Goal: Task Accomplishment & Management: Manage account settings

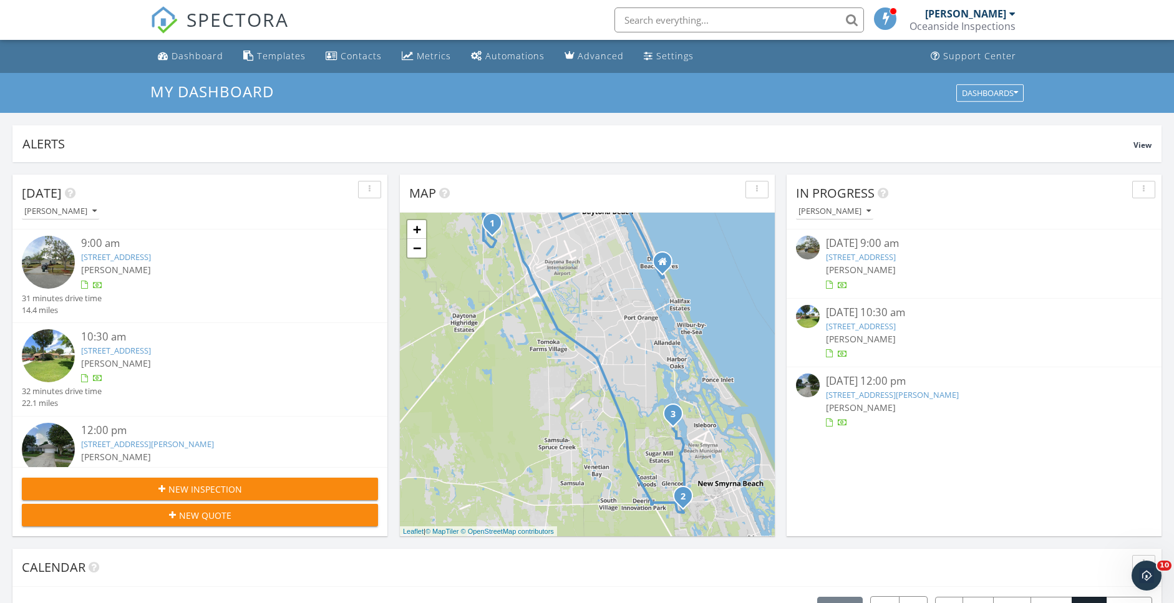
click at [896, 323] on link "557 Palm Dr, New Smyrna Beach, FL 32168" at bounding box center [861, 326] width 70 height 11
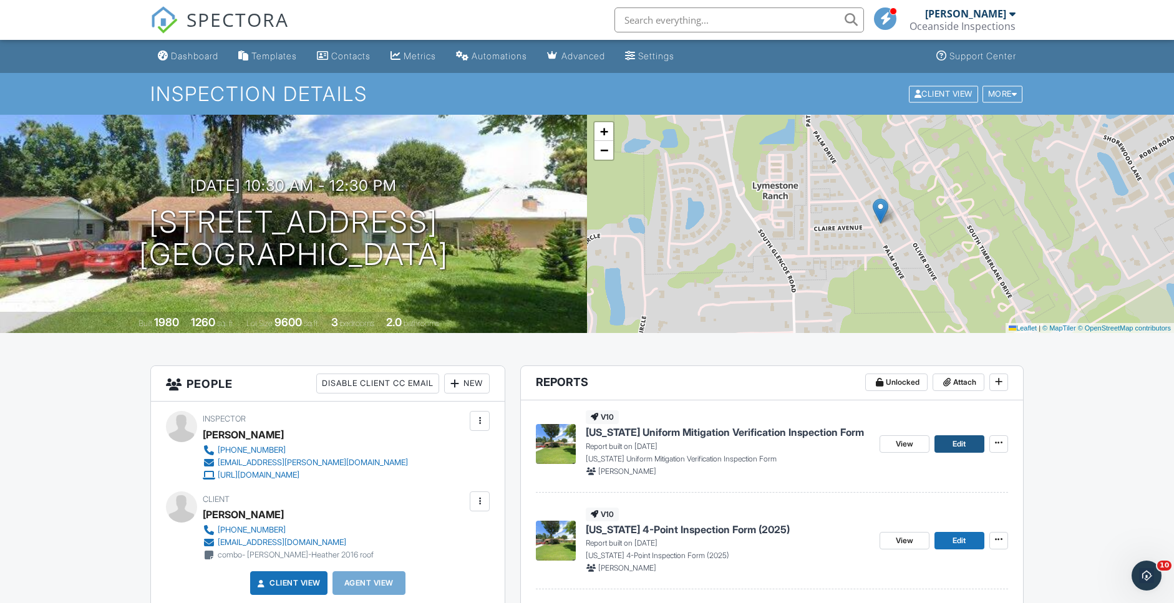
click at [960, 440] on span "Edit" at bounding box center [959, 444] width 13 height 12
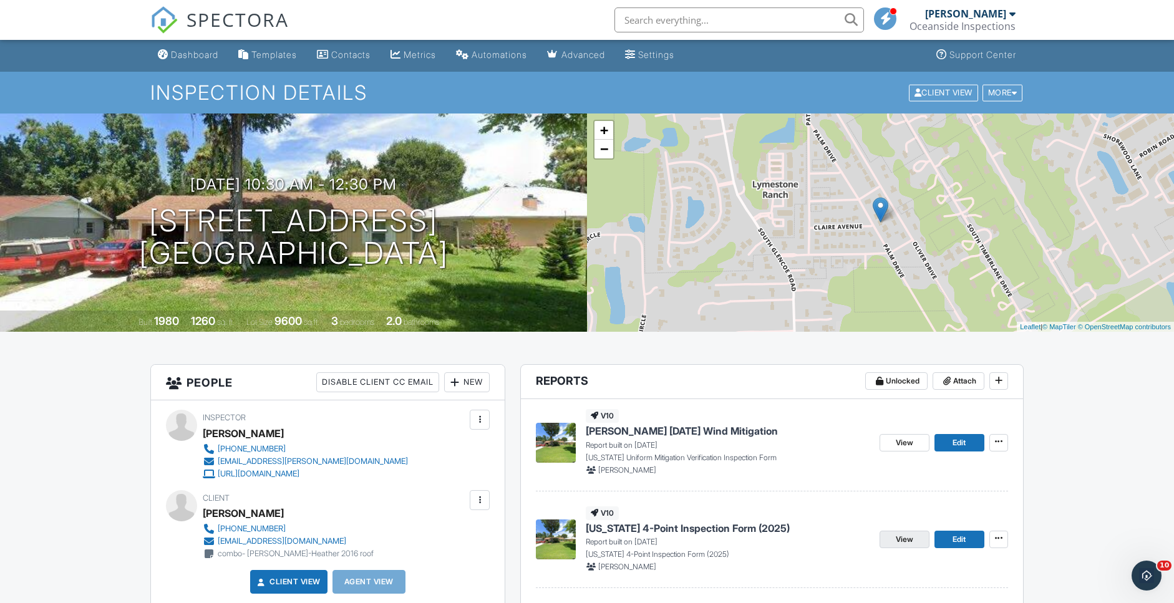
click at [902, 542] on span "View" at bounding box center [904, 540] width 17 height 12
click at [946, 545] on link "Edit" at bounding box center [960, 539] width 50 height 17
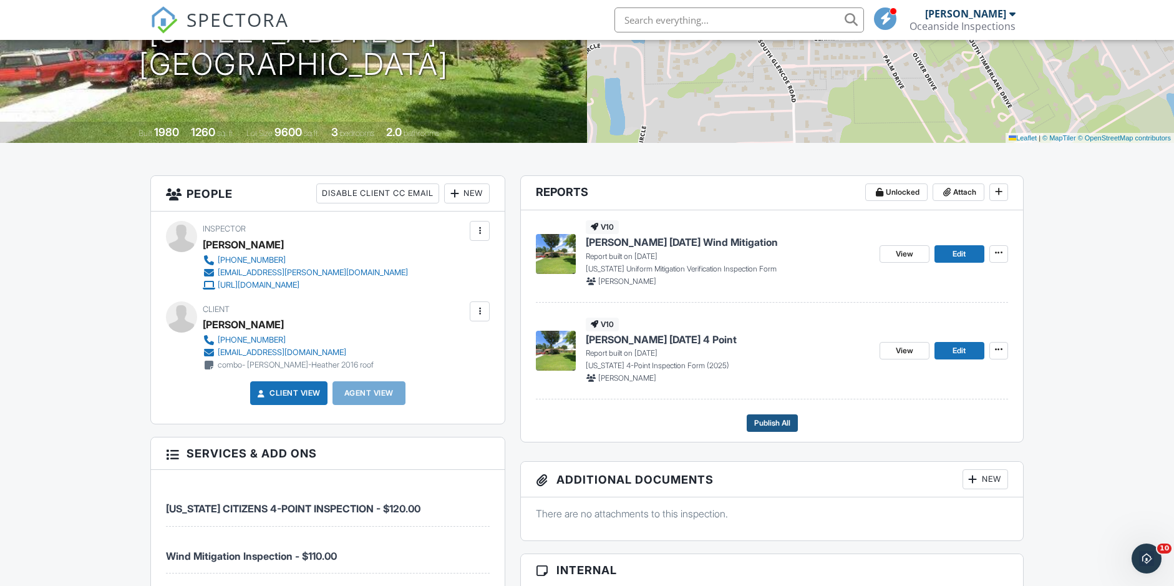
scroll to position [190, 0]
click at [786, 424] on span "Publish All" at bounding box center [772, 423] width 36 height 12
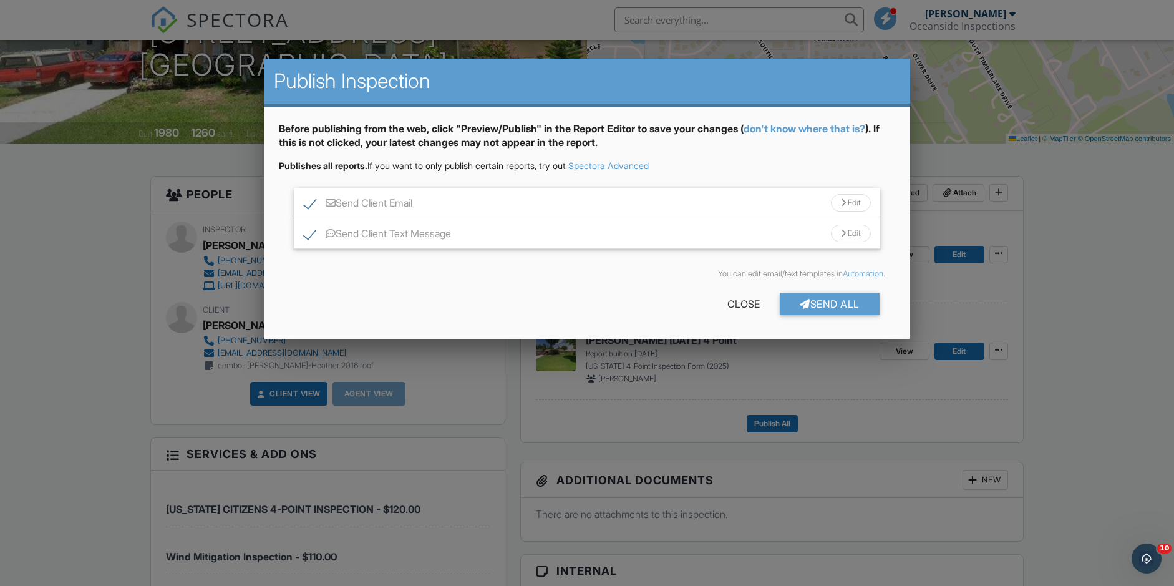
click at [360, 234] on label "Send Client Text Message" at bounding box center [377, 236] width 147 height 16
checkbox input "false"
click at [841, 308] on div "Send All" at bounding box center [830, 304] width 100 height 22
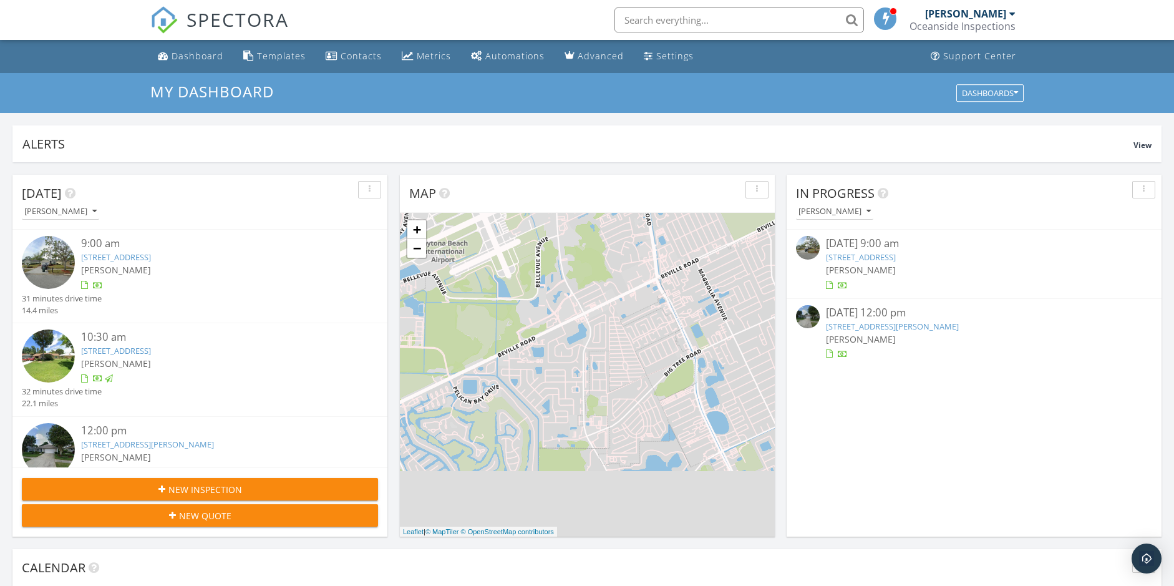
click at [883, 326] on link "[STREET_ADDRESS][PERSON_NAME]" at bounding box center [892, 326] width 133 height 11
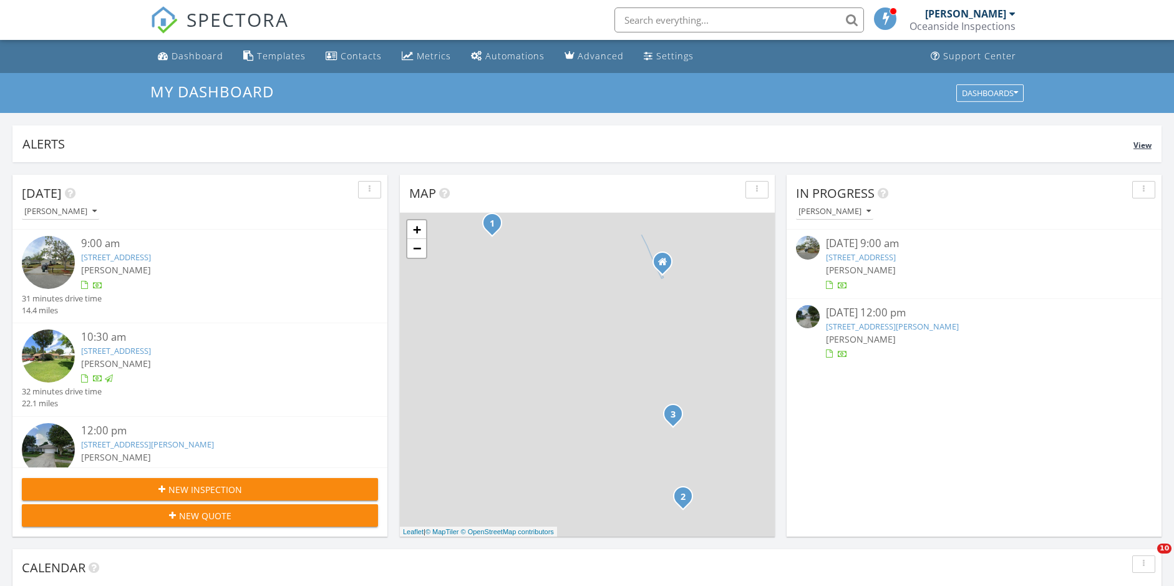
scroll to position [1136, 1175]
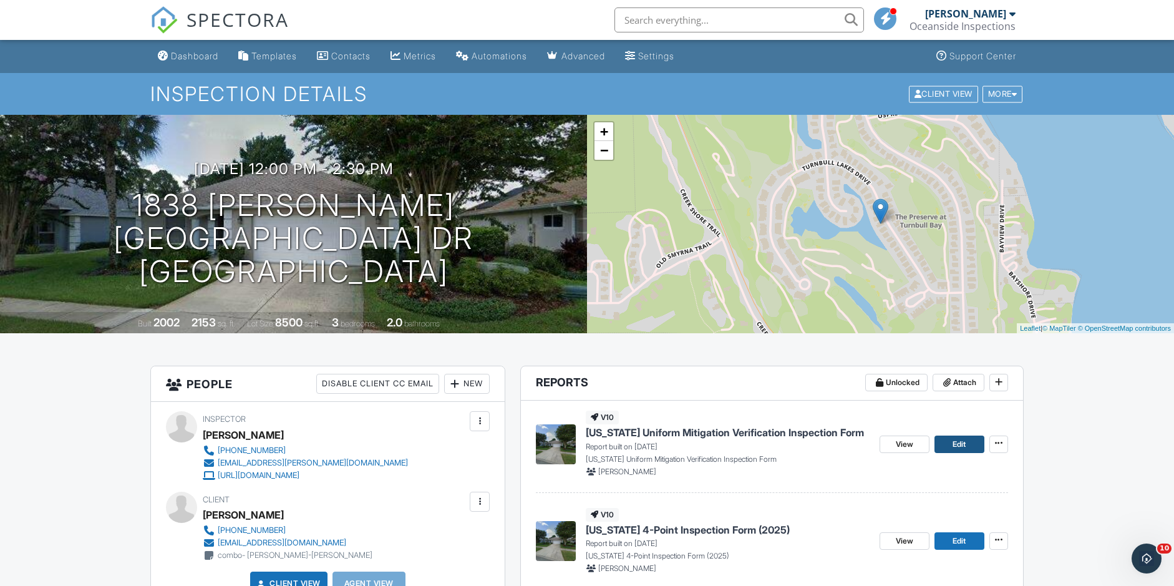
click at [944, 449] on link "Edit" at bounding box center [960, 444] width 50 height 17
click at [957, 539] on span "Edit" at bounding box center [959, 541] width 13 height 12
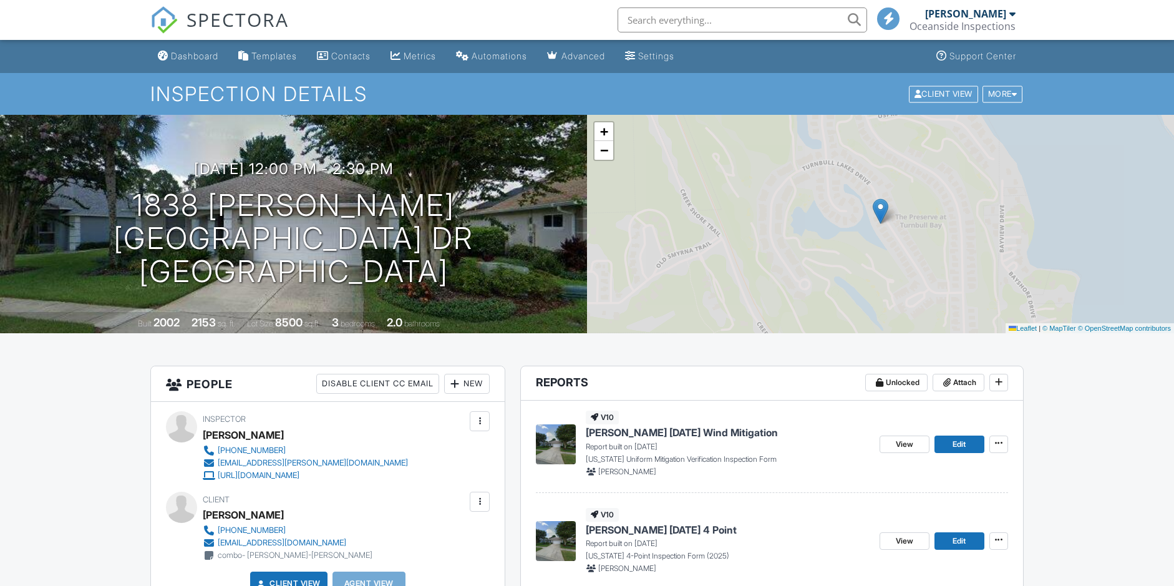
scroll to position [283, 0]
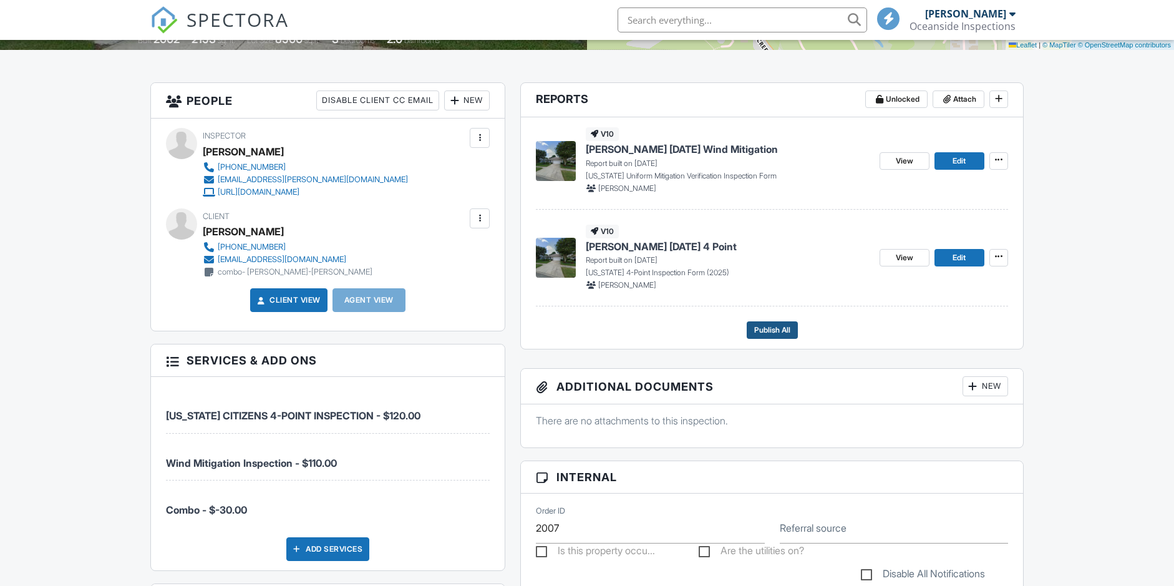
click at [780, 328] on span "Publish All" at bounding box center [772, 330] width 36 height 12
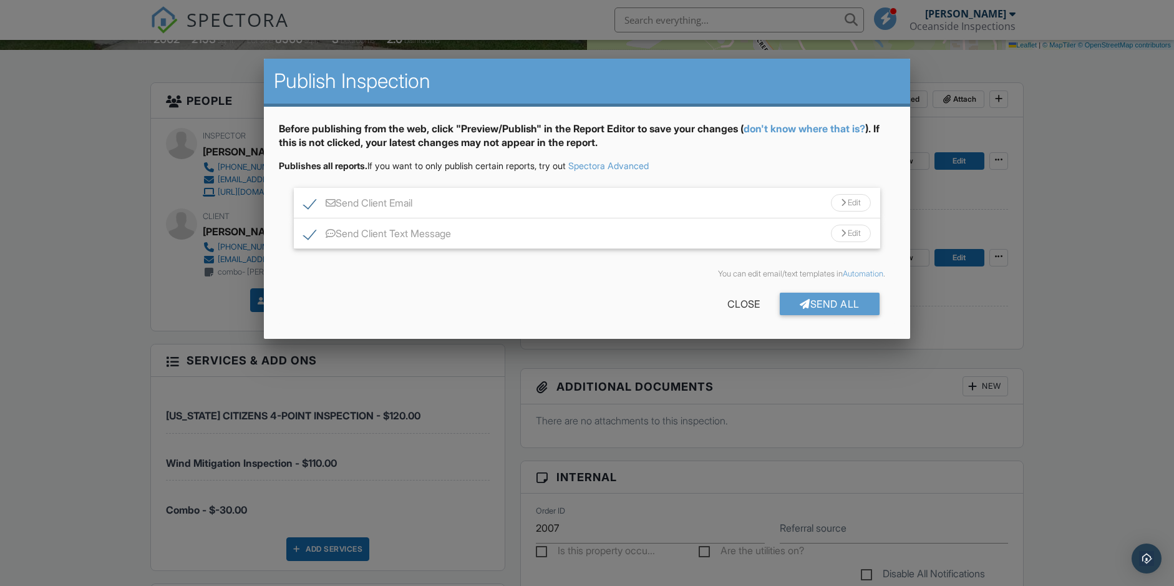
scroll to position [0, 0]
click at [312, 237] on label "Send Client Text Message" at bounding box center [377, 236] width 147 height 16
checkbox input "false"
click at [876, 296] on div "Send All" at bounding box center [830, 304] width 100 height 22
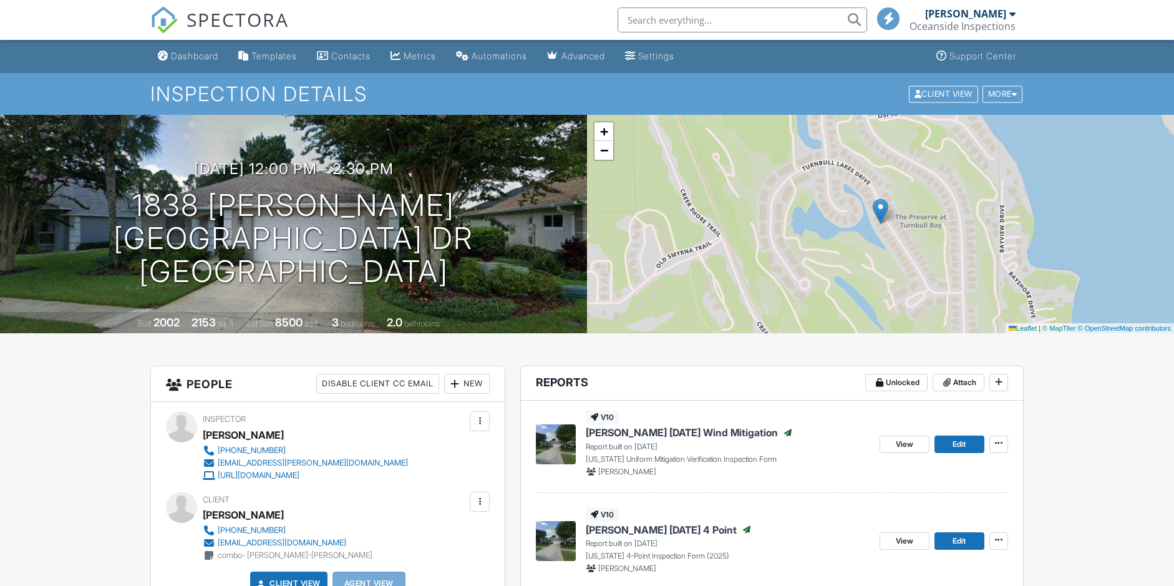
drag, startPoint x: 0, startPoint y: 0, endPoint x: 242, endPoint y: 24, distance: 243.3
click at [243, 24] on span "SPECTORA" at bounding box center [238, 19] width 102 height 26
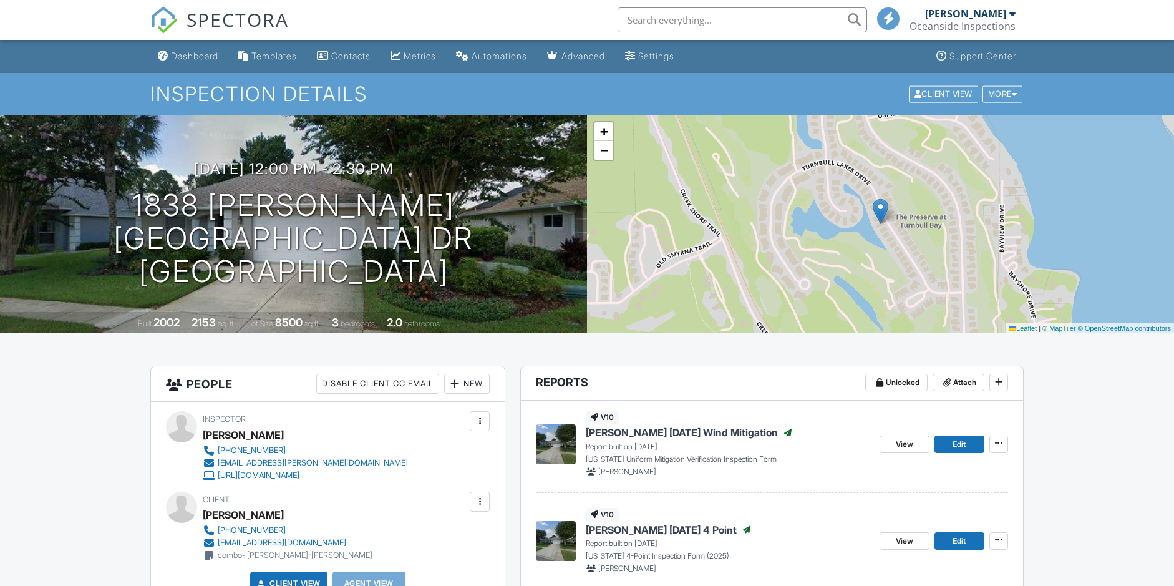
scroll to position [283, 0]
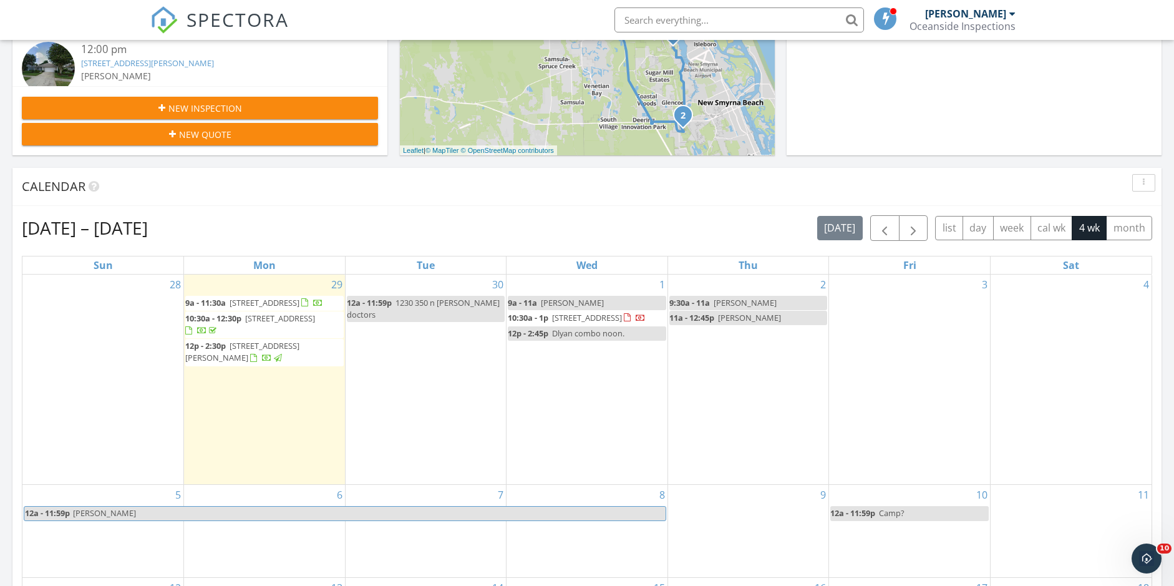
scroll to position [383, 0]
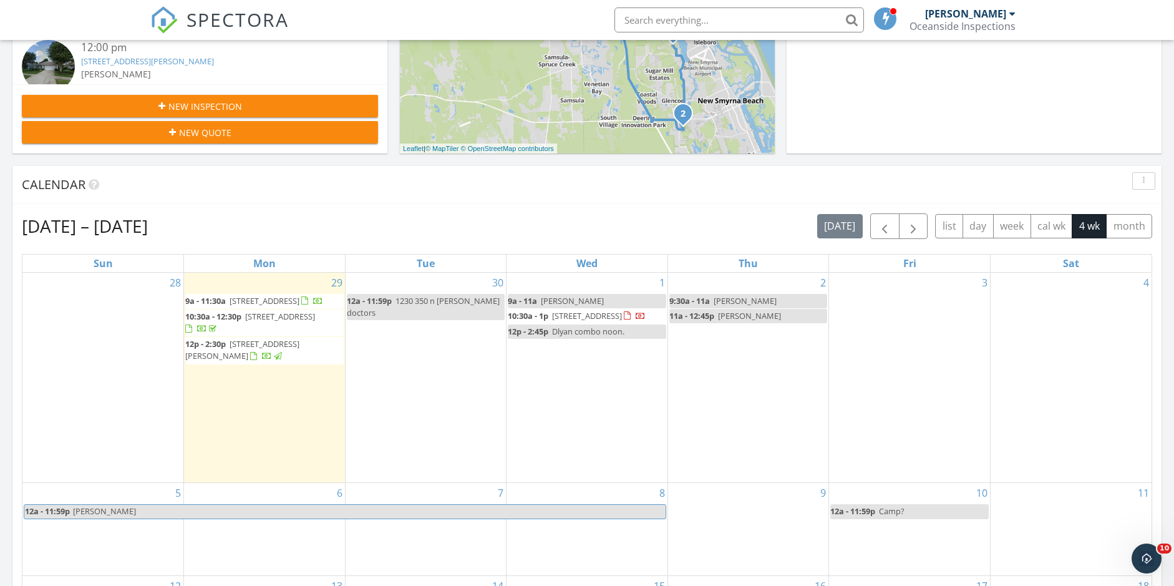
click at [592, 337] on span "Dlyan combo noon." at bounding box center [588, 331] width 72 height 11
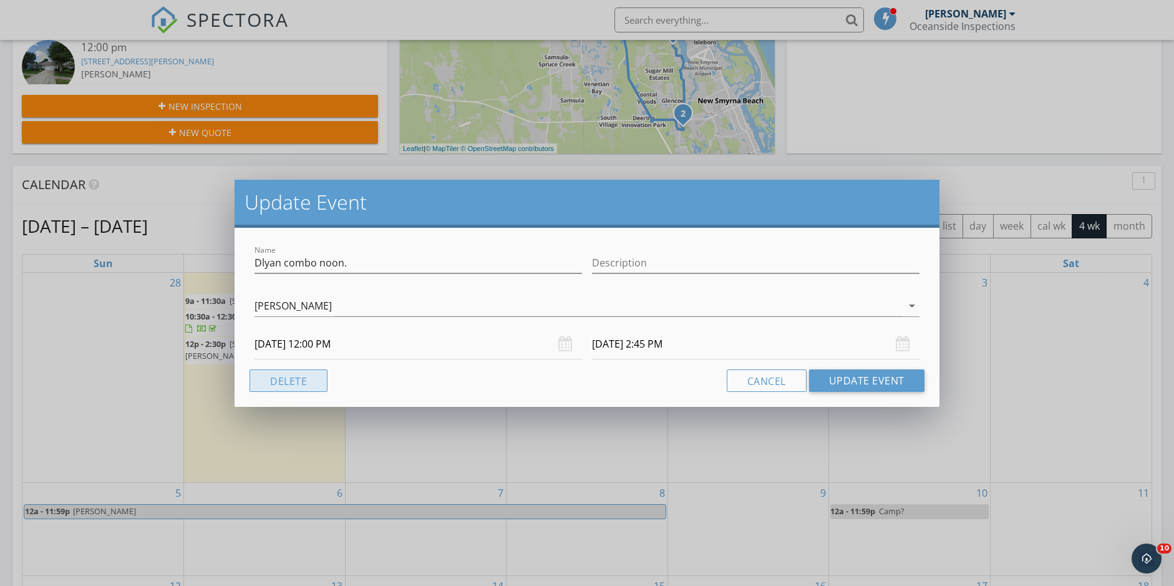
click at [318, 384] on button "Delete" at bounding box center [289, 380] width 78 height 22
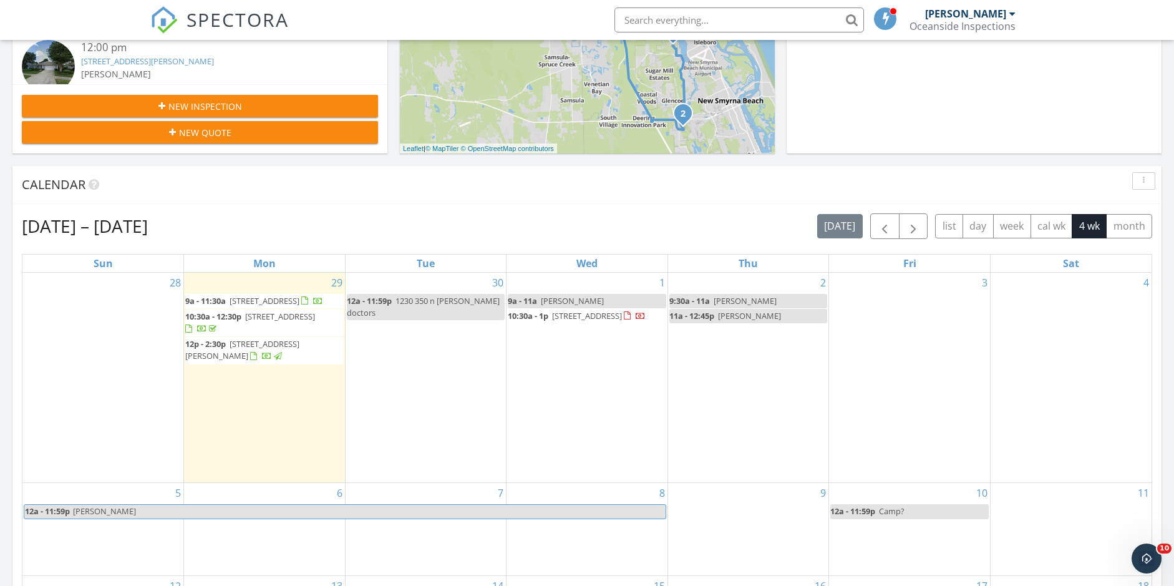
click at [567, 300] on span "Dylan jodi" at bounding box center [572, 300] width 63 height 11
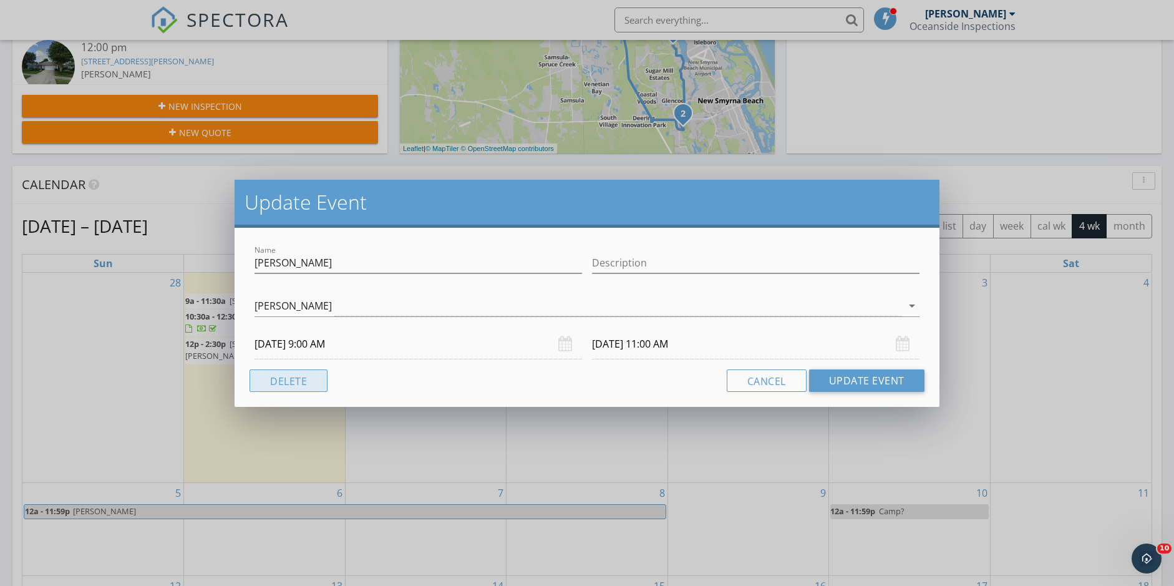
click at [308, 388] on button "Delete" at bounding box center [289, 380] width 78 height 22
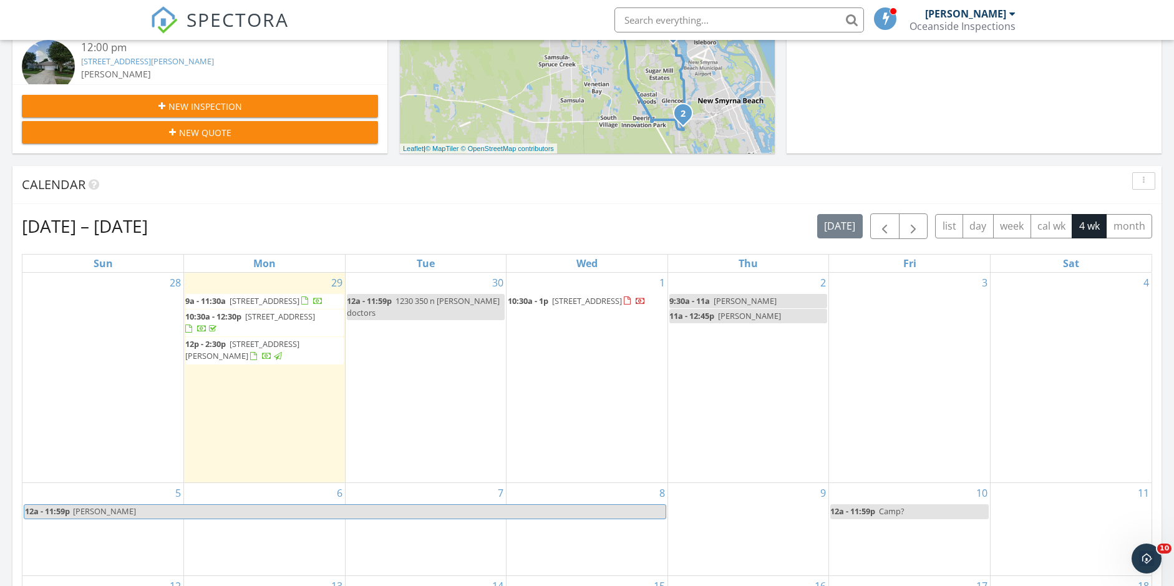
click at [546, 362] on div "1 10:30a - 1p 164 Azalea Rd, Edgewater 32141" at bounding box center [587, 378] width 161 height 210
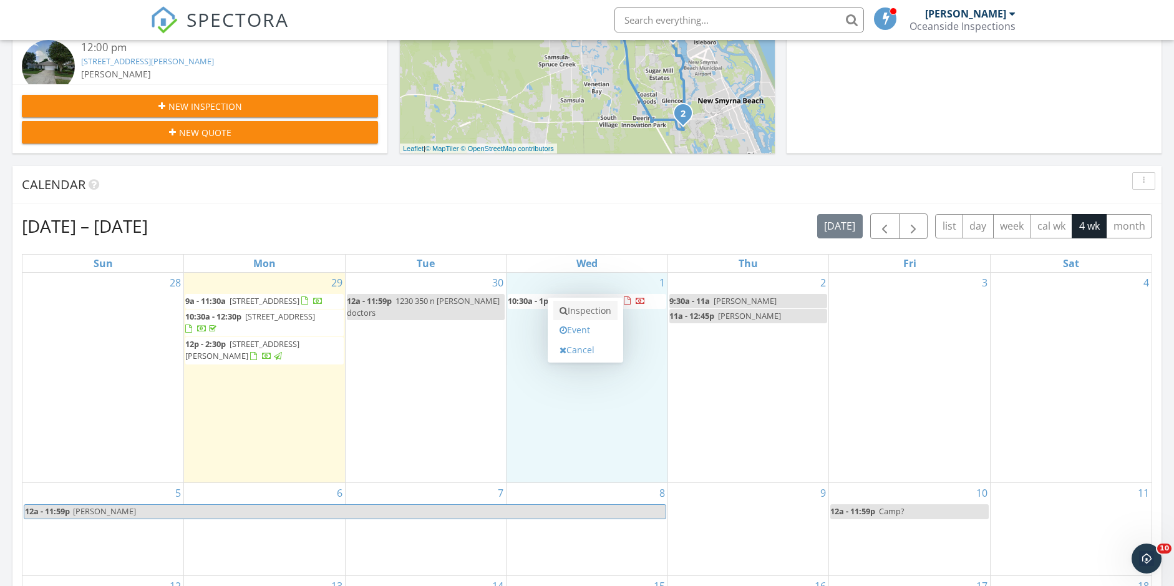
click at [582, 310] on link "Inspection" at bounding box center [586, 311] width 64 height 20
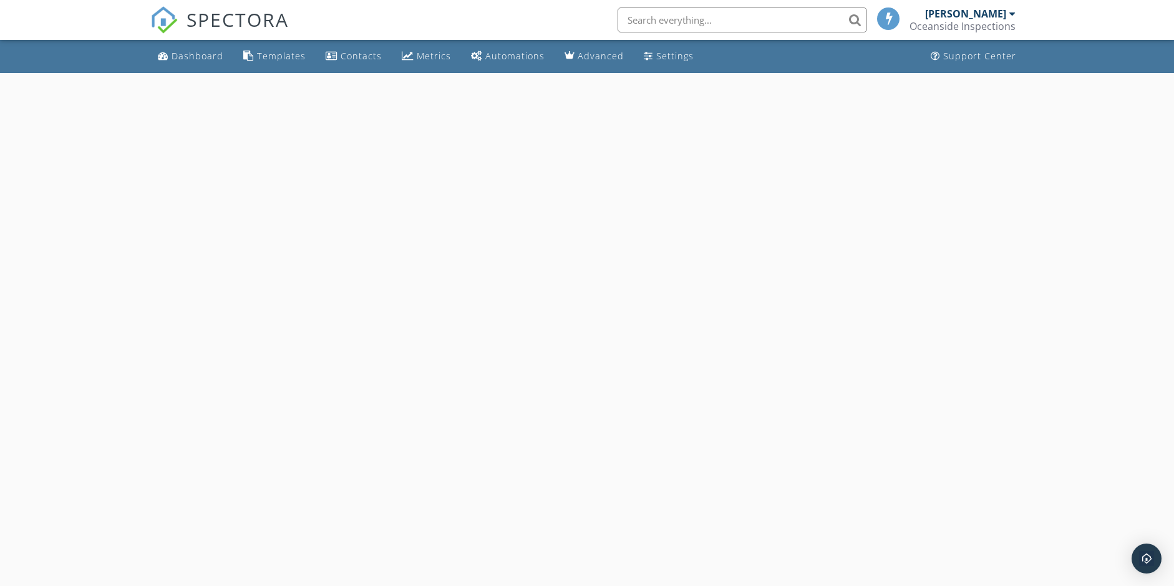
select select "9"
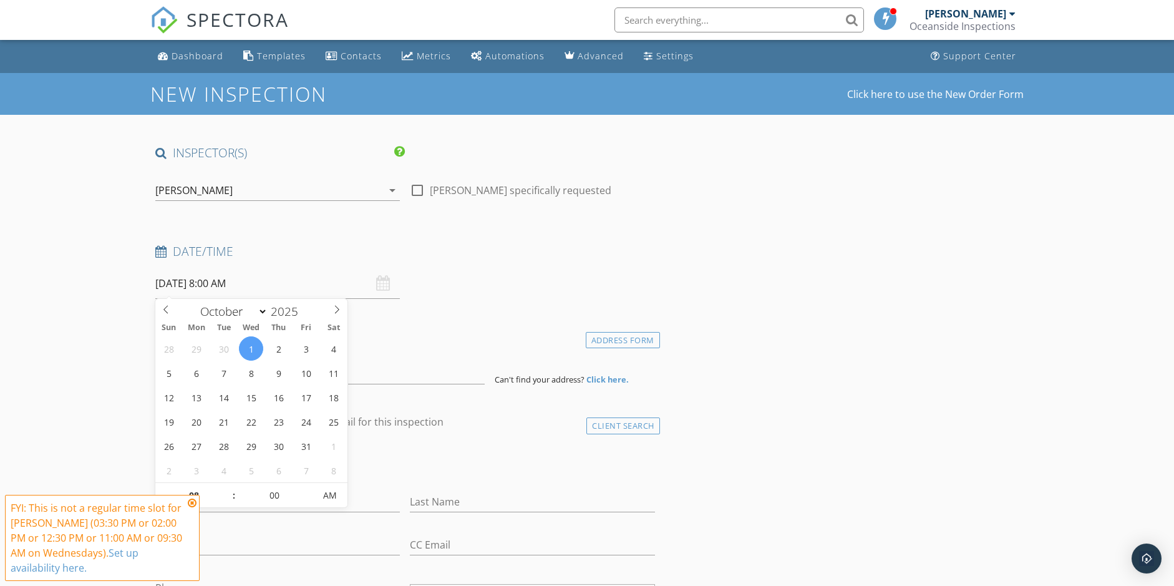
click at [230, 280] on input "[DATE] 8:00 AM" at bounding box center [277, 283] width 245 height 31
type input "09"
type input "[DATE] 9:00 AM"
click at [230, 490] on span at bounding box center [227, 489] width 9 height 12
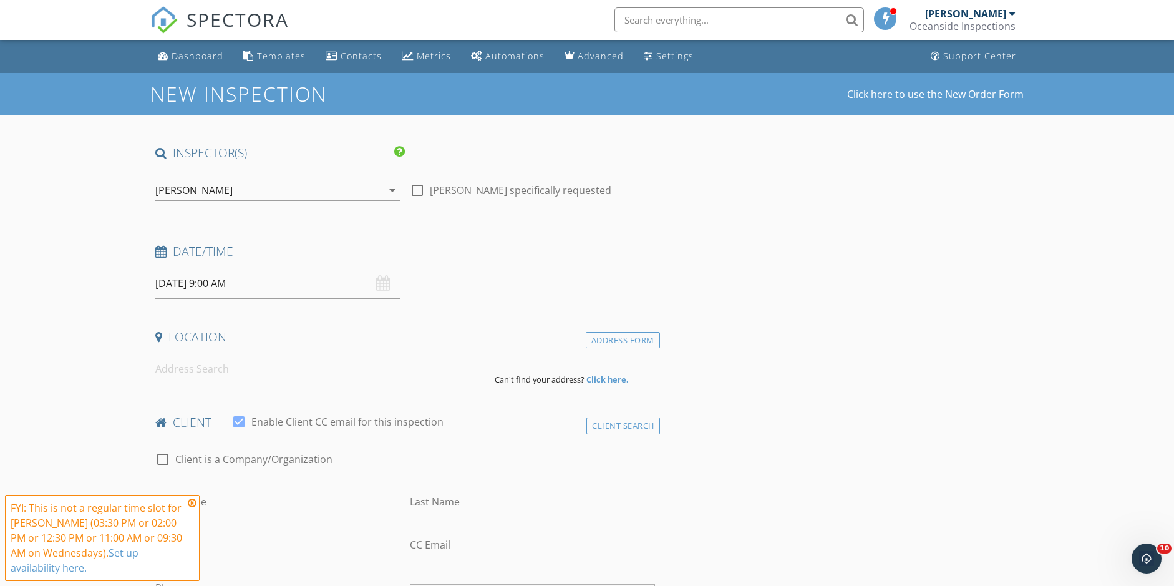
click at [192, 504] on icon at bounding box center [192, 503] width 9 height 10
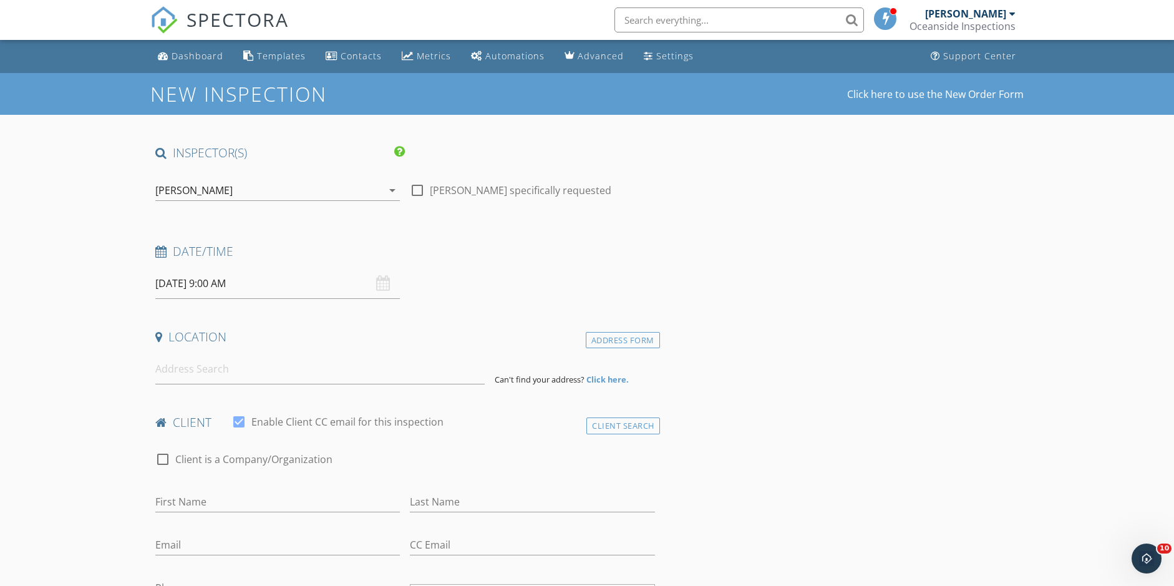
click at [177, 283] on input "10/01/2025 9:00 AM" at bounding box center [277, 283] width 245 height 31
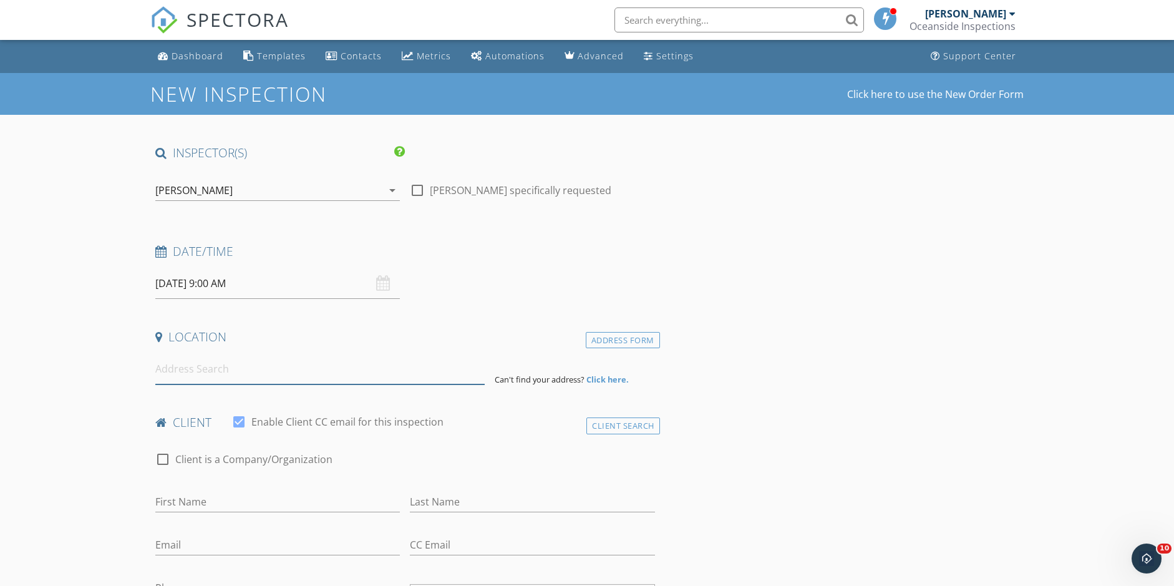
click at [220, 372] on input at bounding box center [320, 369] width 330 height 31
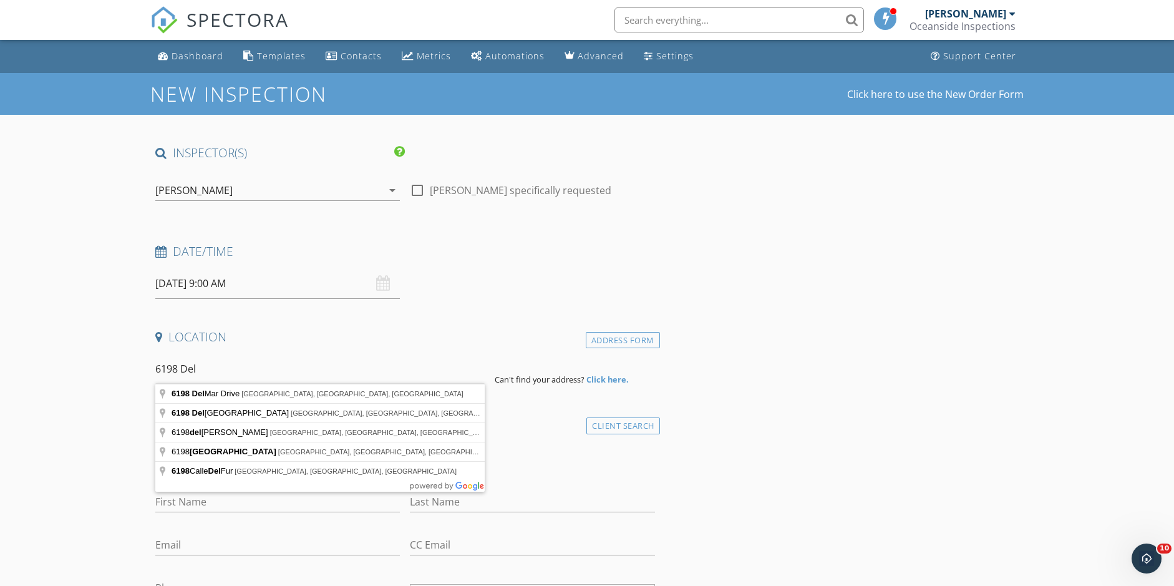
scroll to position [2, 0]
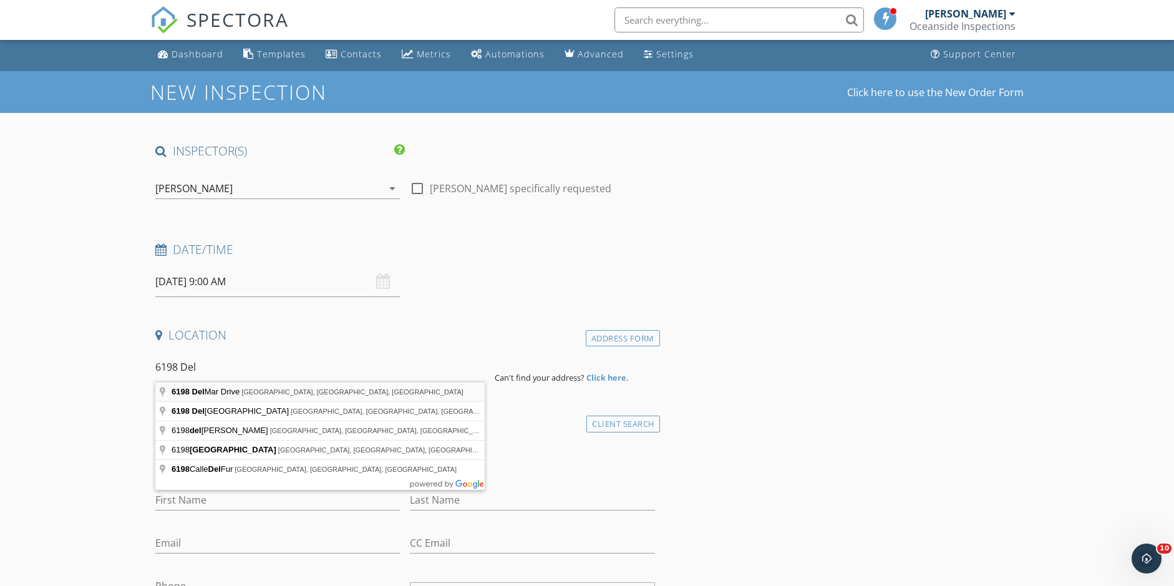
type input "6198 Del Mar Drive, Port Orange, FL, USA"
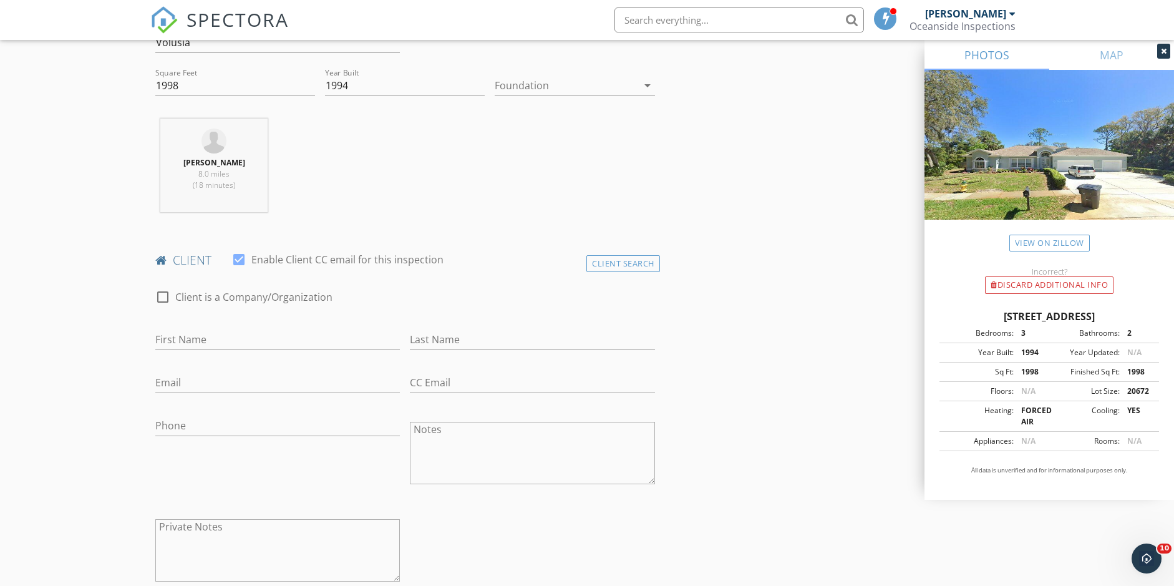
scroll to position [422, 0]
type input "Dylan"
type input "Johnson"
type input "dkjohnson2019@gmail.com"
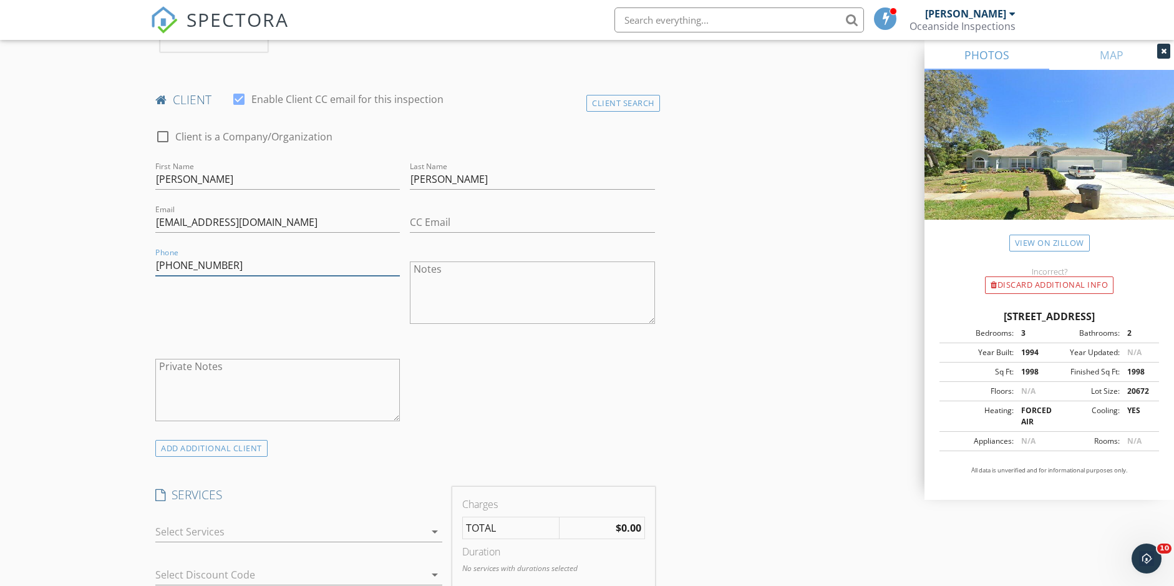
scroll to position [579, 0]
type input "410-920-0318"
click at [211, 378] on textarea "Private Notes" at bounding box center [277, 389] width 245 height 62
type textarea "4 point"
click at [246, 530] on div at bounding box center [290, 531] width 270 height 20
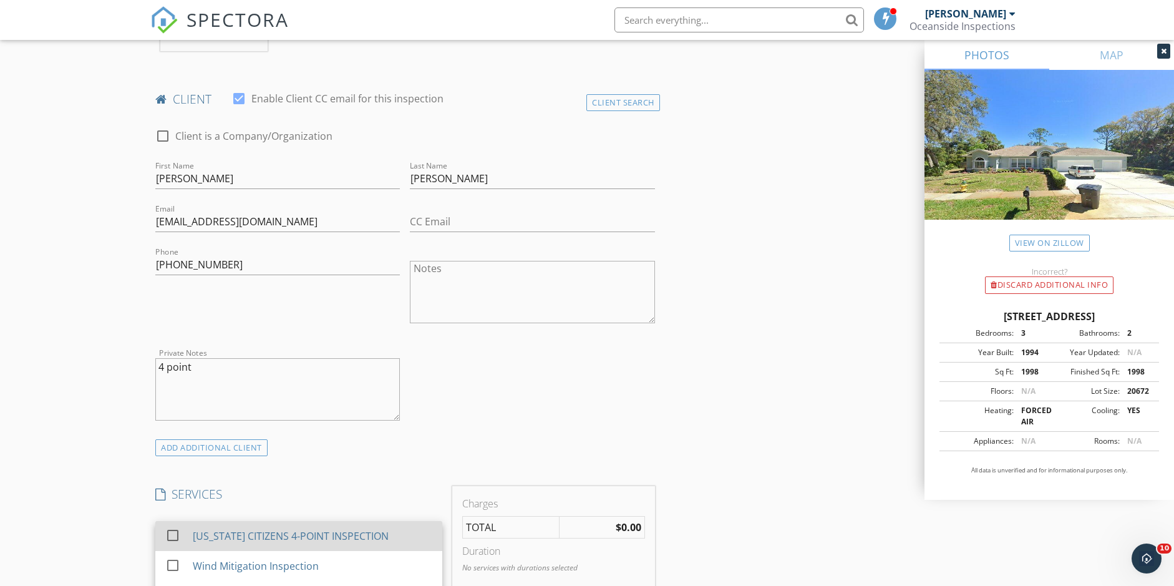
click at [247, 531] on div "[US_STATE] CITIZENS 4-POINT INSPECTION" at bounding box center [291, 536] width 196 height 15
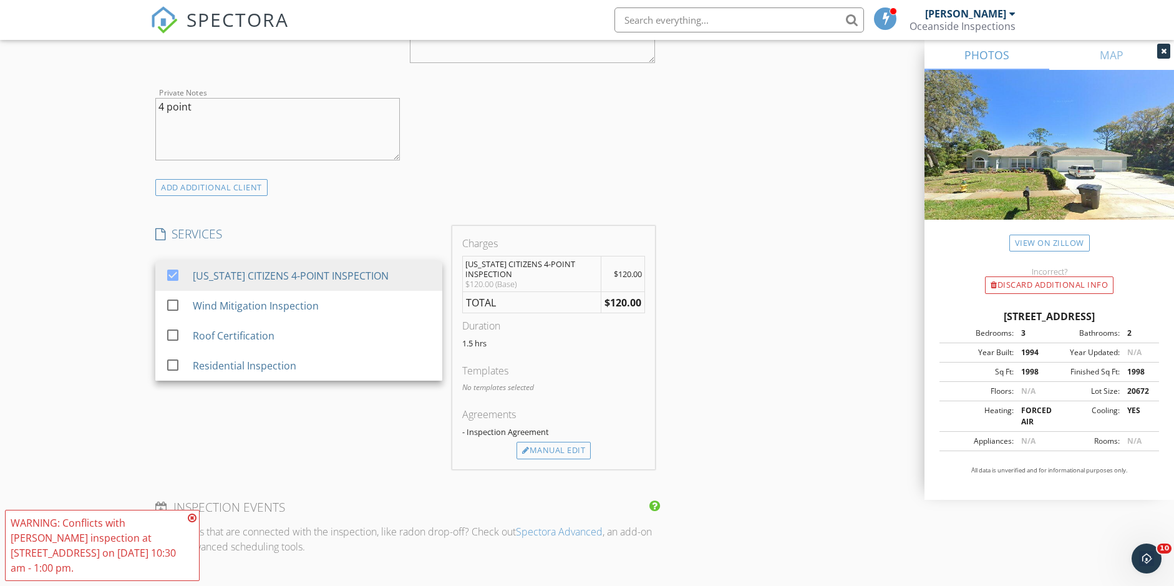
scroll to position [839, 0]
click at [193, 523] on icon at bounding box center [192, 518] width 9 height 10
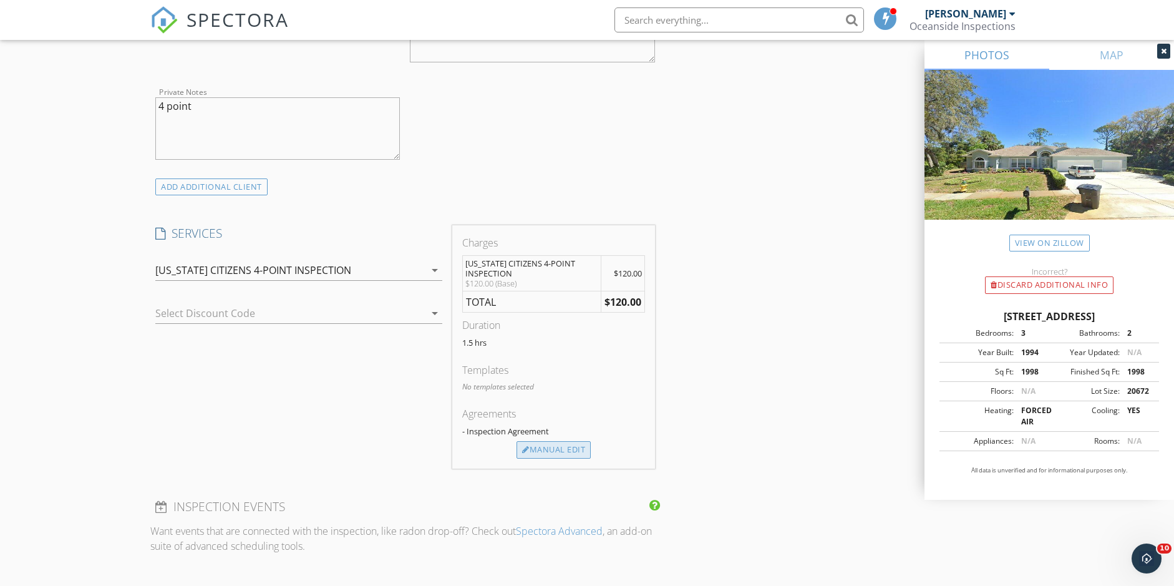
click at [534, 449] on div "Manual Edit" at bounding box center [554, 449] width 74 height 17
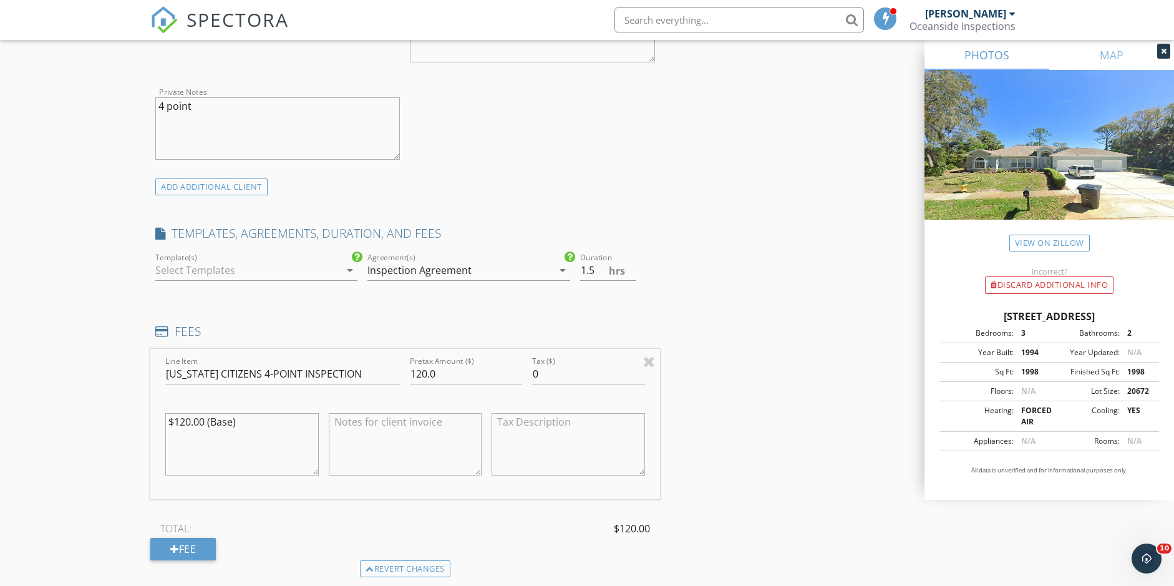
click at [276, 265] on div at bounding box center [247, 270] width 185 height 20
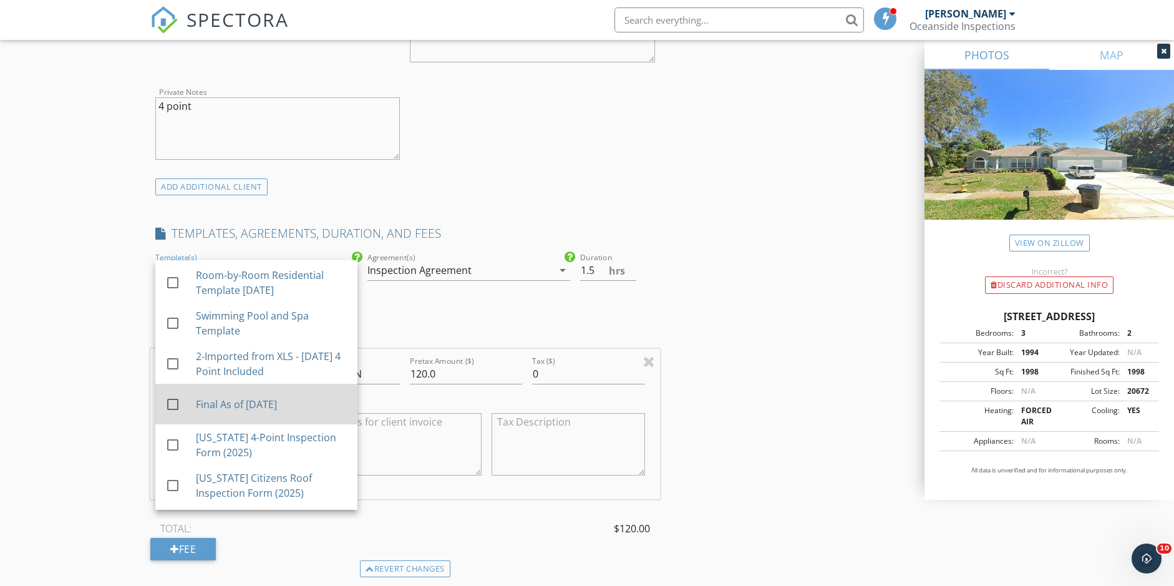
scroll to position [135, 0]
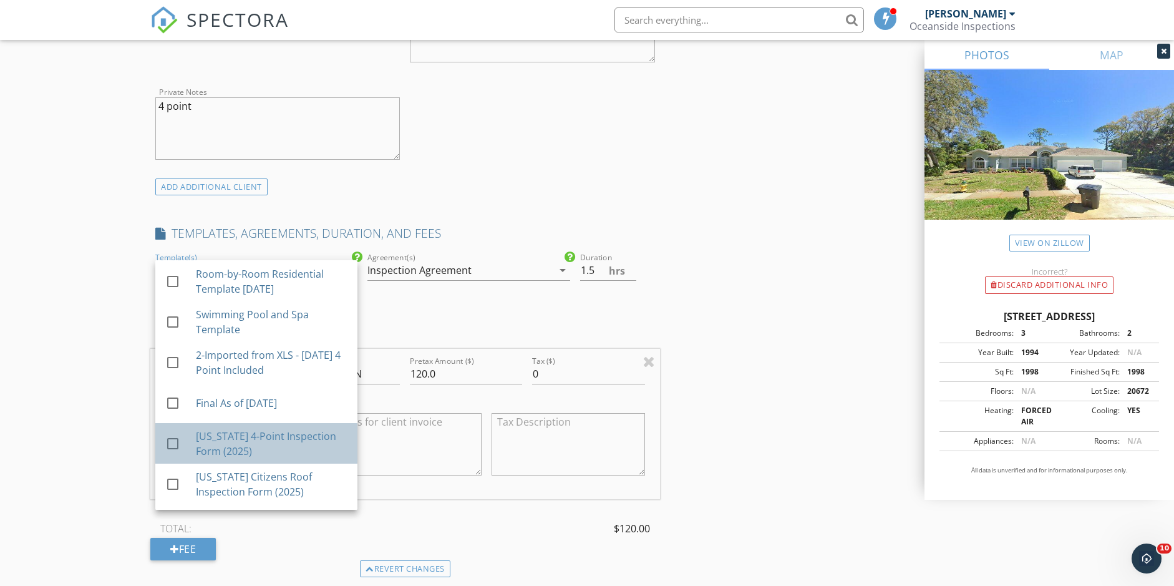
click at [251, 433] on div "[US_STATE] 4-Point Inspection Form (2025)" at bounding box center [272, 444] width 152 height 30
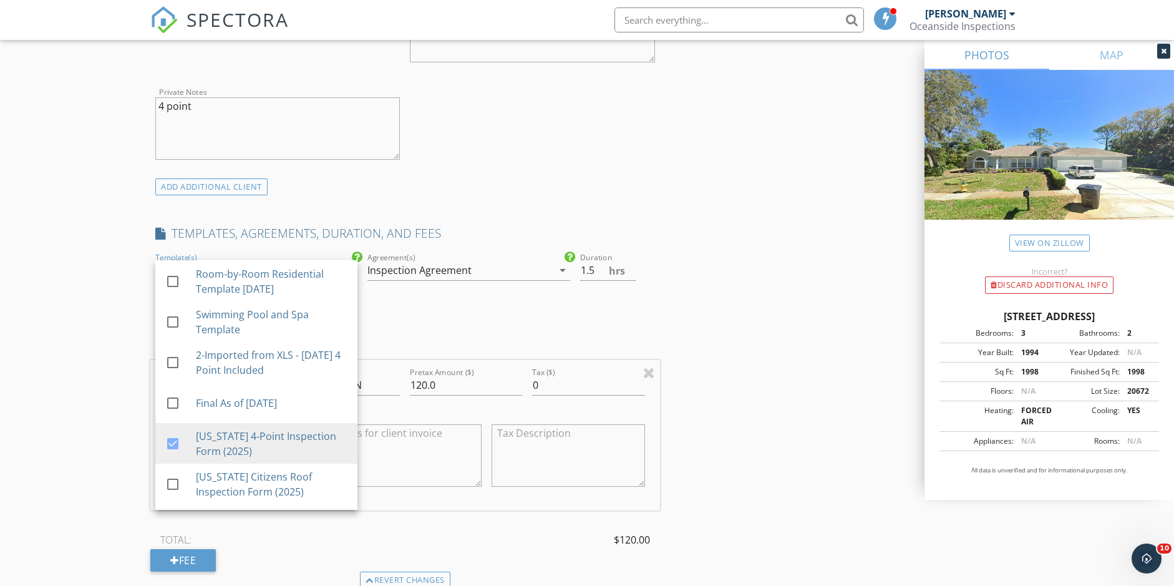
click at [122, 427] on div "New Inspection Click here to use the New Order Form INSPECTOR(S) check_box Dust…" at bounding box center [587, 403] width 1174 height 2338
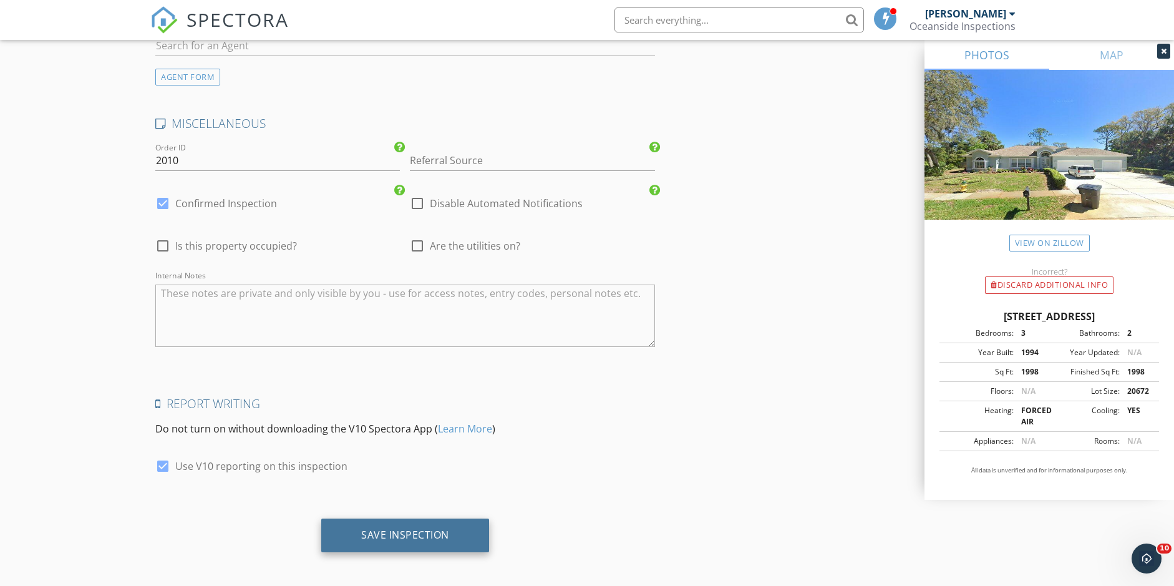
scroll to position [1819, 0]
click at [446, 520] on div "Save Inspection" at bounding box center [405, 536] width 168 height 34
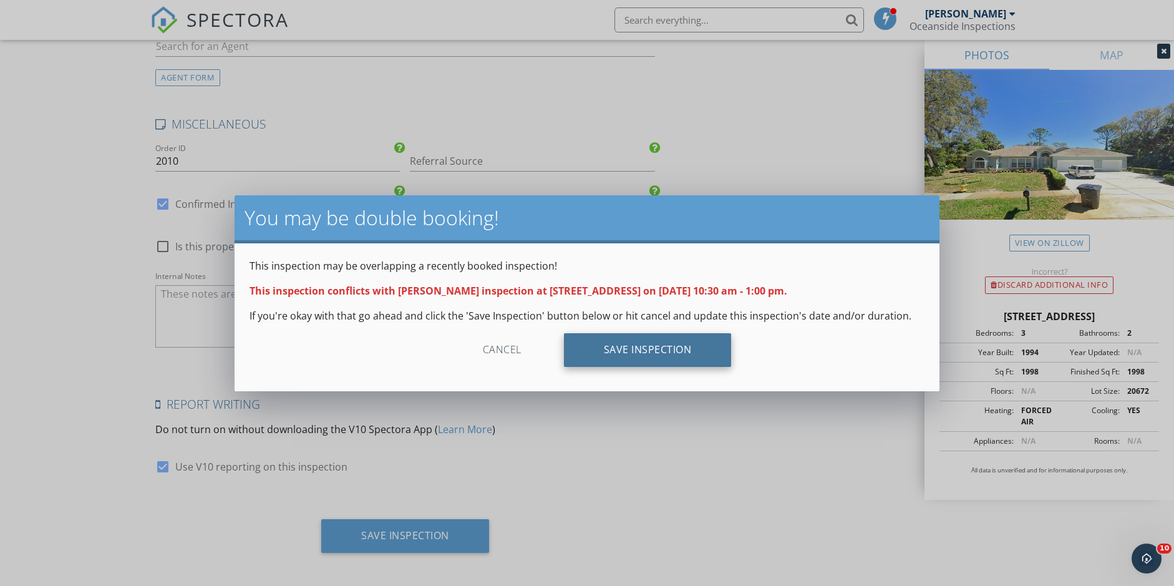
click at [622, 351] on div "Save Inspection" at bounding box center [648, 350] width 168 height 34
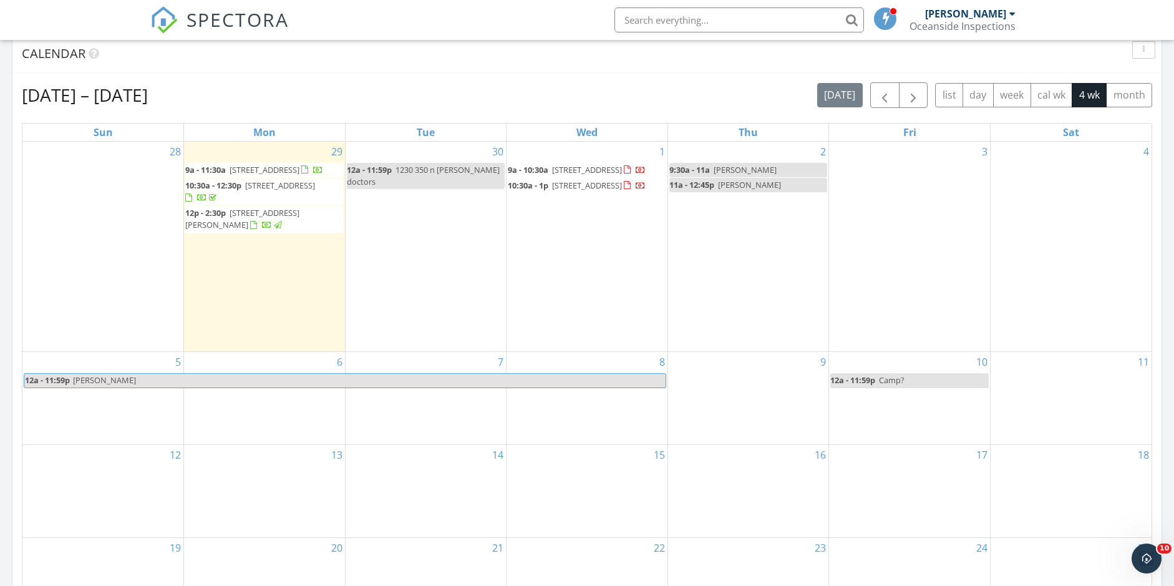
scroll to position [522, 0]
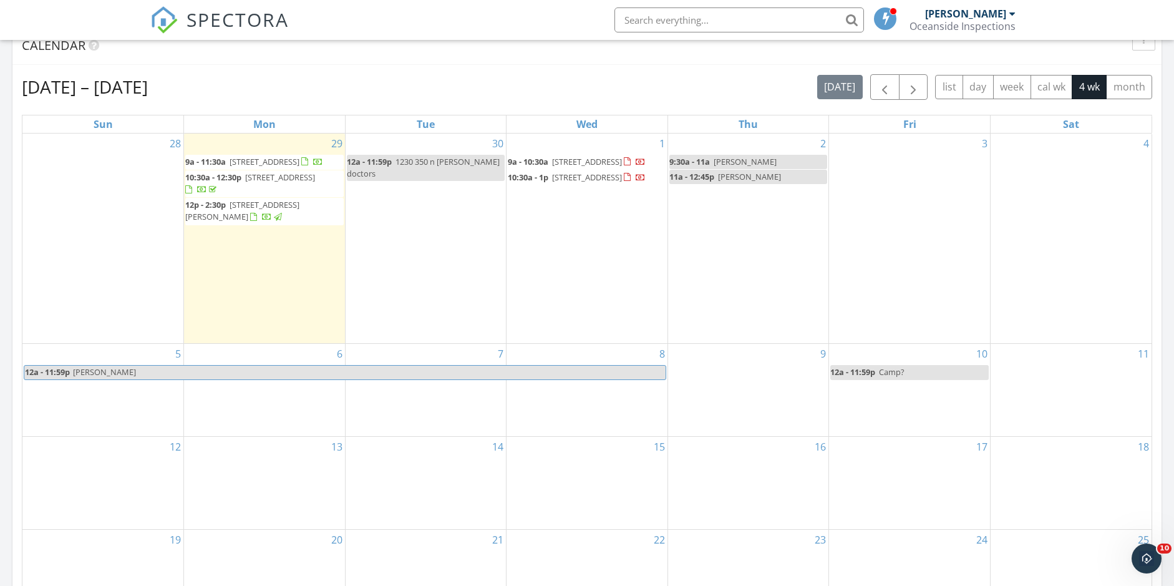
click at [758, 225] on div "2 9:30a - 11a [PERSON_NAME] 11a - 12:45p [PERSON_NAME]" at bounding box center [748, 239] width 161 height 210
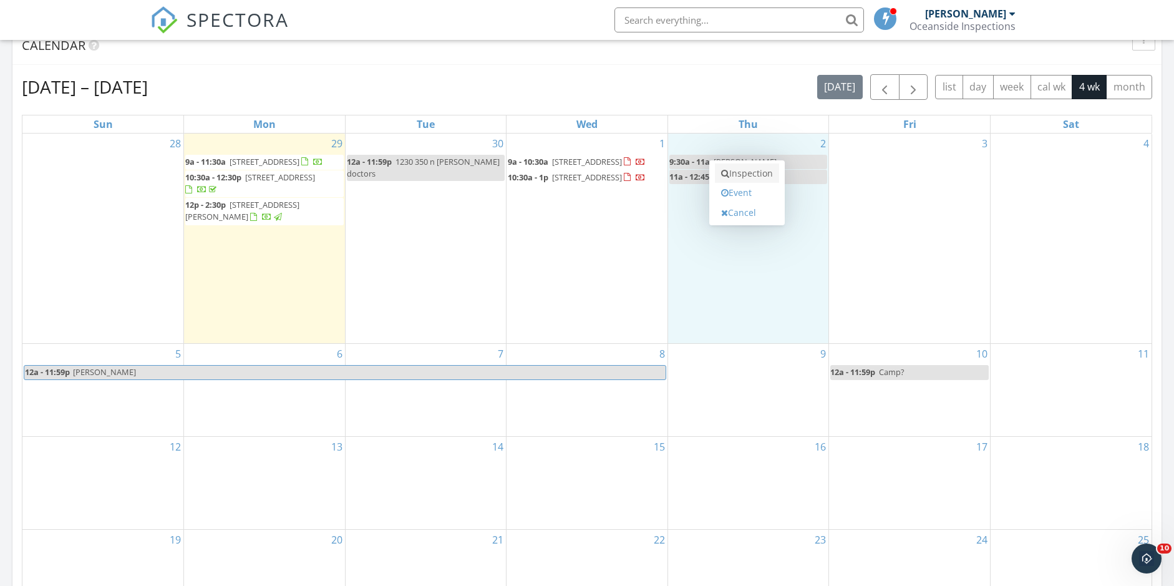
click at [754, 172] on link "Inspection" at bounding box center [747, 174] width 64 height 20
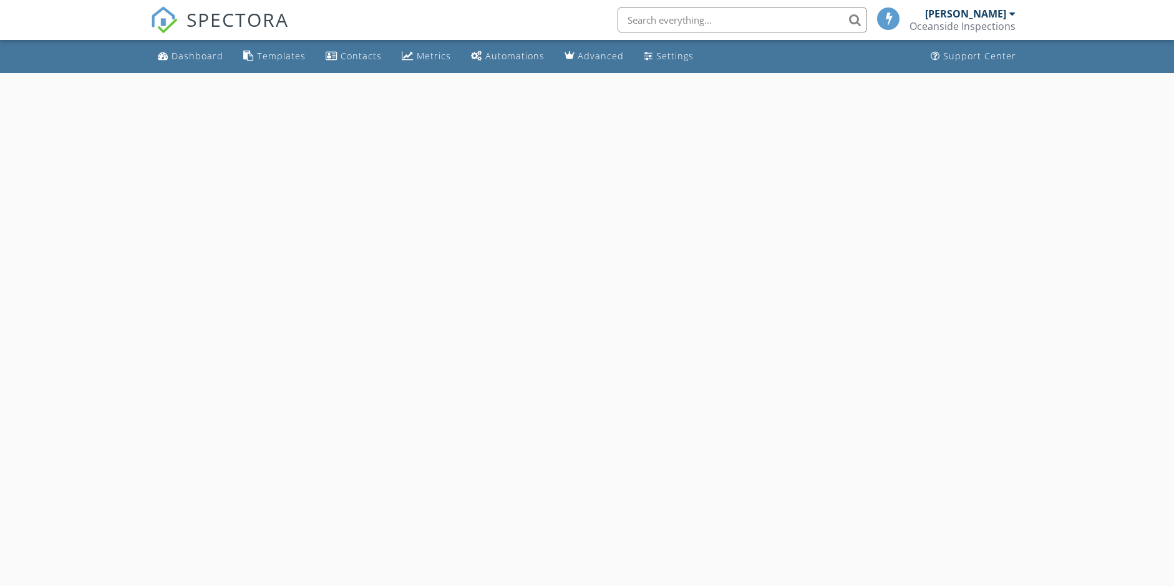
select select "9"
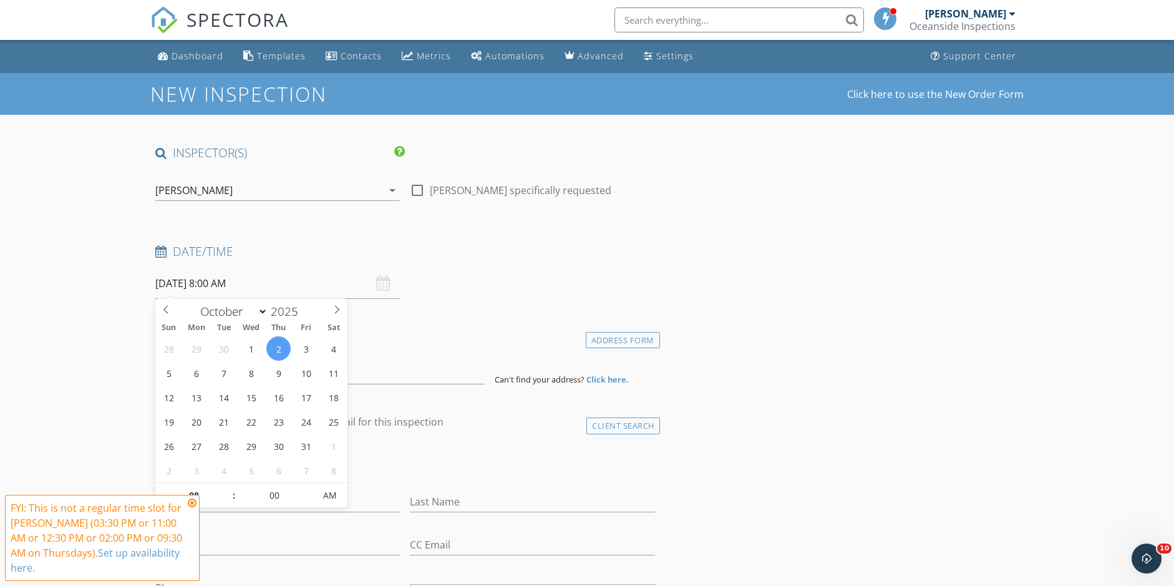
click at [229, 283] on input "[DATE] 8:00 AM" at bounding box center [277, 283] width 245 height 31
type input "09"
type input "[DATE] 9:00 AM"
click at [228, 487] on span at bounding box center [227, 489] width 9 height 12
type input "10"
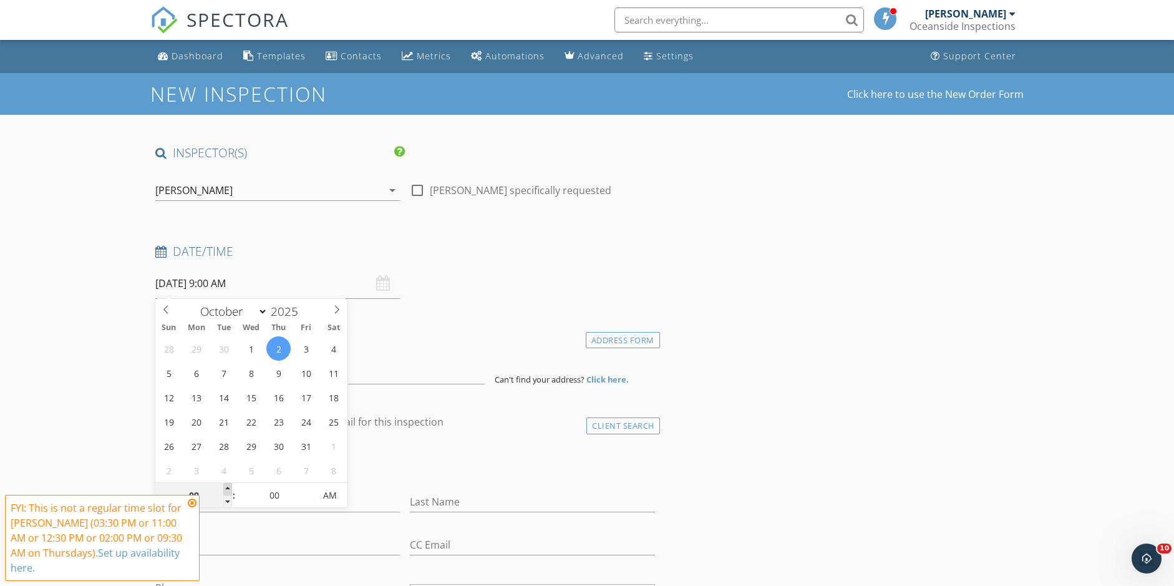
type input "[DATE] 10:00 AM"
click at [228, 487] on span at bounding box center [227, 489] width 9 height 12
type input "11"
type input "[DATE] 11:00 AM"
click at [228, 487] on span at bounding box center [227, 489] width 9 height 12
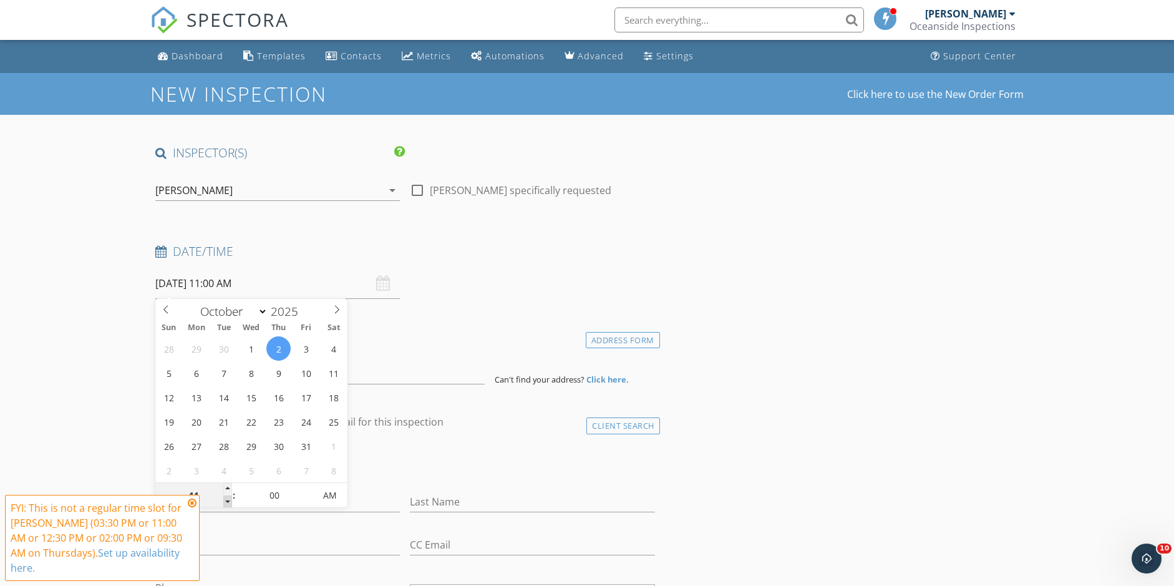
type input "10"
type input "[DATE] 10:00 AM"
click at [230, 500] on span at bounding box center [227, 502] width 9 height 12
type input "05"
type input "[DATE] 10:05 AM"
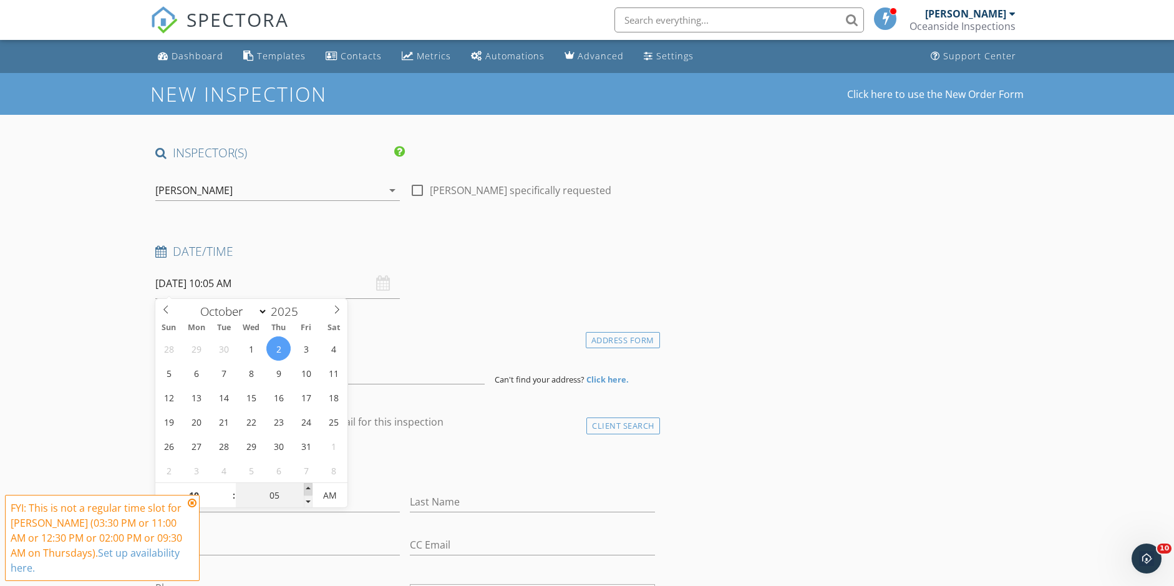
click at [308, 490] on span at bounding box center [308, 489] width 9 height 12
type input "10"
type input "[DATE] 10:10 AM"
click at [308, 490] on span at bounding box center [308, 489] width 9 height 12
type input "15"
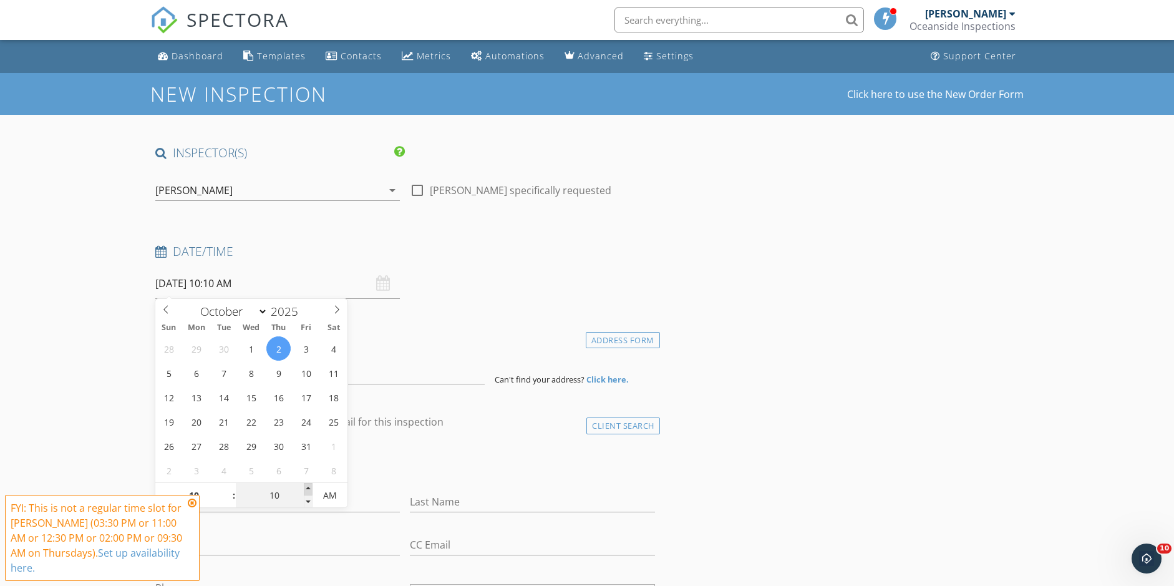
type input "[DATE] 10:15 AM"
click at [308, 490] on span at bounding box center [308, 489] width 9 height 12
type input "20"
type input "[DATE] 10:20 AM"
click at [308, 490] on span at bounding box center [308, 489] width 9 height 12
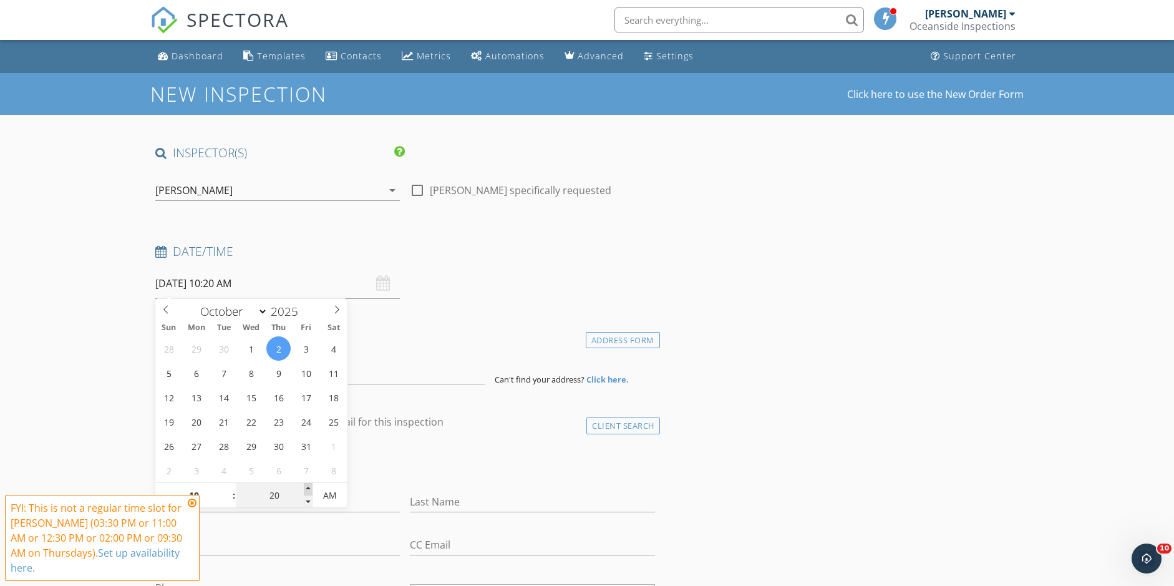
type input "25"
type input "[DATE] 10:25 AM"
click at [308, 490] on span at bounding box center [308, 489] width 9 height 12
type input "30"
type input "[DATE] 10:30 AM"
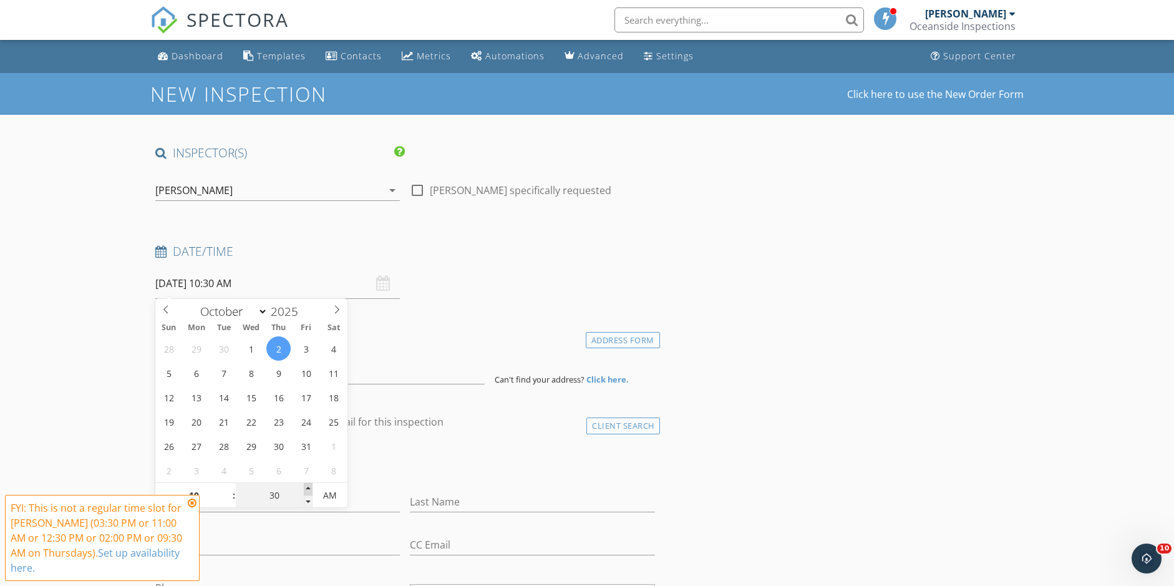
click at [308, 490] on span at bounding box center [308, 489] width 9 height 12
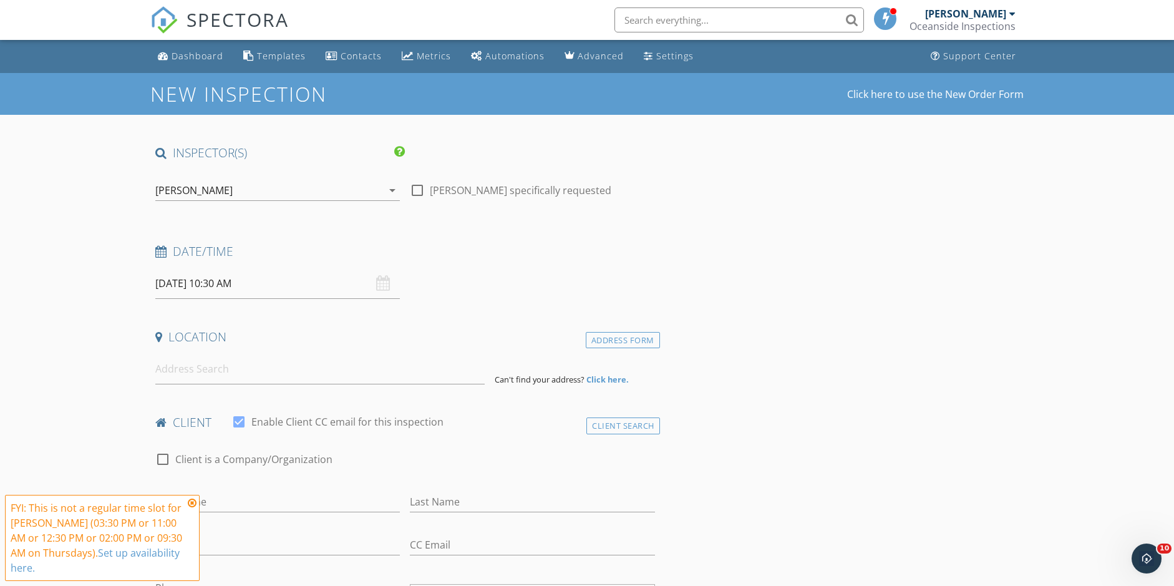
click at [192, 504] on icon at bounding box center [192, 503] width 9 height 10
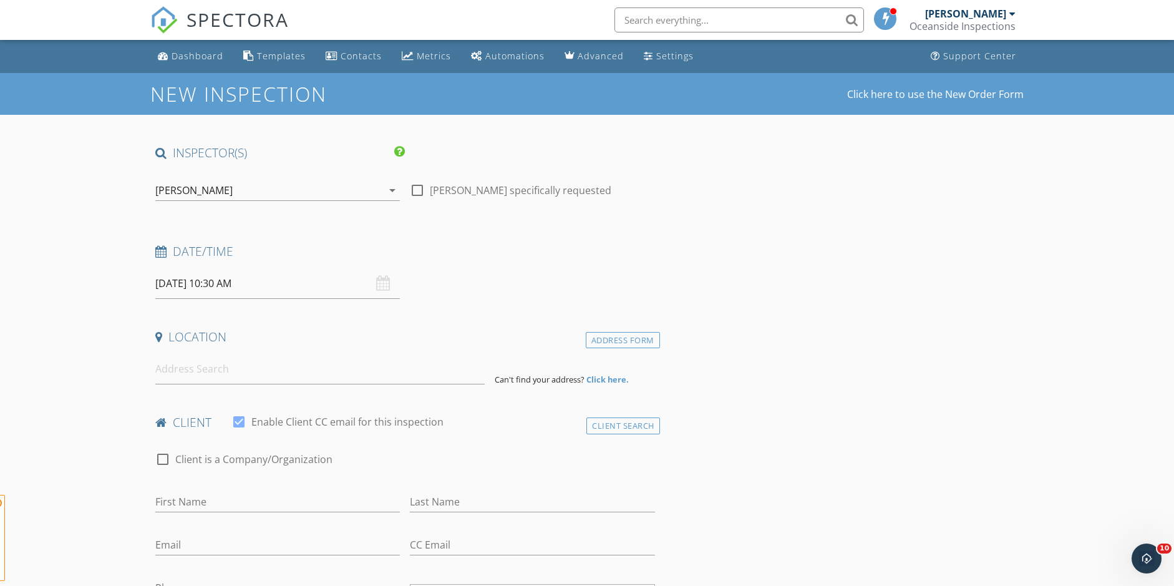
click at [185, 369] on input at bounding box center [320, 369] width 330 height 31
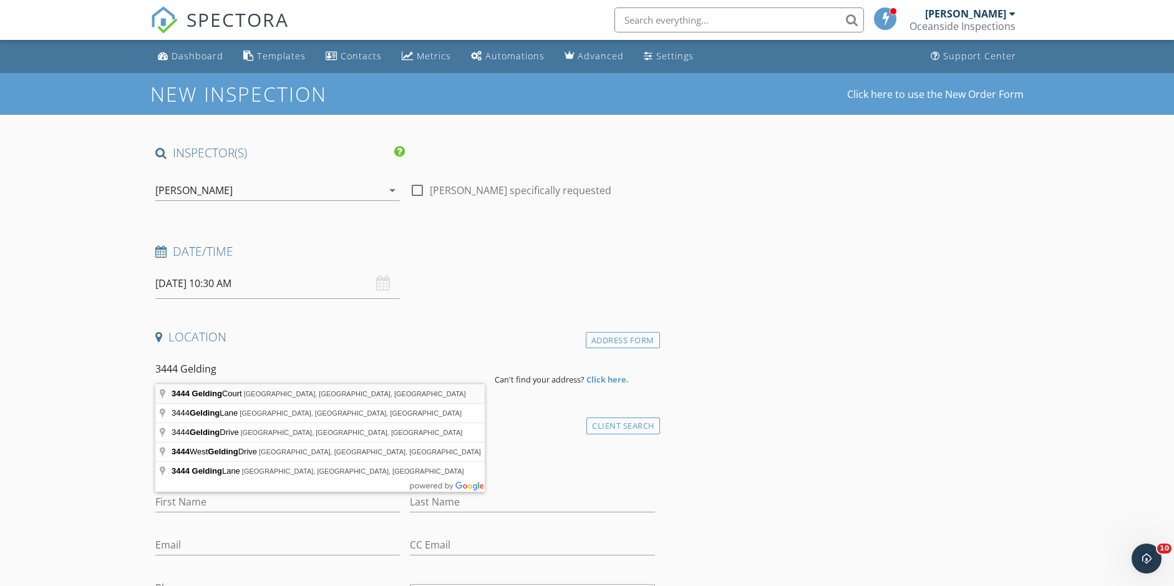
type input "3444 Gelding Court, Port Orange, FL, USA"
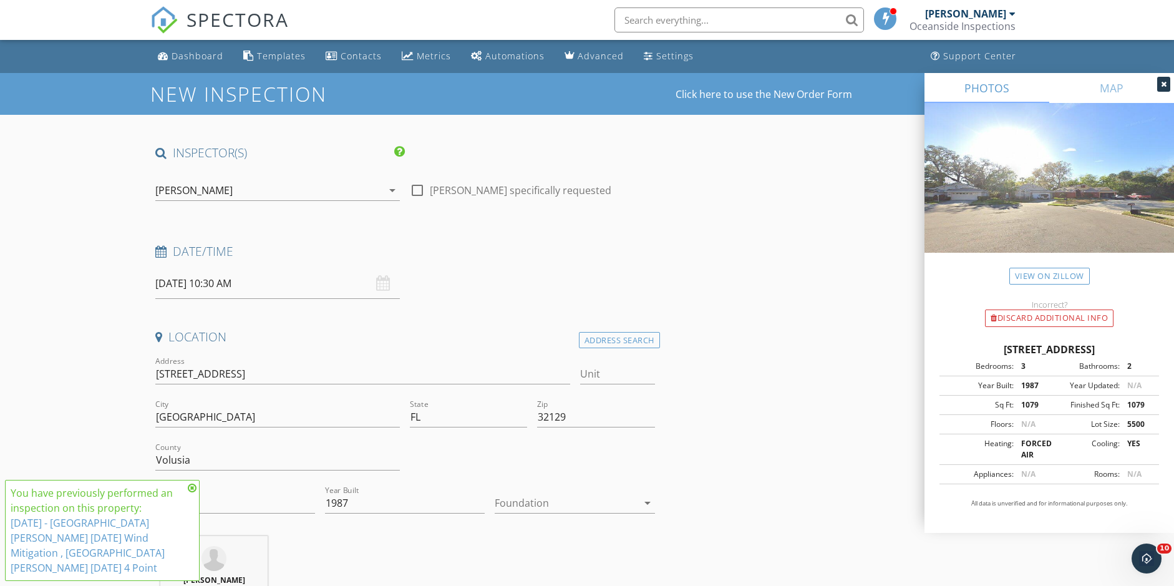
click at [192, 493] on icon at bounding box center [192, 488] width 9 height 10
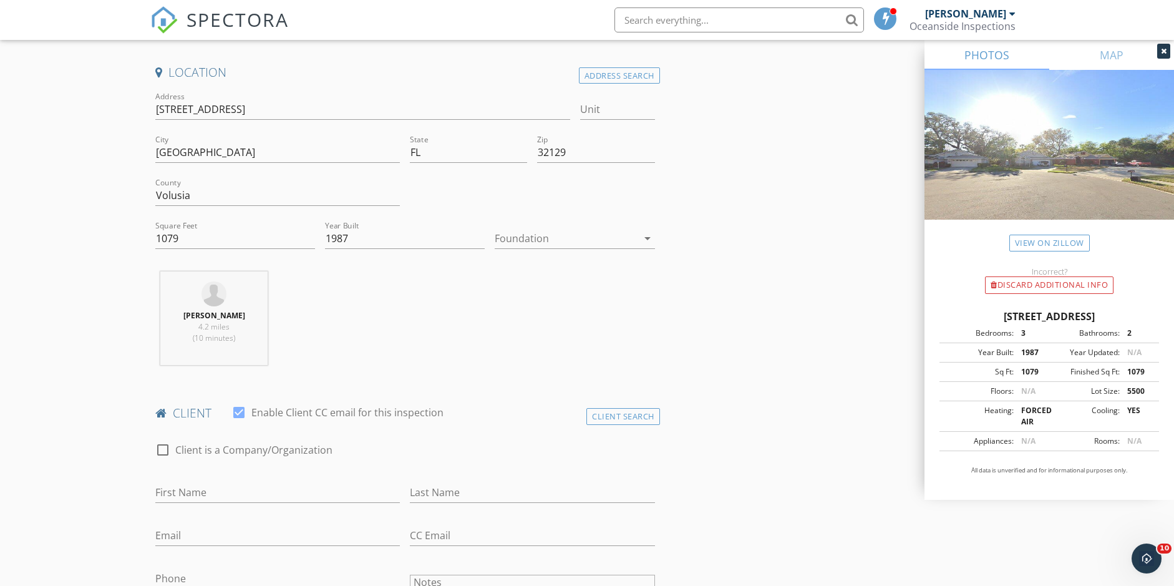
scroll to position [273, 0]
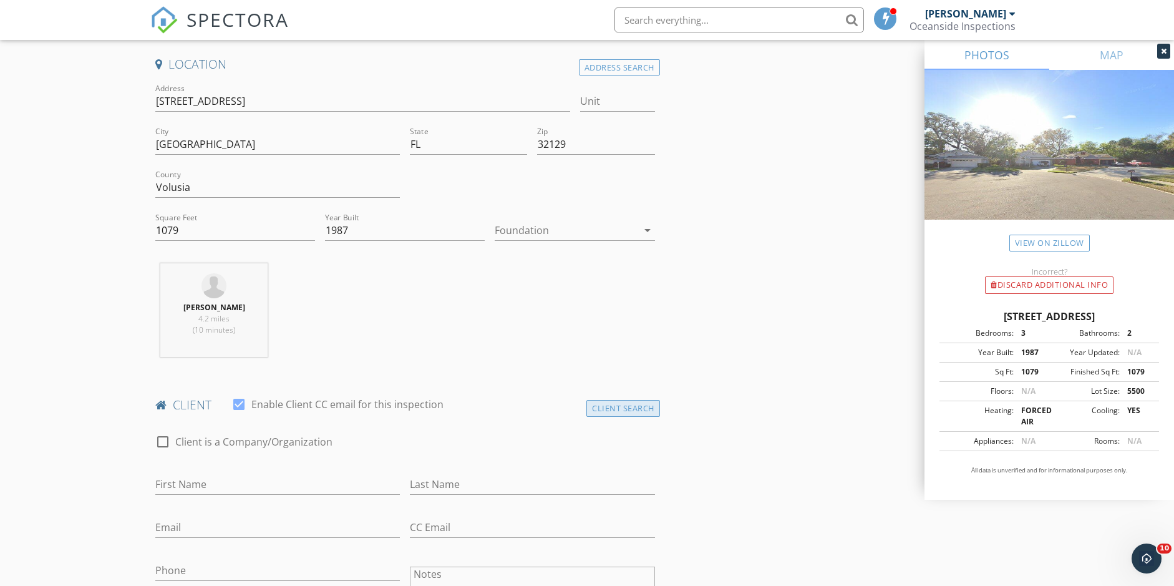
click at [644, 408] on div "Client Search" at bounding box center [624, 408] width 74 height 17
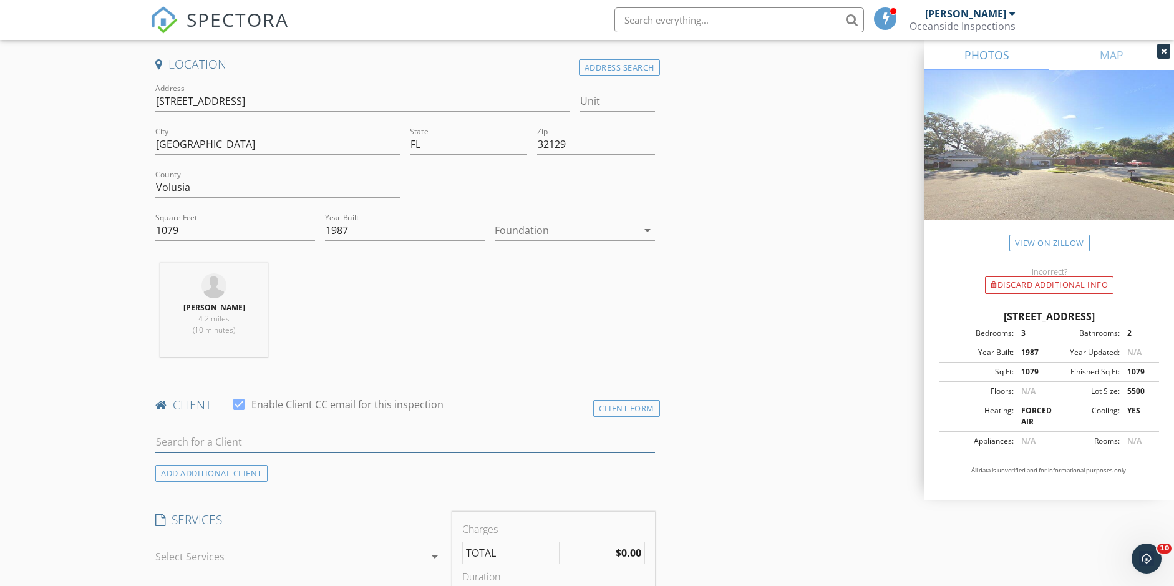
click at [311, 432] on input "text" at bounding box center [405, 442] width 500 height 21
type input "amber k"
click at [287, 469] on li "Amber Kingsley akingsley11@gmail.com" at bounding box center [405, 469] width 499 height 35
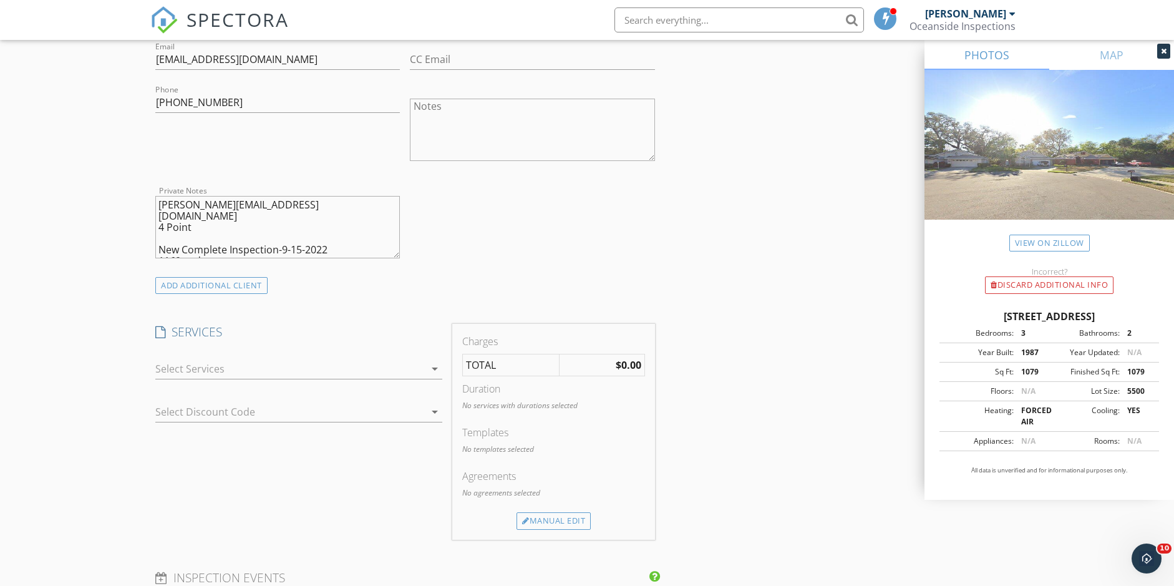
scroll to position [741, 0]
click at [207, 362] on div at bounding box center [290, 369] width 270 height 20
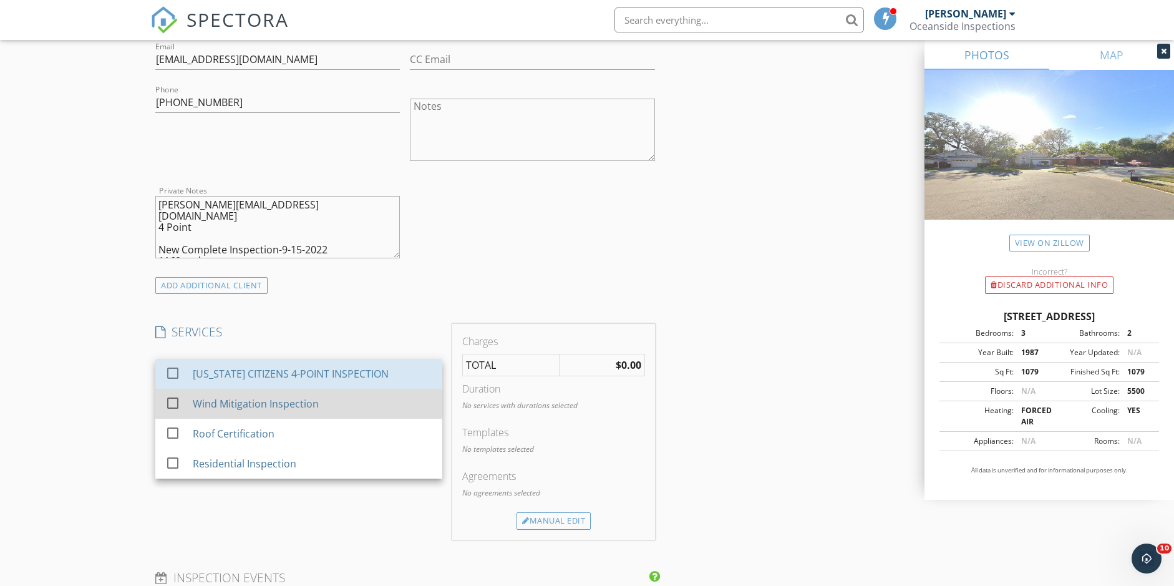
drag, startPoint x: 210, startPoint y: 374, endPoint x: 212, endPoint y: 393, distance: 18.8
click at [210, 374] on div "[US_STATE] CITIZENS 4-POINT INSPECTION" at bounding box center [291, 373] width 196 height 15
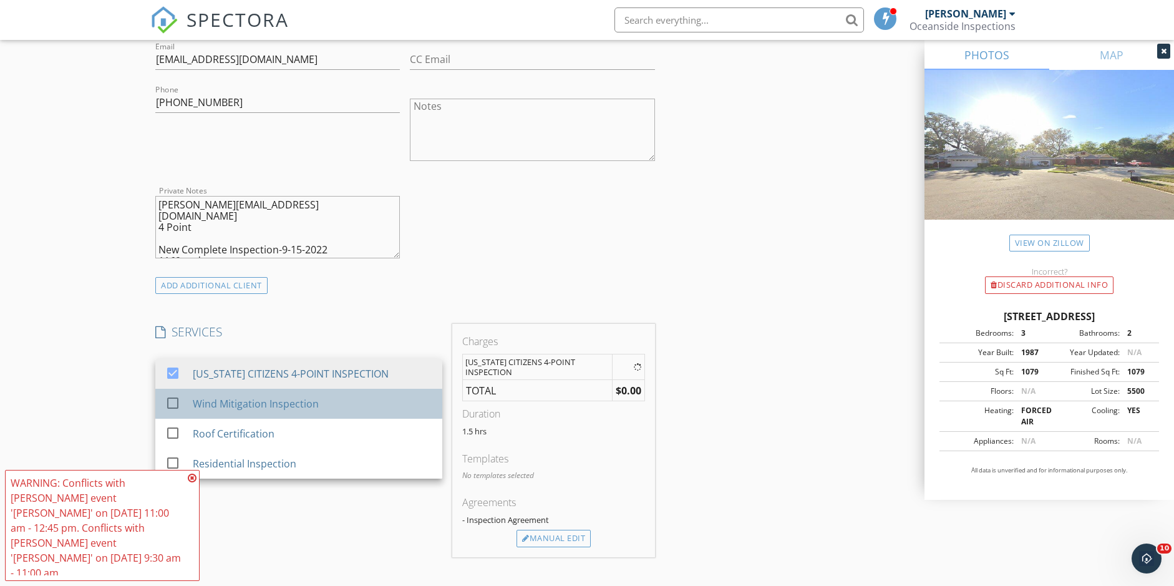
drag, startPoint x: 213, startPoint y: 401, endPoint x: 242, endPoint y: 404, distance: 29.5
click at [213, 401] on div "Wind Mitigation Inspection" at bounding box center [256, 403] width 126 height 15
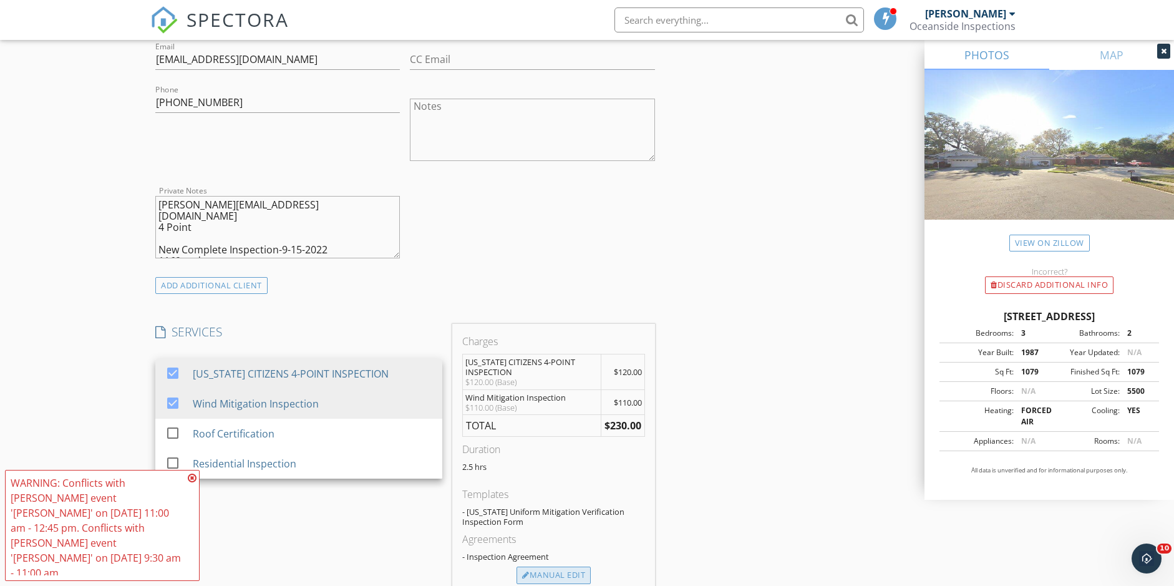
click at [557, 571] on div "Manual Edit" at bounding box center [554, 575] width 74 height 17
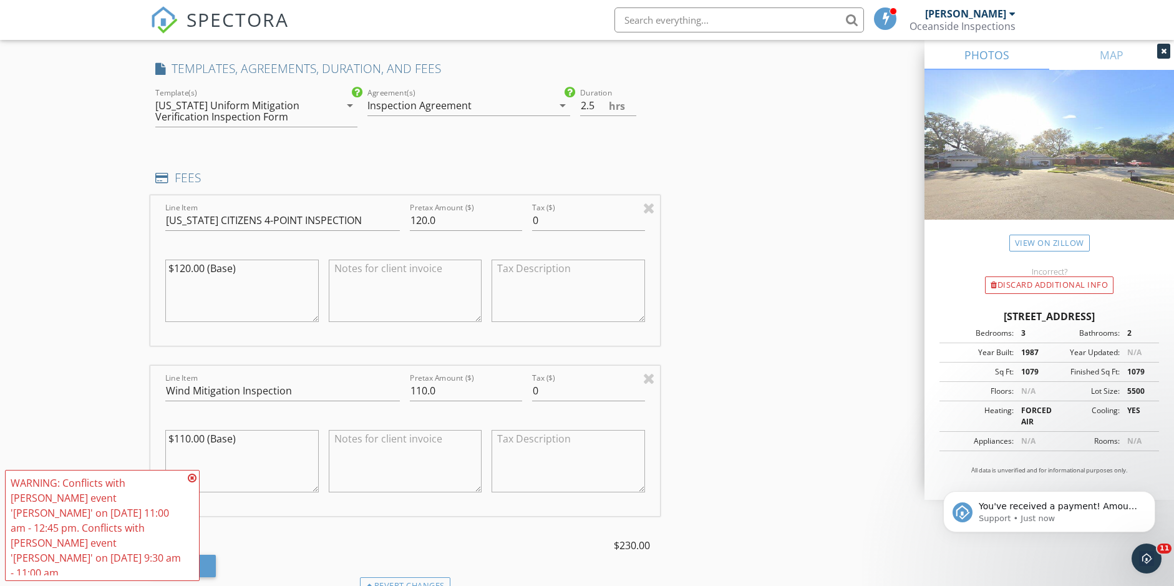
scroll to position [0, 0]
click at [192, 483] on icon at bounding box center [192, 478] width 9 height 10
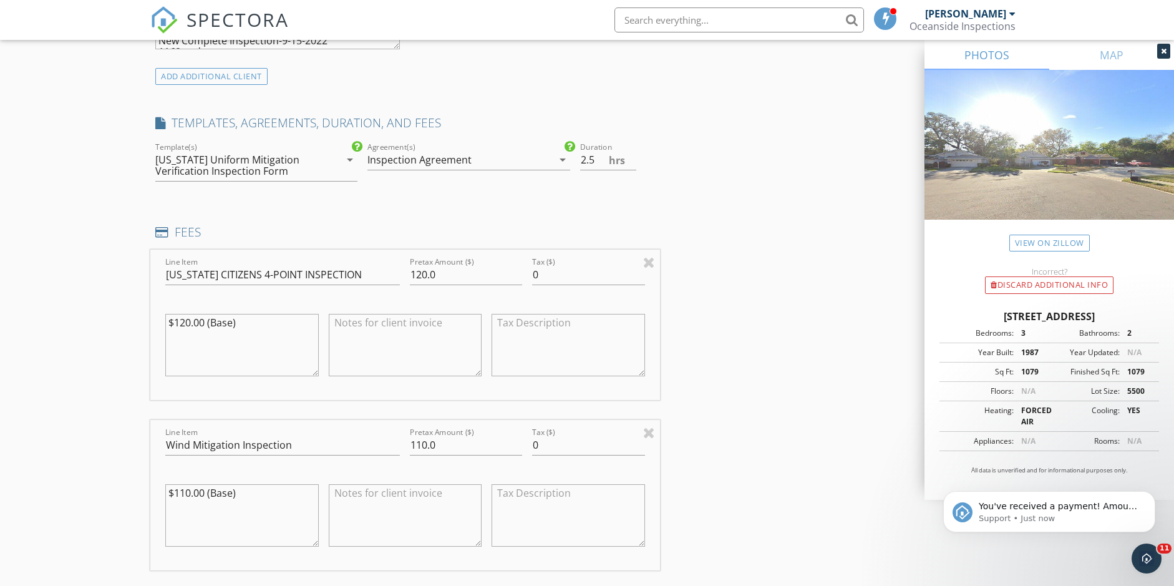
scroll to position [940, 0]
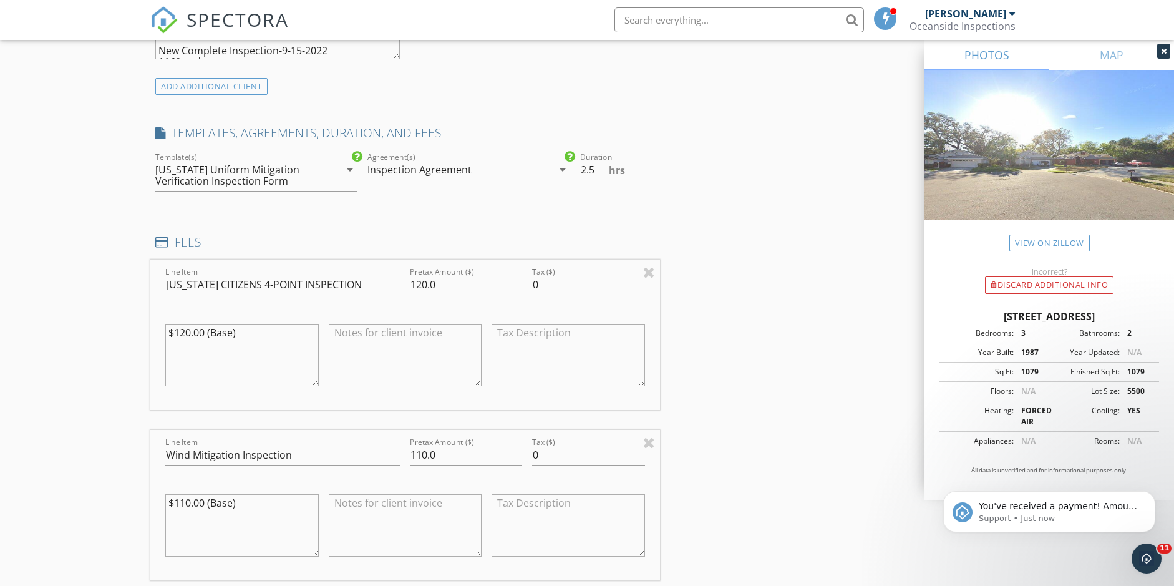
click at [285, 170] on div "[US_STATE] Uniform Mitigation Verification Inspection Form" at bounding box center [238, 175] width 167 height 22
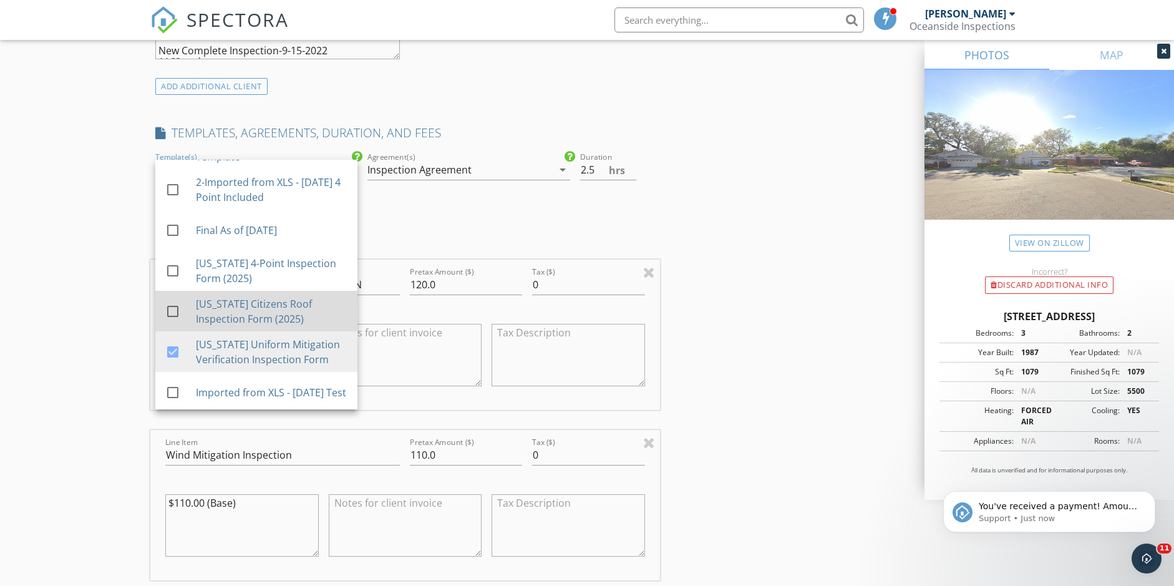
scroll to position [206, 0]
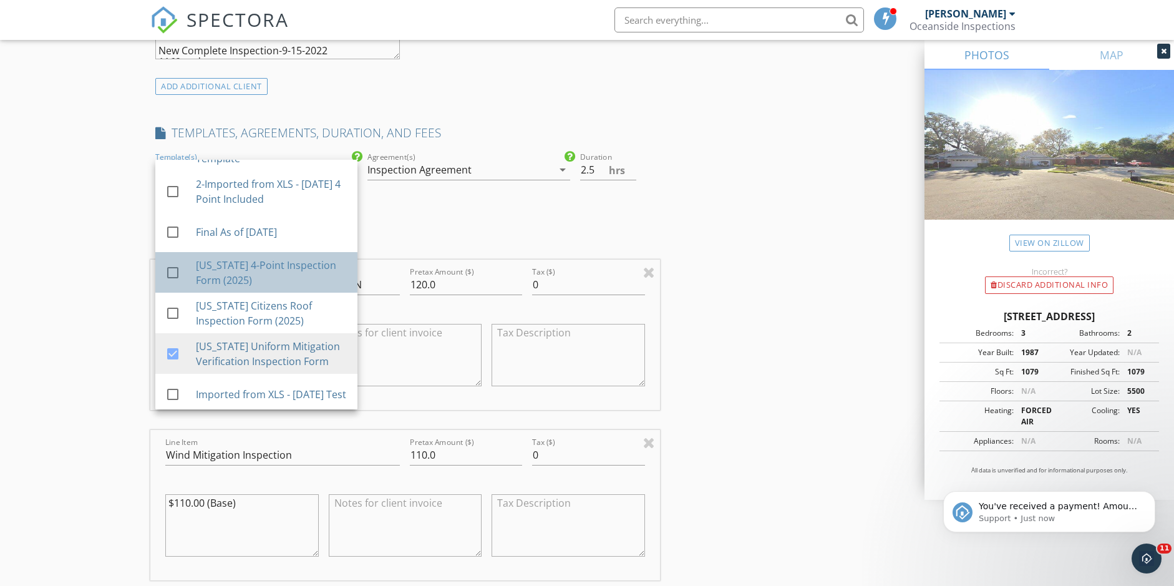
click at [281, 273] on div "[US_STATE] 4-Point Inspection Form (2025)" at bounding box center [272, 273] width 152 height 30
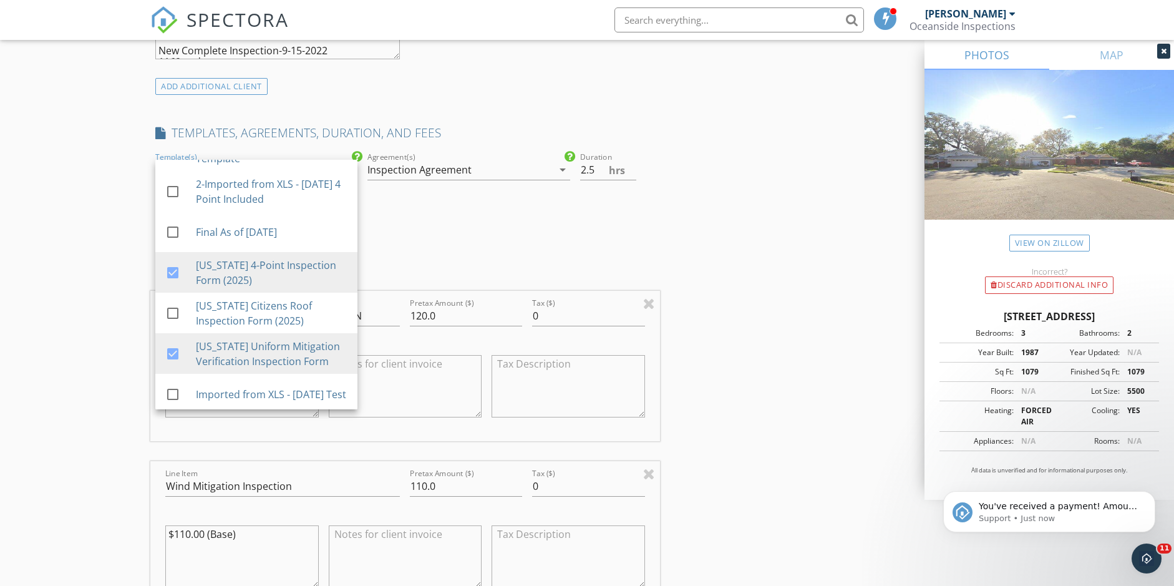
drag, startPoint x: 109, startPoint y: 315, endPoint x: 111, endPoint y: 331, distance: 16.4
click at [109, 315] on div "New Inspection Click here to use the New Order Form INSPECTOR(S) check_box Dust…" at bounding box center [587, 402] width 1174 height 2539
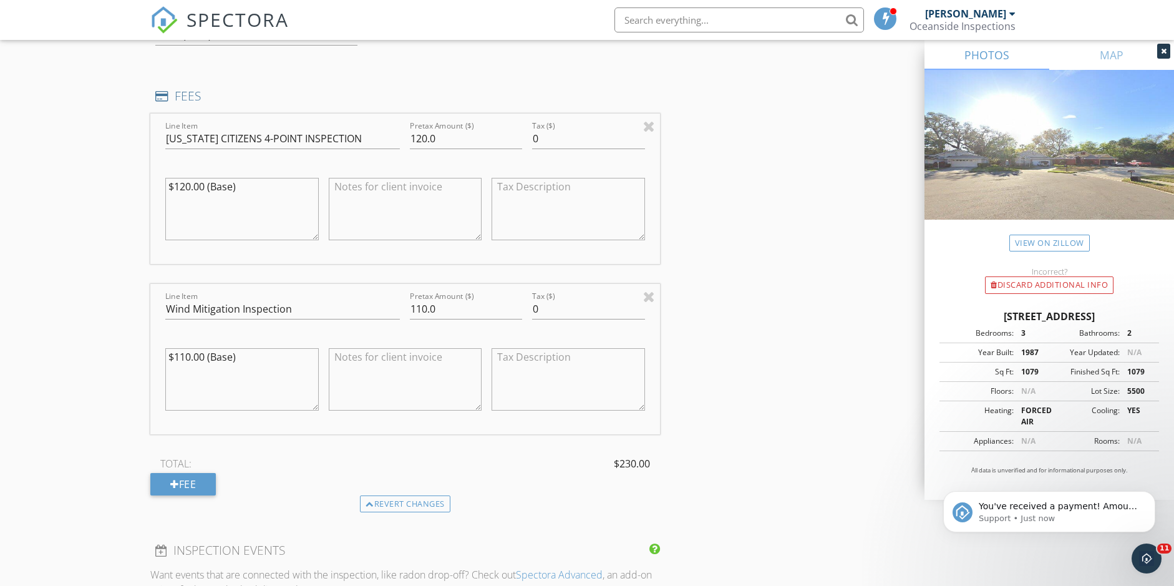
scroll to position [1215, 0]
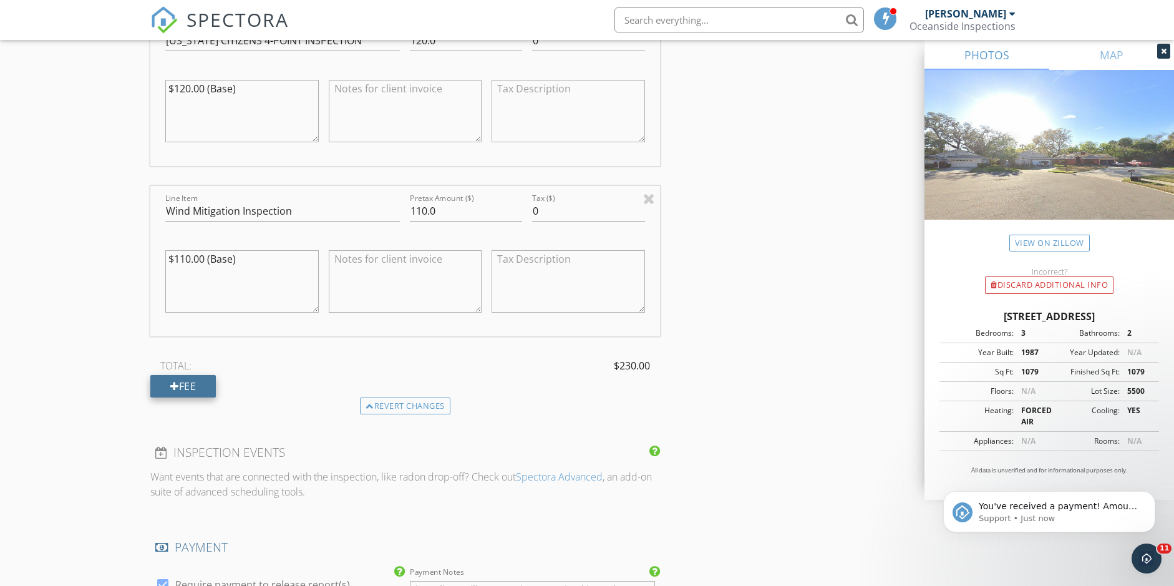
click at [194, 385] on div "Fee" at bounding box center [183, 386] width 66 height 22
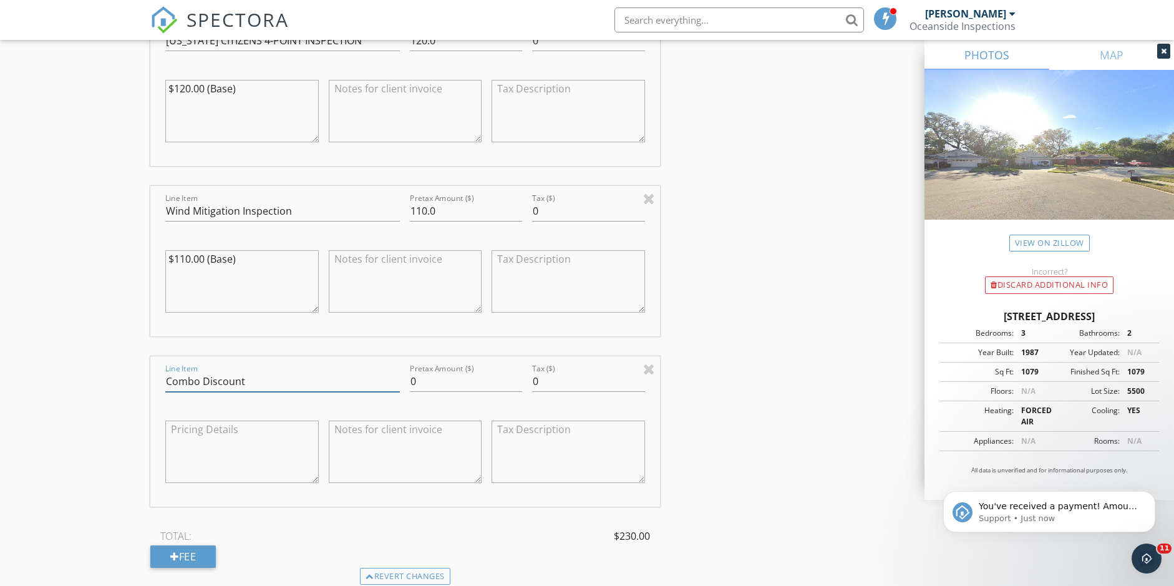
type input "Combo Discount"
type input "-1"
type input "-30"
click at [721, 328] on div "INSPECTOR(S) check_box Dustin Bruno PRIMARY Dustin Bruno arrow_drop_down check_…" at bounding box center [587, 234] width 874 height 2608
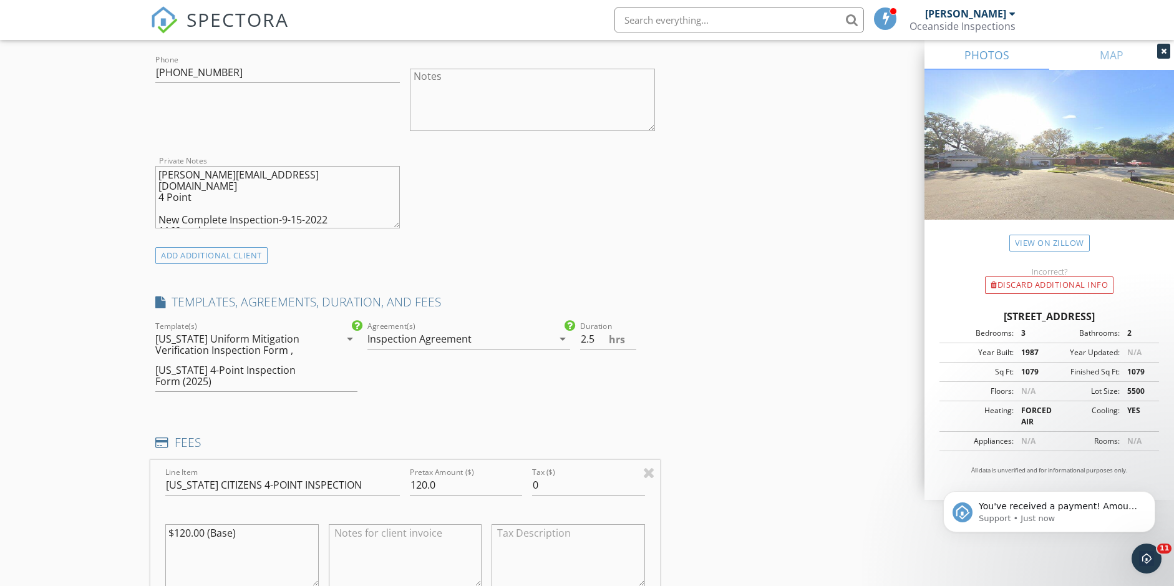
scroll to position [770, 0]
drag, startPoint x: 157, startPoint y: 174, endPoint x: 368, endPoint y: 214, distance: 214.7
click at [368, 215] on textarea "jeanne@floridahomeandauto.com 4 Point New Complete Inspection-9-15-2022 1169 co…" at bounding box center [277, 198] width 245 height 62
click at [368, 214] on textarea "jeanne@floridahomeandauto.com 4 Point New Complete Inspection-9-15-2022 1169 co…" at bounding box center [277, 198] width 245 height 62
click at [290, 222] on textarea "jeanne@floridahomeandauto.com 4 Point New Complete Inspection-9-15-2022 1169 co…" at bounding box center [277, 198] width 245 height 62
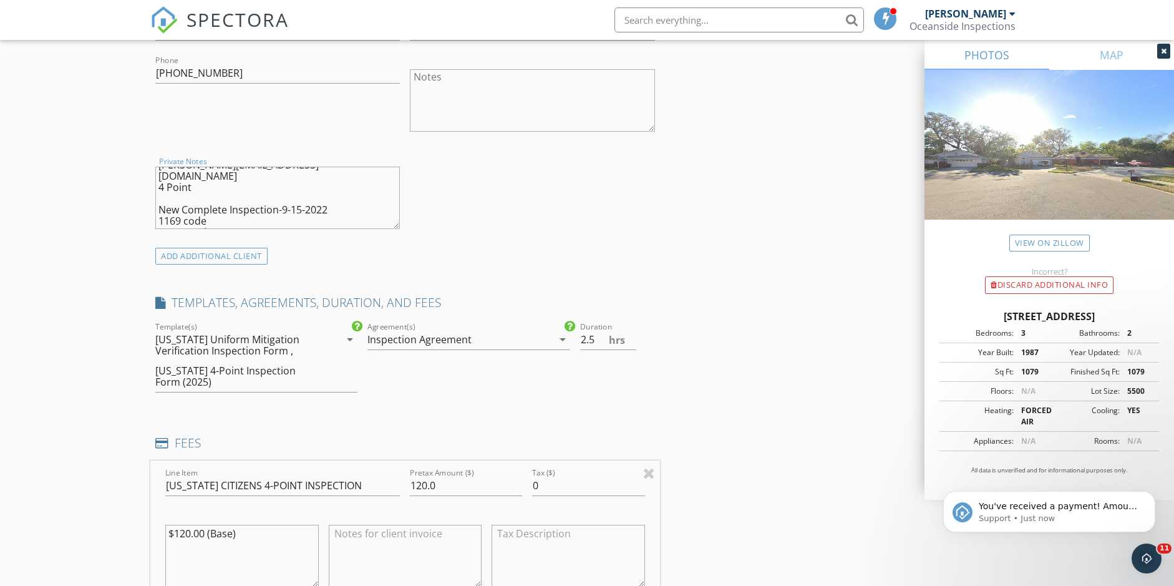
scroll to position [0, 0]
drag, startPoint x: 295, startPoint y: 213, endPoint x: 142, endPoint y: 139, distance: 170.0
type textarea "2025 combo"
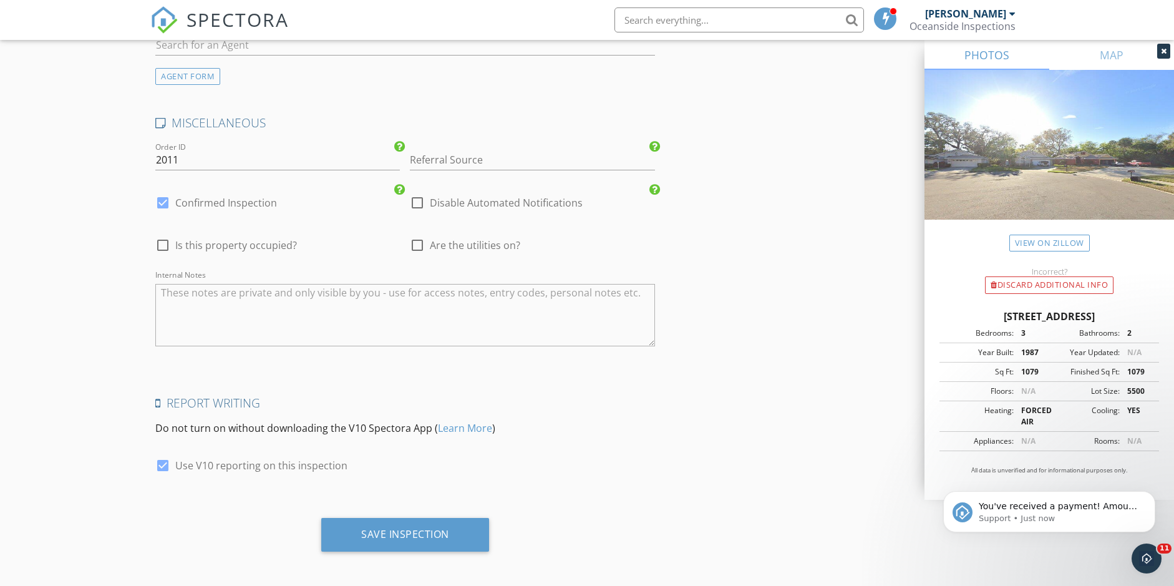
scroll to position [2191, 0]
click at [442, 543] on div "Save Inspection" at bounding box center [405, 536] width 168 height 34
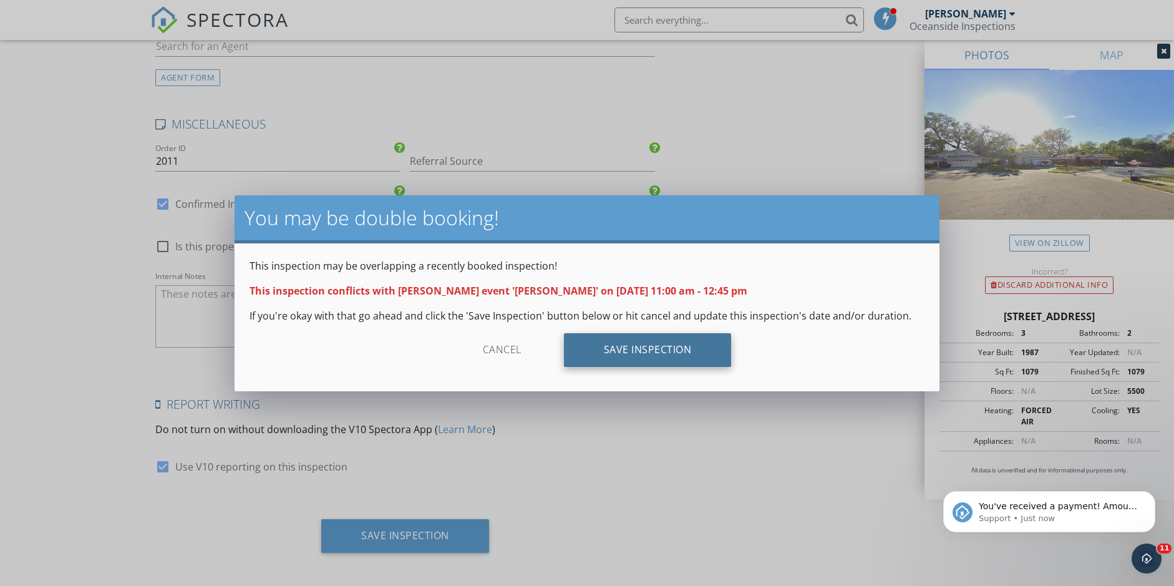
click at [603, 358] on div "Save Inspection" at bounding box center [648, 350] width 168 height 34
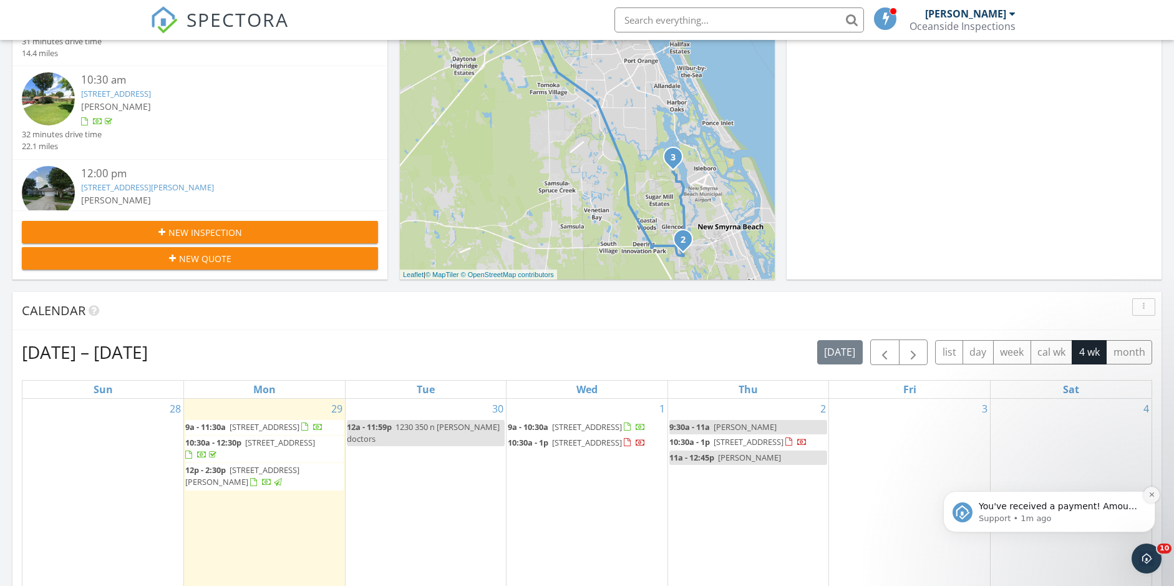
click at [1151, 496] on icon "Dismiss notification" at bounding box center [1152, 494] width 7 height 7
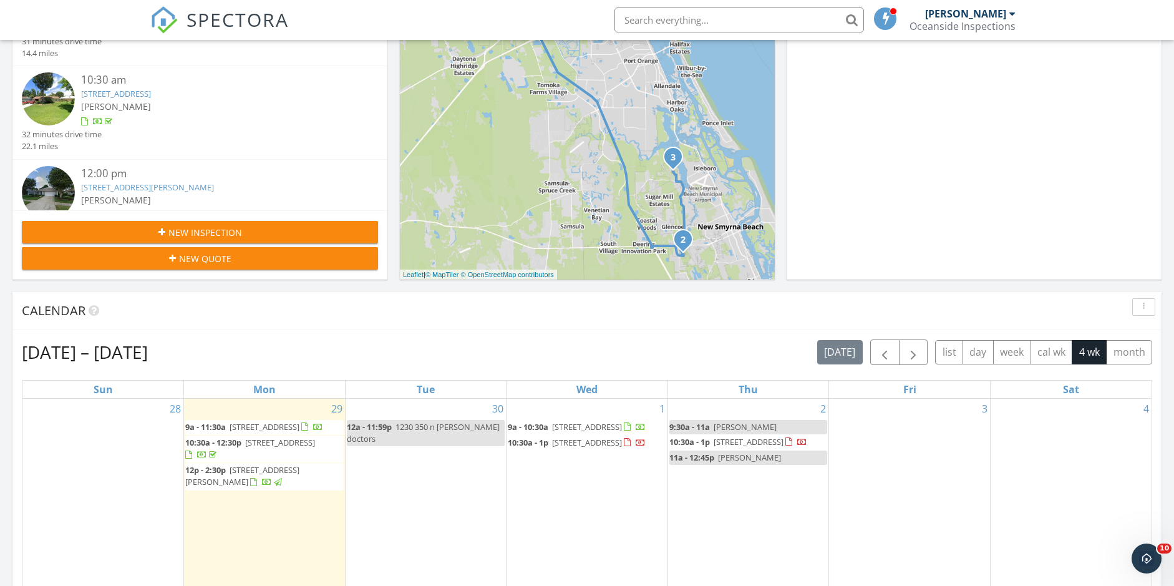
click at [394, 270] on div "Today Dustin Bruno 9:00 am 1121 Champions Dr, Daytona Beach, FL 32124 Dustin Br…" at bounding box center [587, 473] width 1174 height 1136
click at [735, 463] on span "Amber kingsly" at bounding box center [749, 457] width 63 height 11
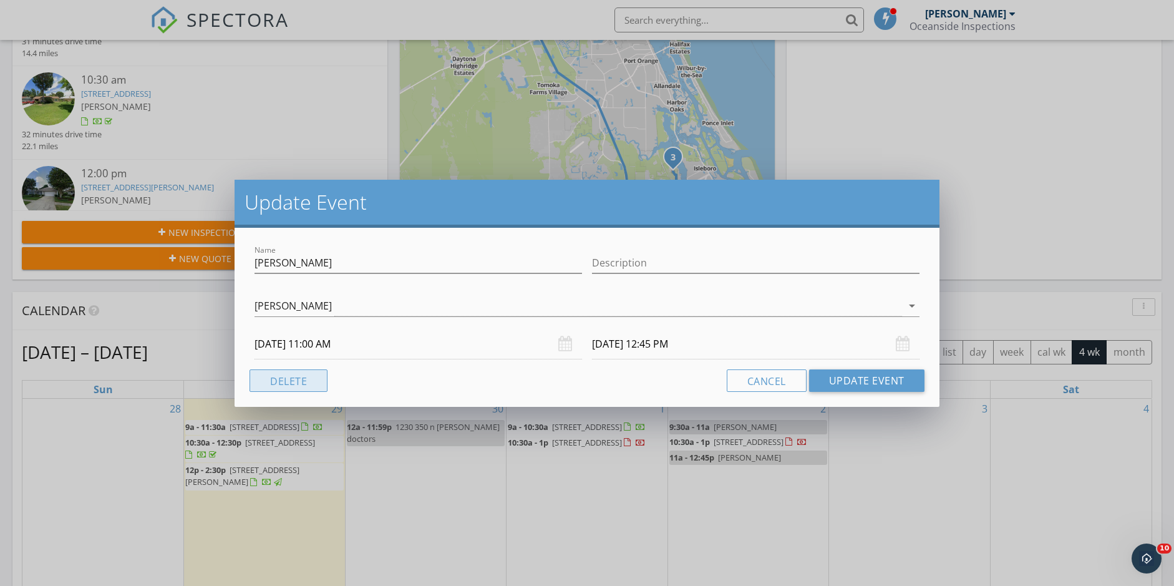
click at [319, 382] on button "Delete" at bounding box center [289, 380] width 78 height 22
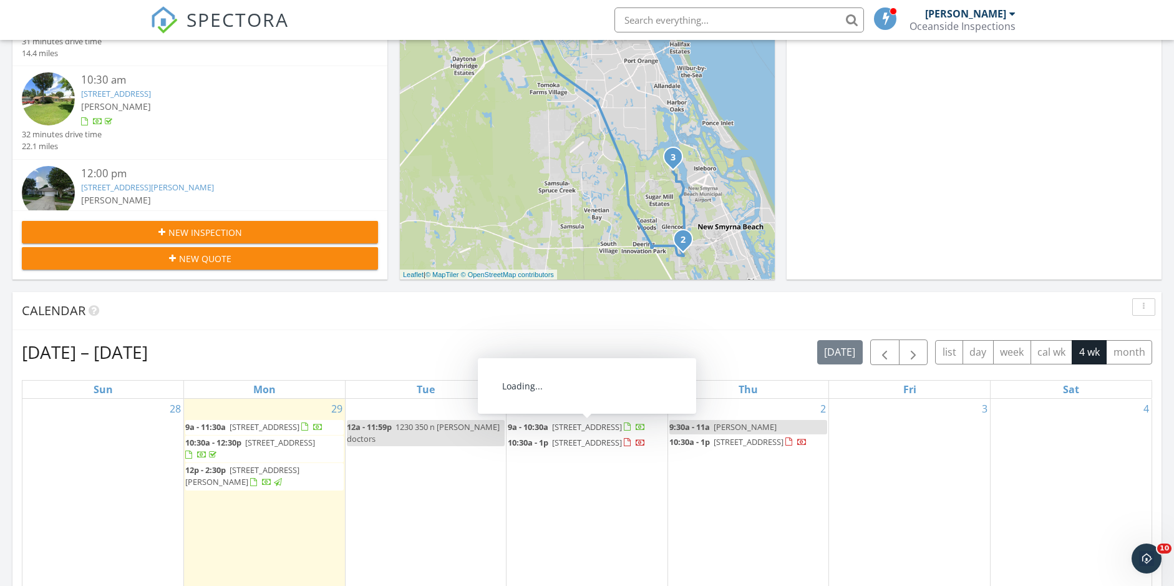
click at [730, 513] on div "2 9:30a - 11a John ghruer 10:30a - 1p 3444 Gelding Ct, Port Orange 32129" at bounding box center [748, 504] width 161 height 210
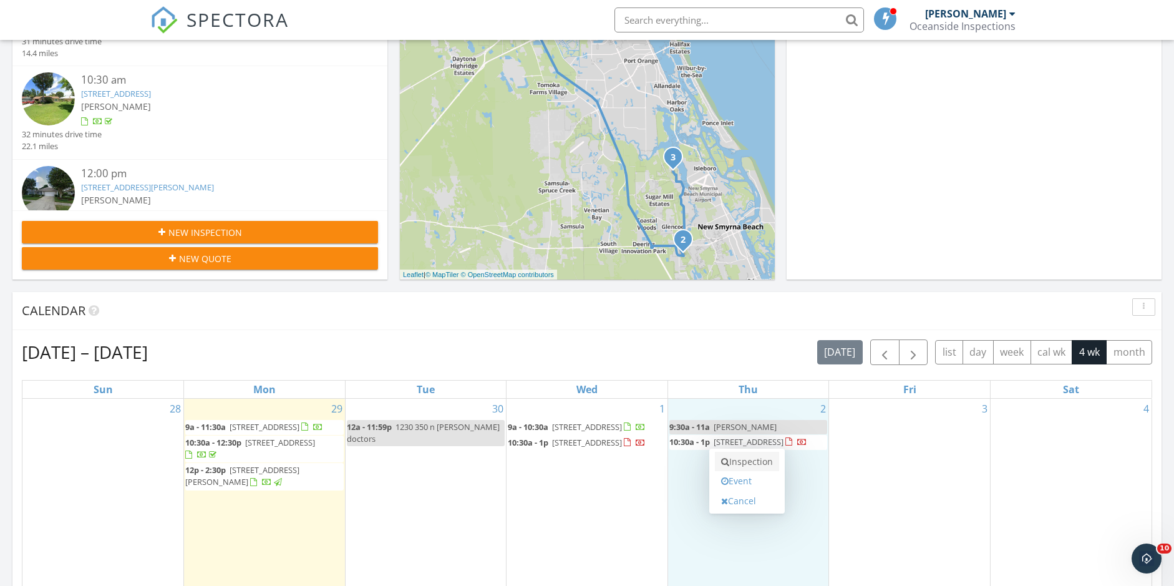
click at [738, 466] on link "Inspection" at bounding box center [747, 462] width 64 height 20
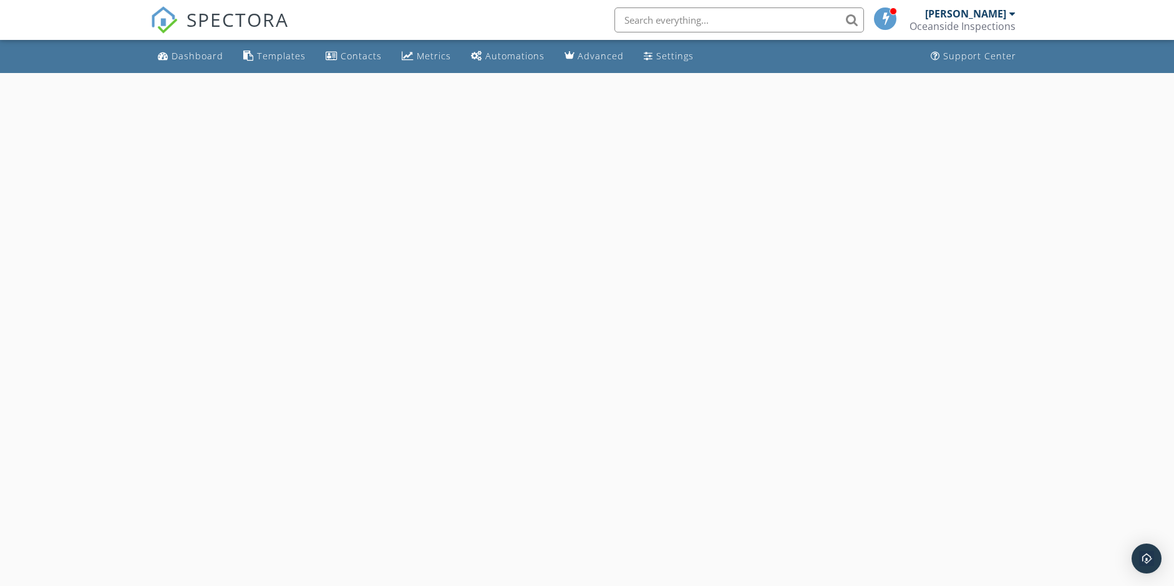
select select "9"
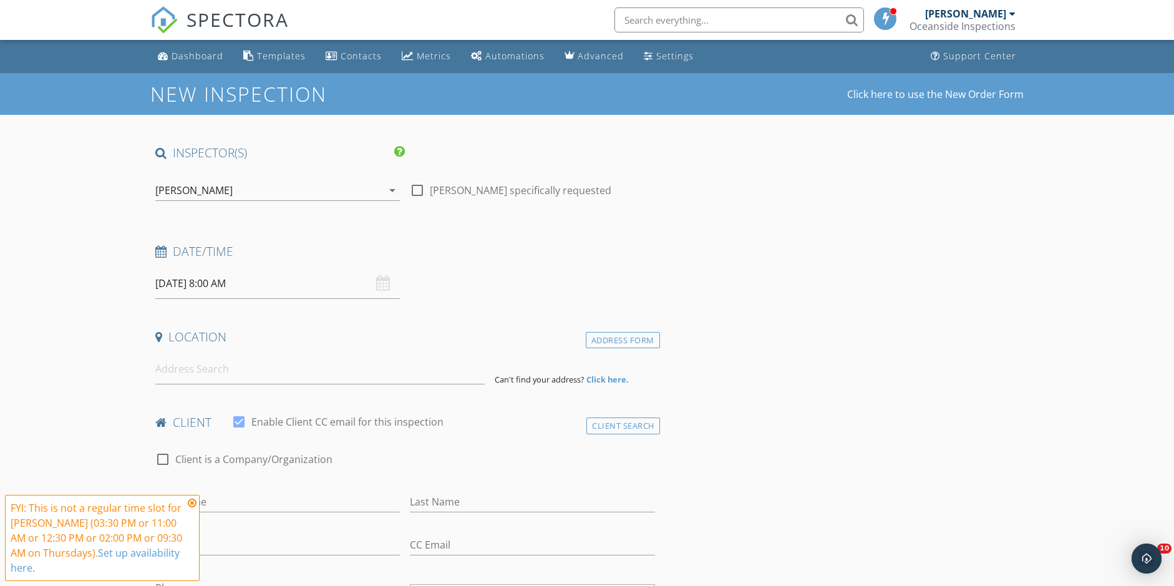
click at [217, 282] on input "[DATE] 8:00 AM" at bounding box center [277, 283] width 245 height 31
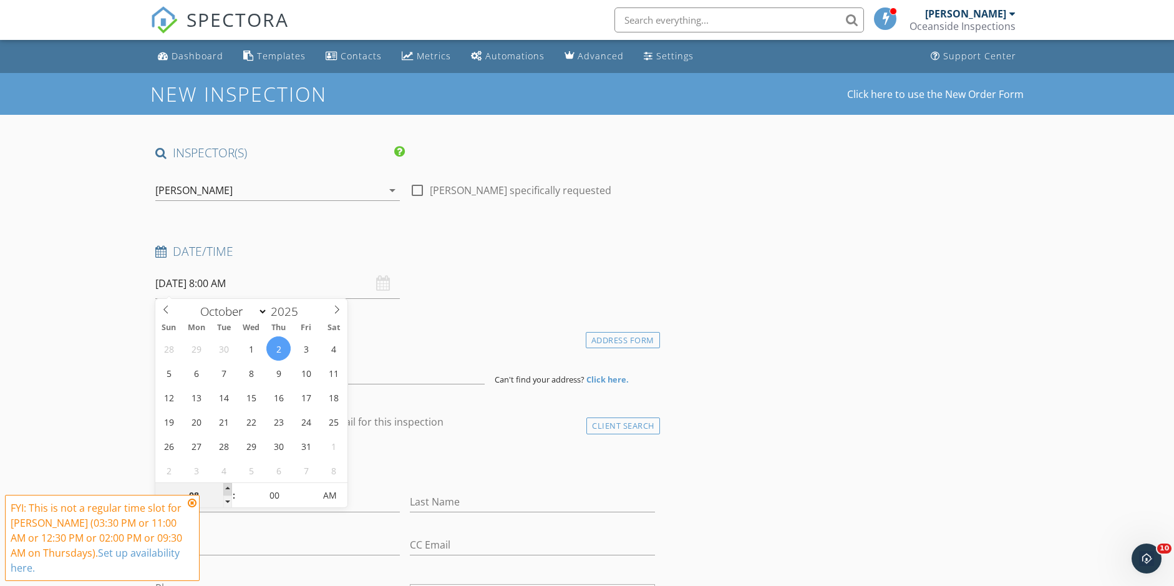
type input "09"
type input "[DATE] 9:00 AM"
click at [229, 489] on span at bounding box center [227, 489] width 9 height 12
type input "05"
type input "[DATE] 9:05 AM"
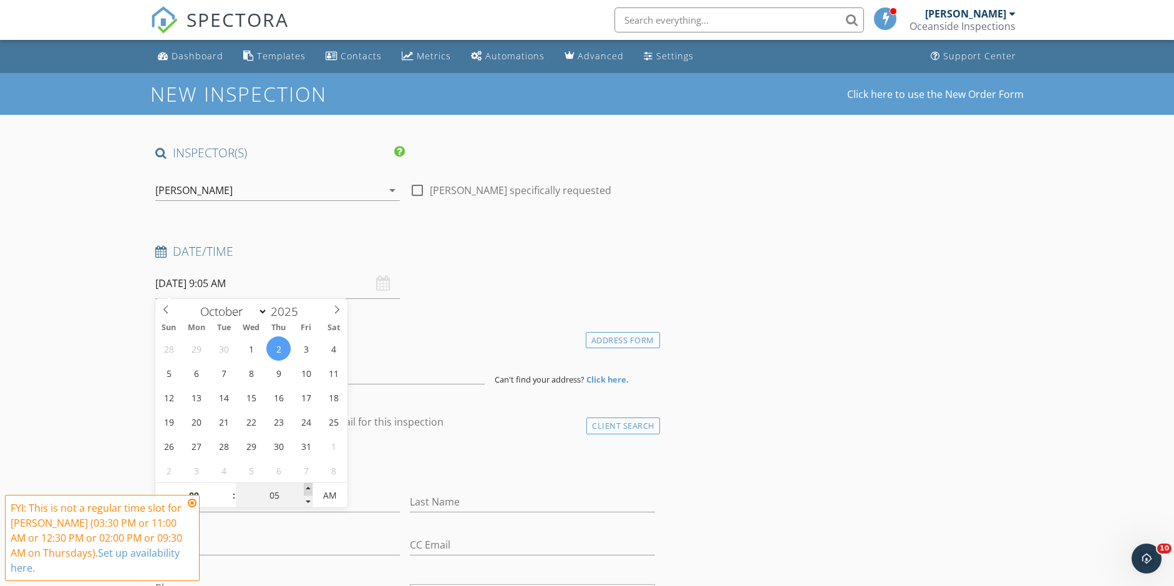
click at [306, 488] on span at bounding box center [308, 489] width 9 height 12
type input "10"
type input "[DATE] 9:10 AM"
click at [306, 488] on span at bounding box center [308, 489] width 9 height 12
type input "15"
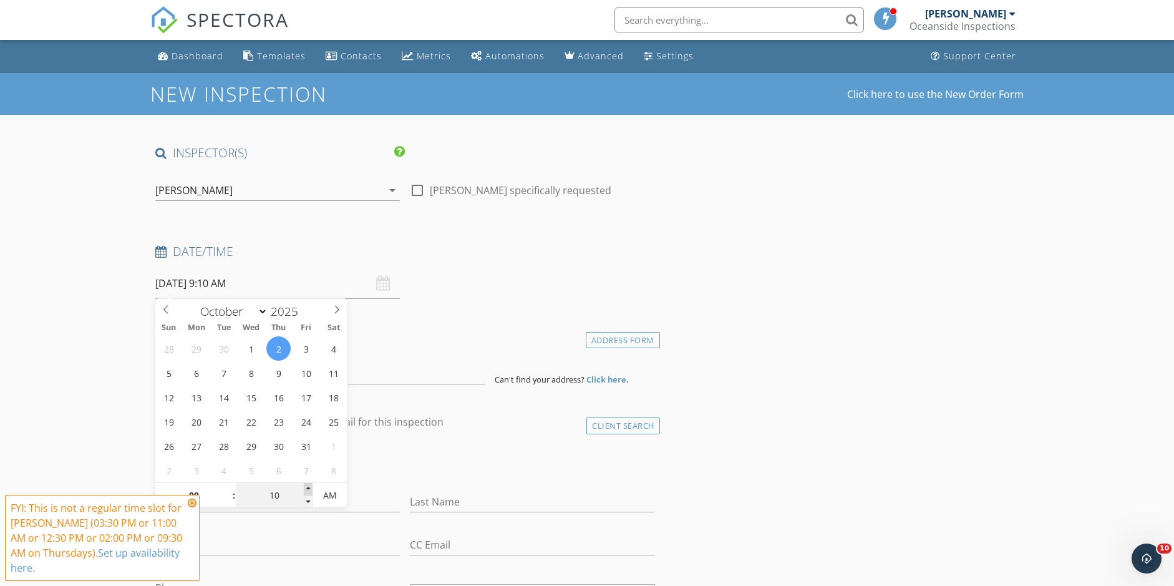
type input "[DATE] 9:15 AM"
click at [306, 488] on span at bounding box center [308, 489] width 9 height 12
type input "20"
type input "10/02/2025 9:20 AM"
click at [306, 488] on span at bounding box center [308, 489] width 9 height 12
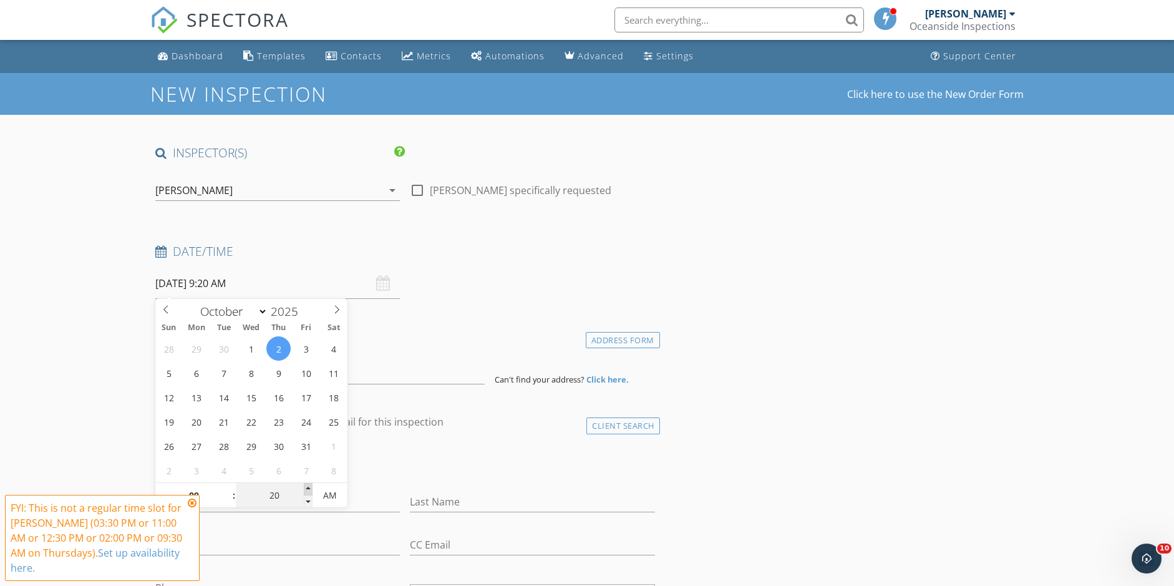
type input "25"
type input "10/02/2025 9:25 AM"
click at [306, 488] on span at bounding box center [308, 489] width 9 height 12
type input "30"
type input "10/02/2025 9:30 AM"
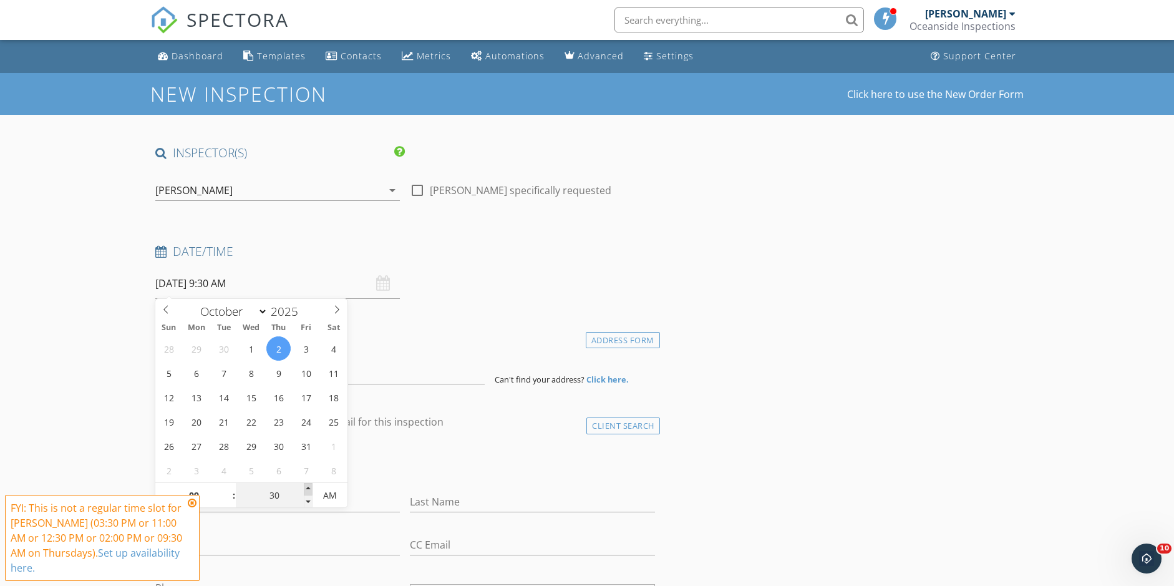
click at [306, 488] on span at bounding box center [308, 489] width 9 height 12
click at [193, 503] on icon at bounding box center [192, 503] width 9 height 10
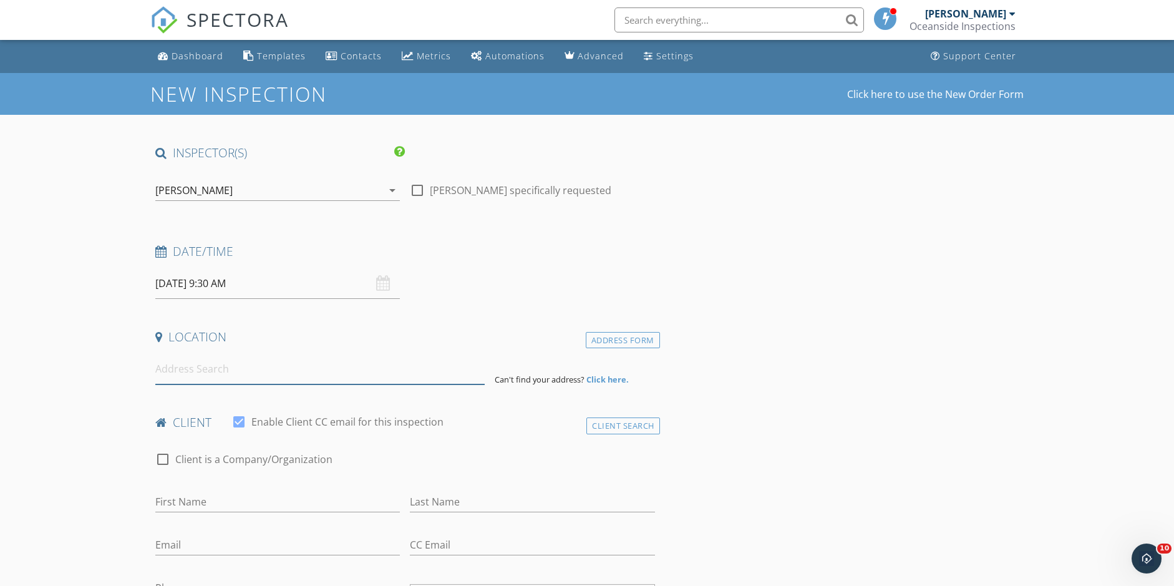
click at [203, 371] on input at bounding box center [320, 369] width 330 height 31
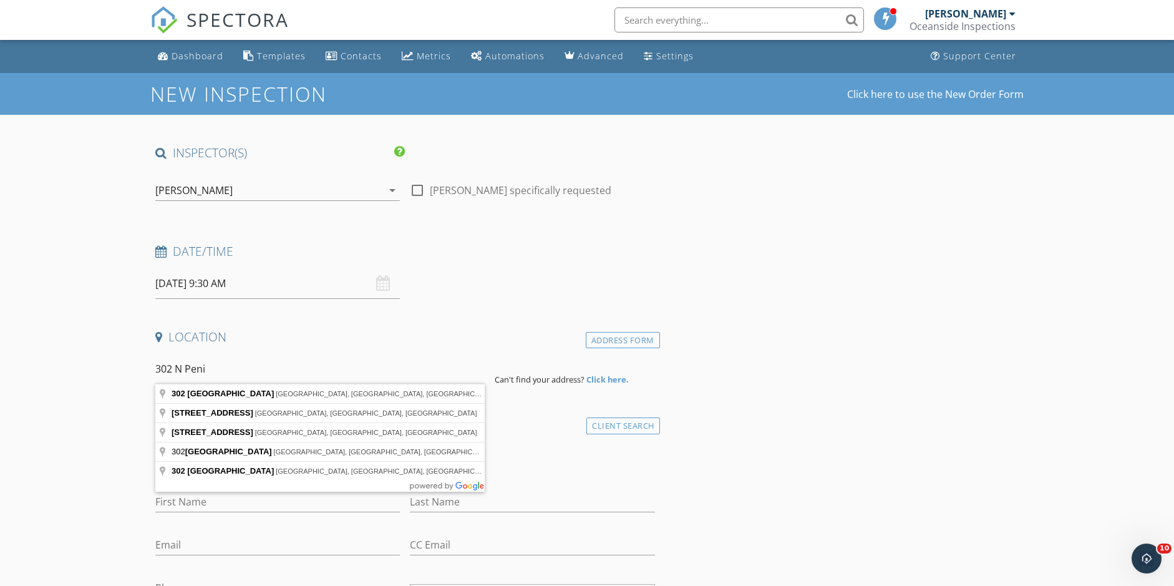
type input "302 North Peninsula Avenue, New Smyrna Beach, FL, USA"
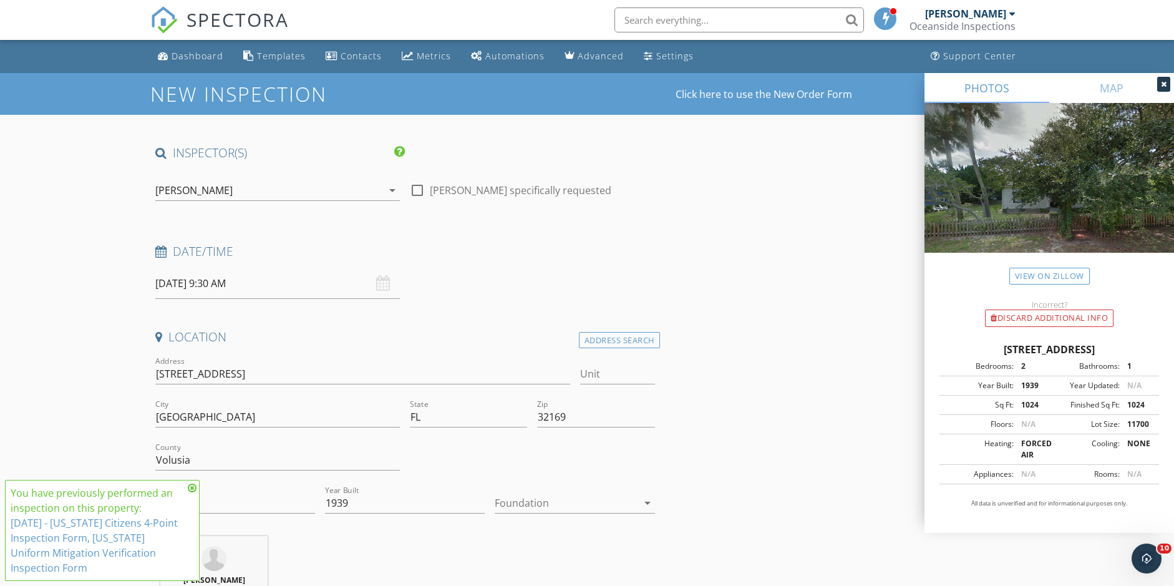
click at [192, 490] on icon at bounding box center [192, 488] width 9 height 10
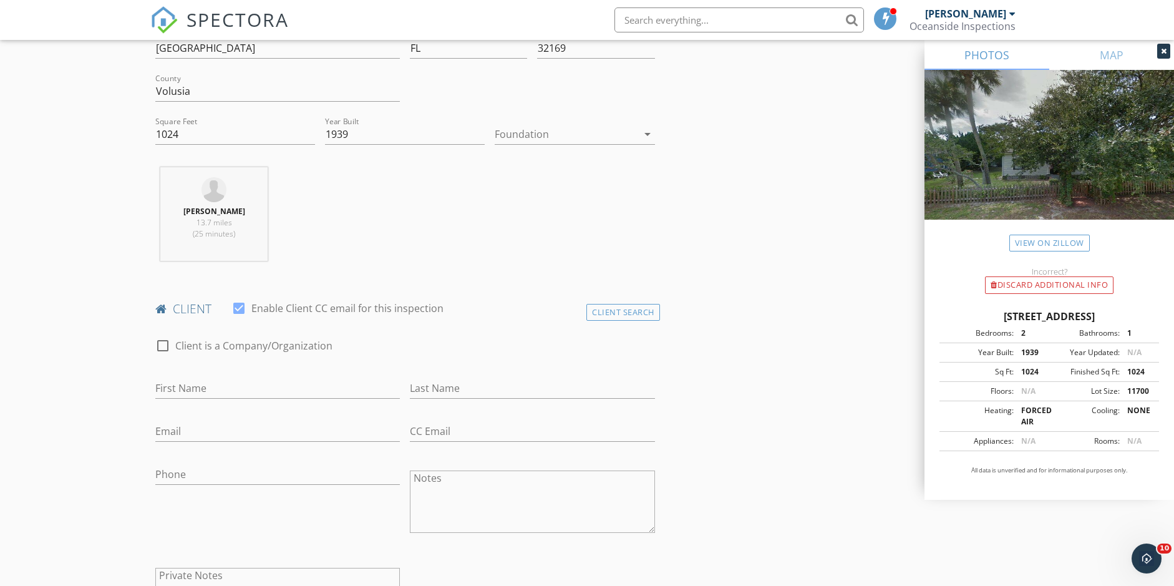
scroll to position [413, 0]
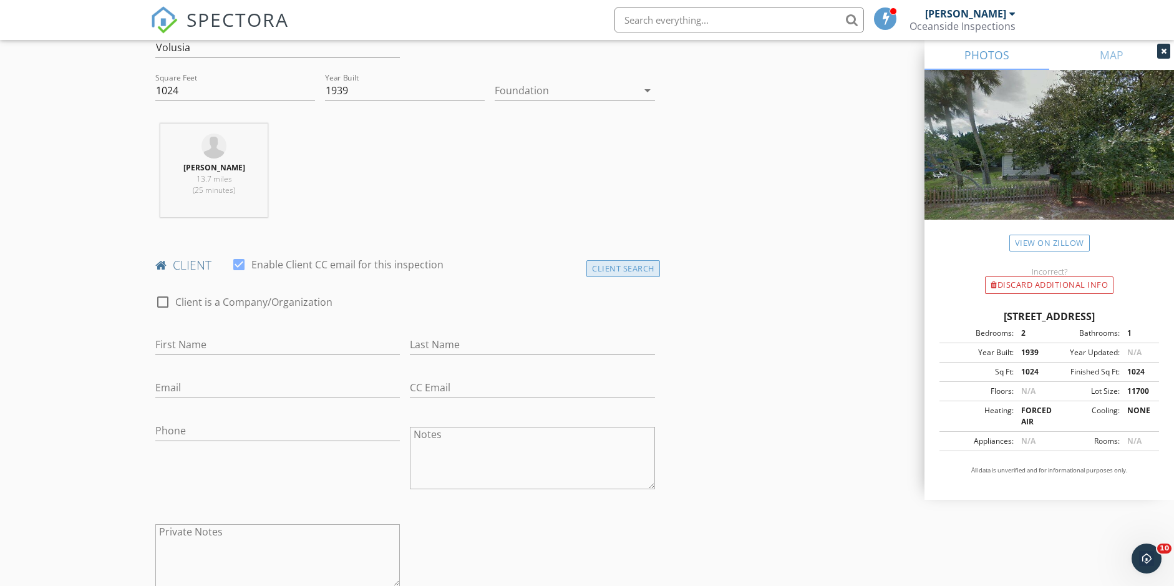
drag, startPoint x: 615, startPoint y: 268, endPoint x: 608, endPoint y: 268, distance: 6.9
click at [615, 268] on div "Client Search" at bounding box center [624, 268] width 74 height 17
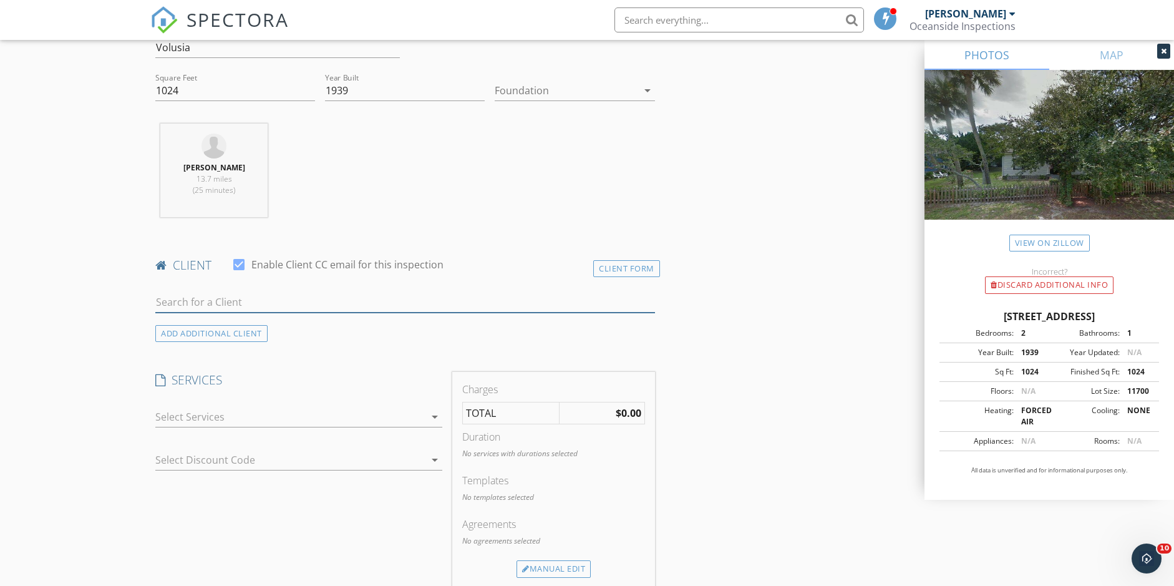
click at [425, 303] on input "text" at bounding box center [405, 302] width 500 height 21
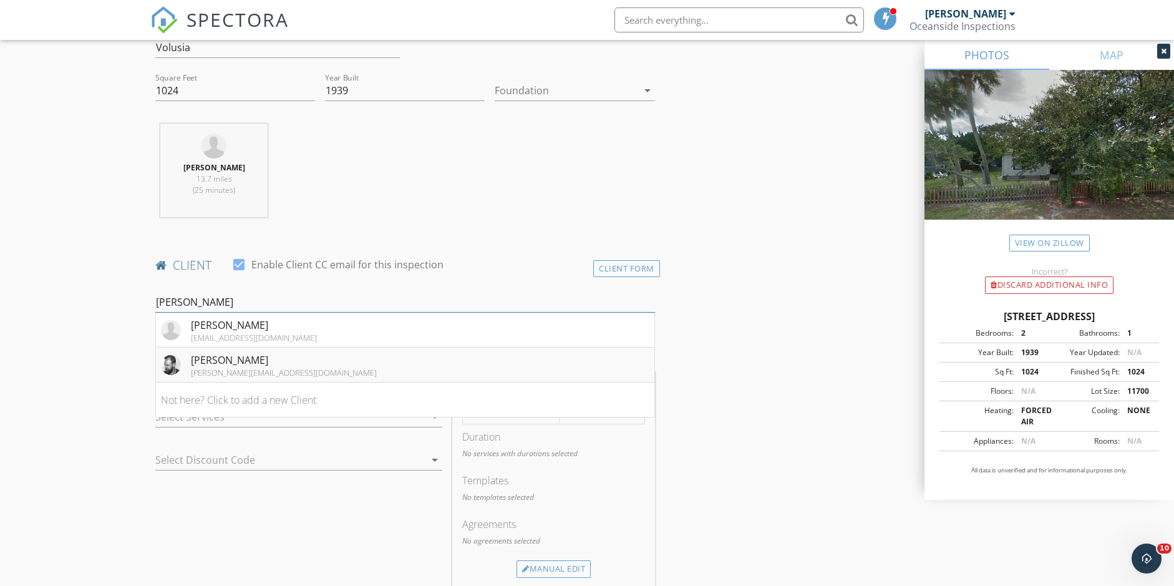
type input "John G"
click at [311, 359] on li "John Gheur john@signaturecreative.com" at bounding box center [405, 365] width 499 height 35
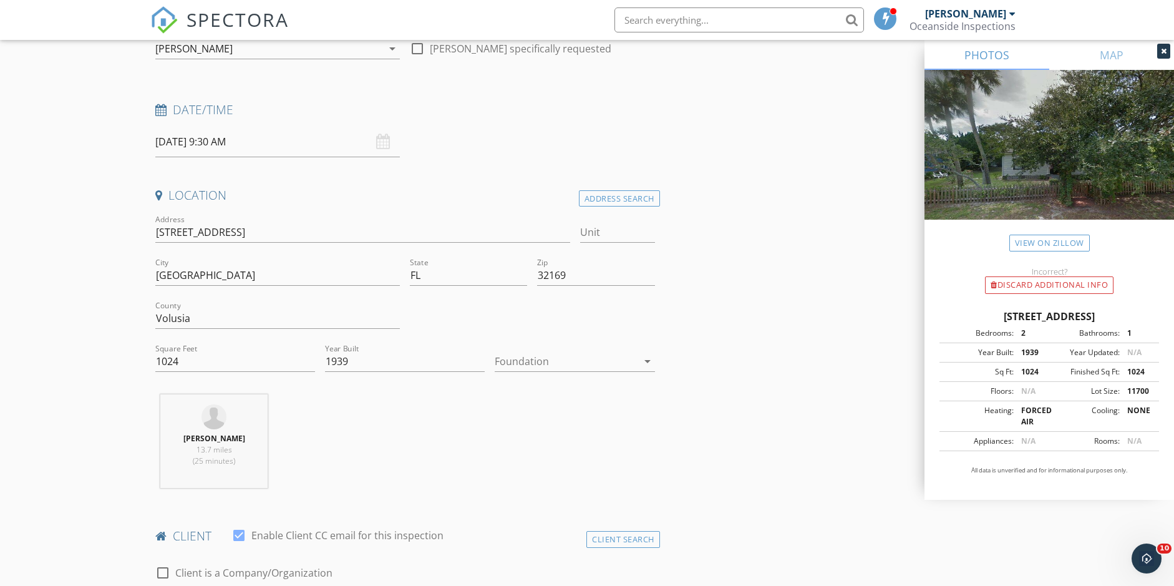
scroll to position [137, 0]
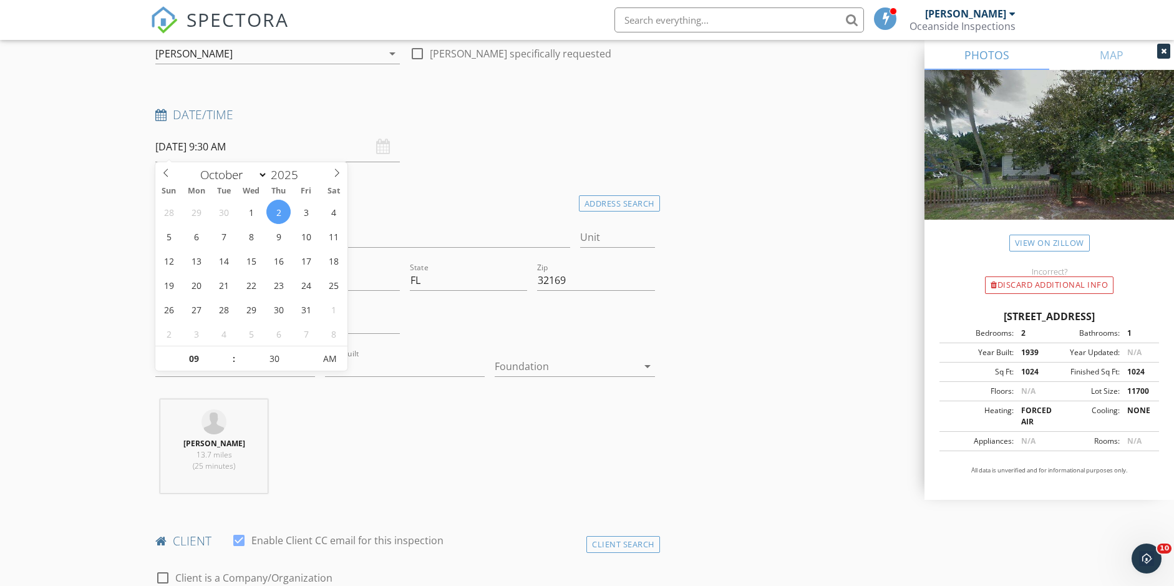
click at [199, 146] on input "10/02/2025 9:30 AM" at bounding box center [277, 147] width 245 height 31
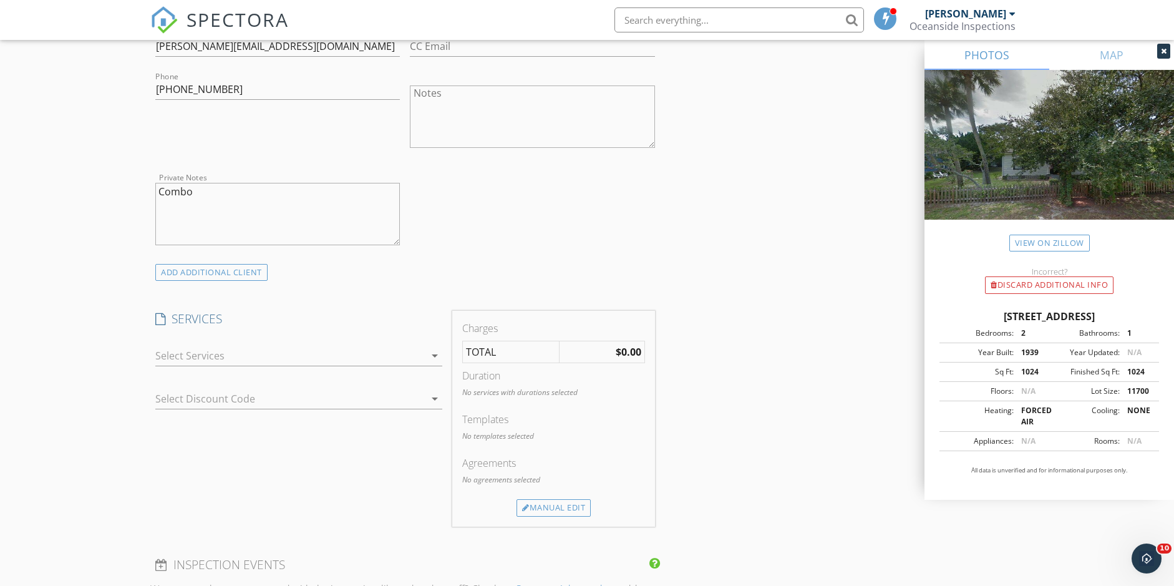
scroll to position [754, 0]
click at [207, 348] on div at bounding box center [290, 356] width 270 height 20
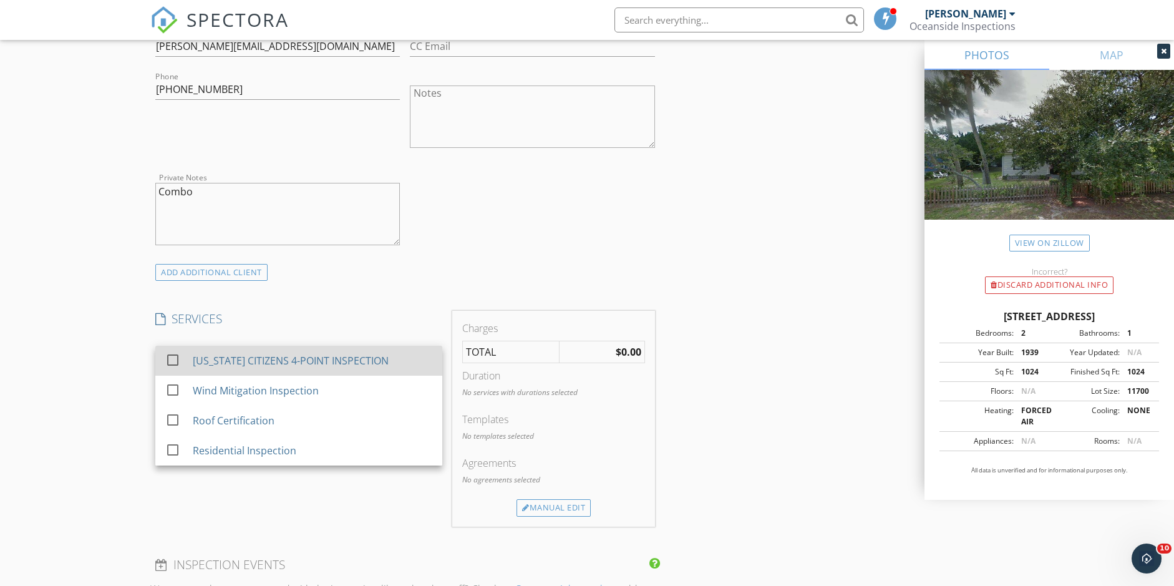
click at [211, 359] on div "FLORIDA CITIZENS 4-POINT INSPECTION" at bounding box center [291, 360] width 196 height 15
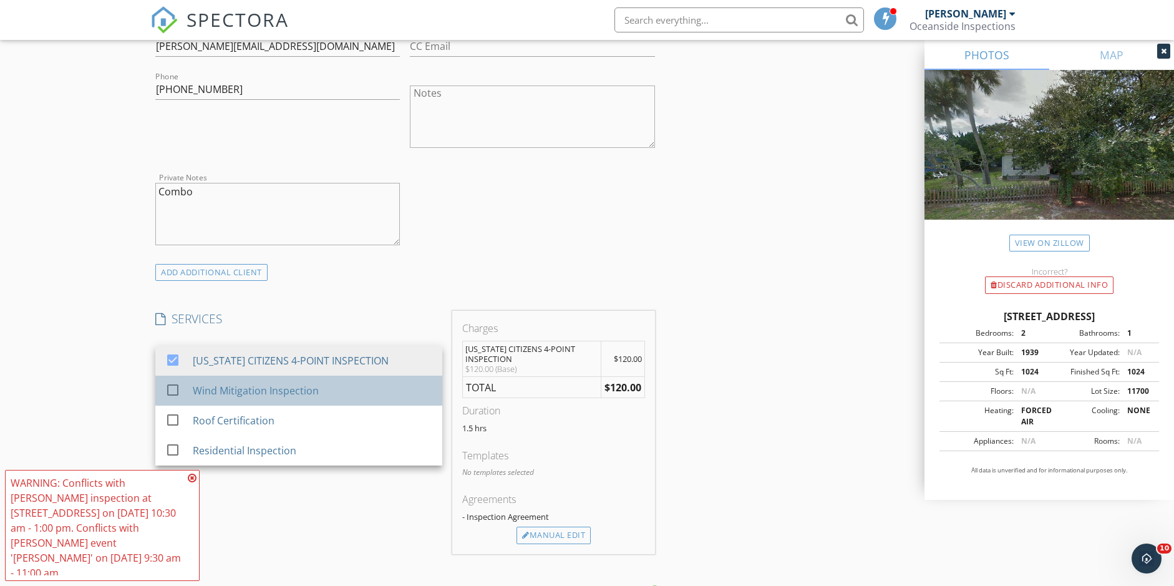
click at [212, 390] on div "Wind Mitigation Inspection" at bounding box center [256, 390] width 126 height 15
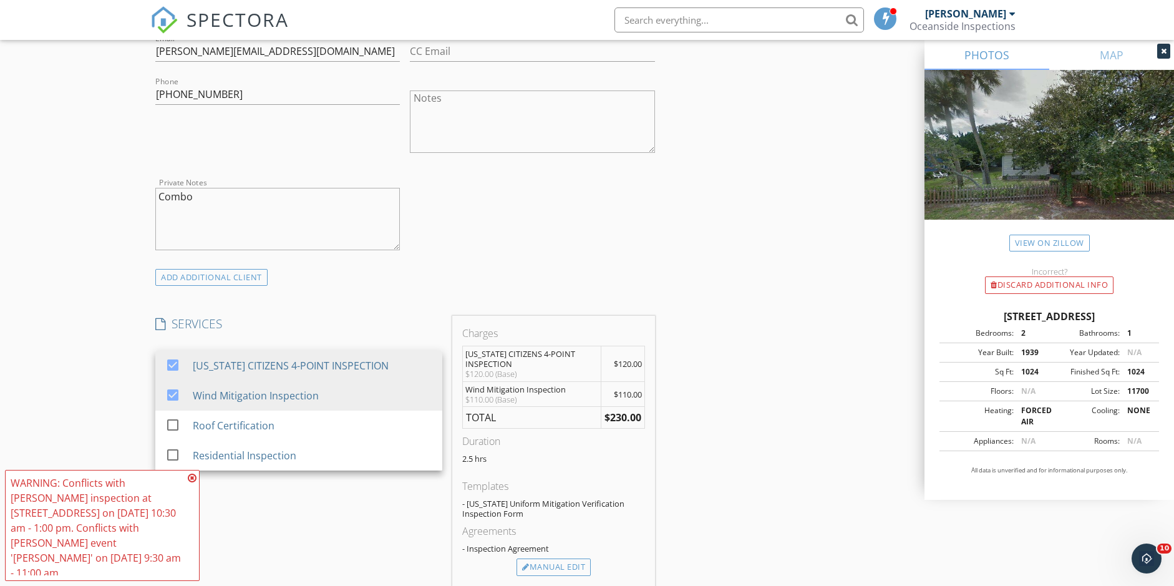
click at [193, 483] on icon at bounding box center [192, 478] width 9 height 10
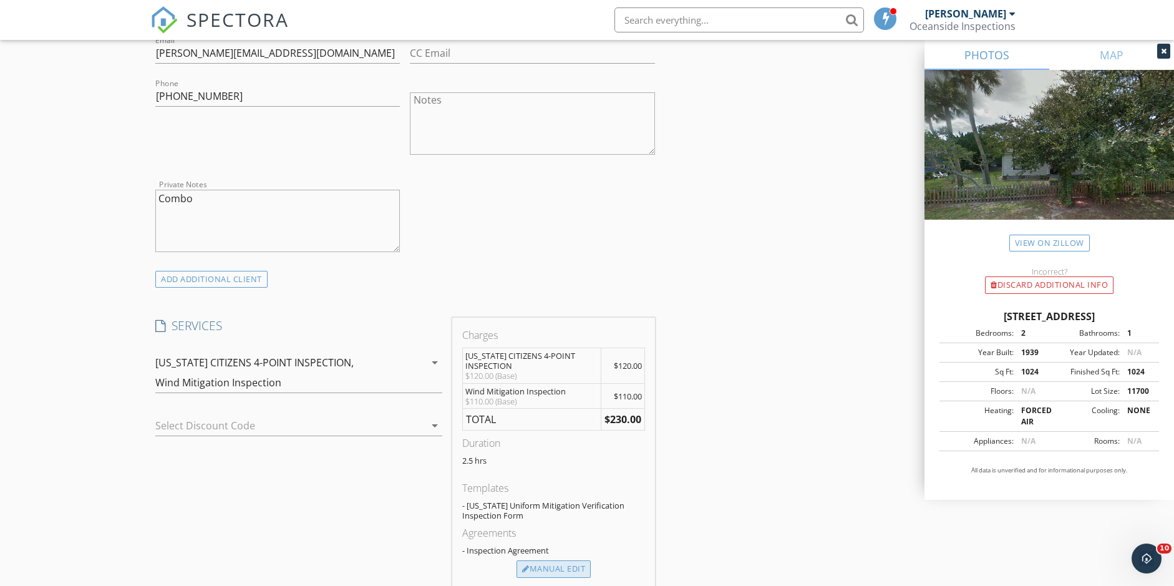
click at [534, 564] on div "Manual Edit" at bounding box center [554, 568] width 74 height 17
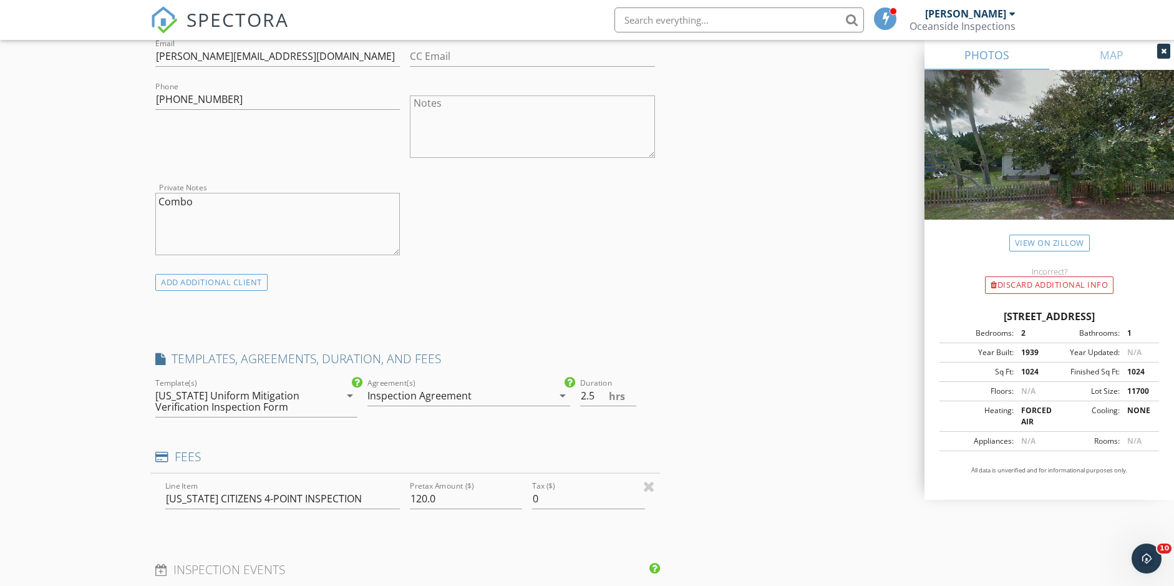
scroll to position [743, 0]
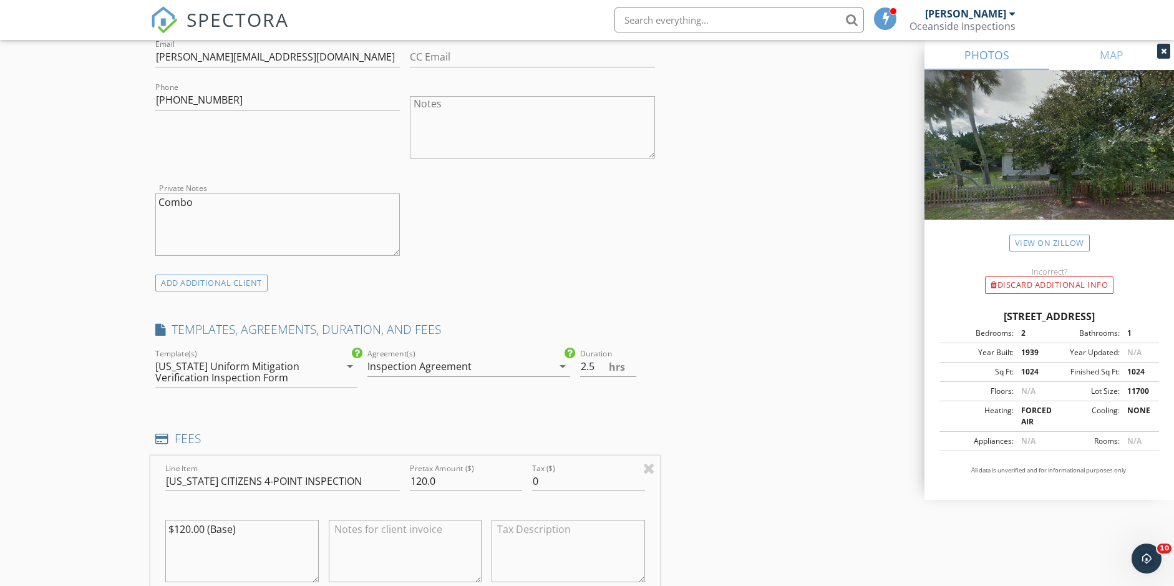
click at [251, 374] on div "Florida Uniform Mitigation Verification Inspection Form" at bounding box center [238, 372] width 167 height 22
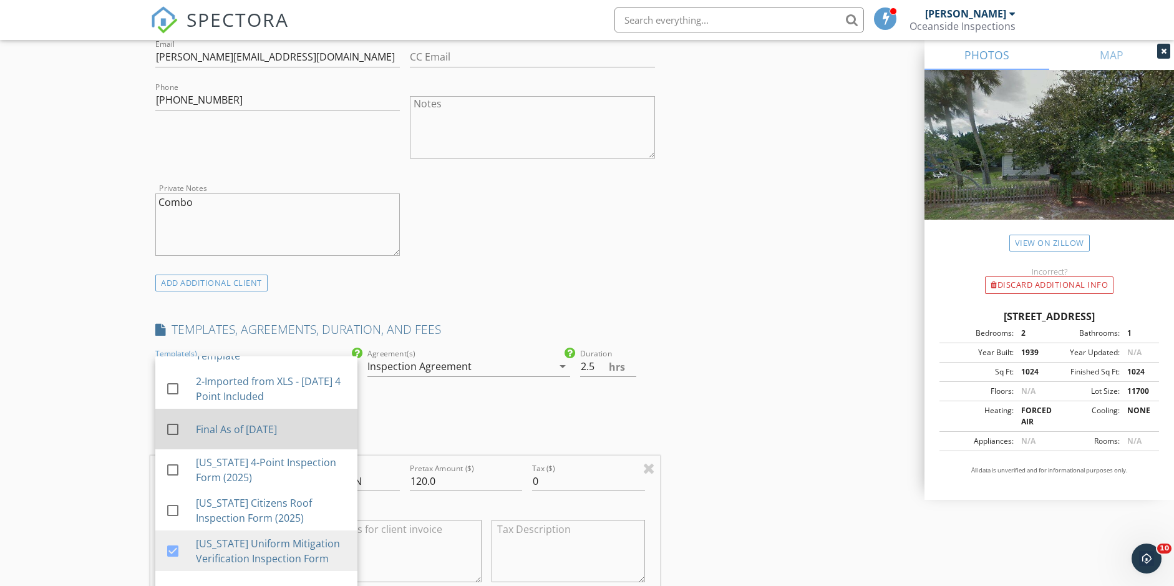
scroll to position [209, 0]
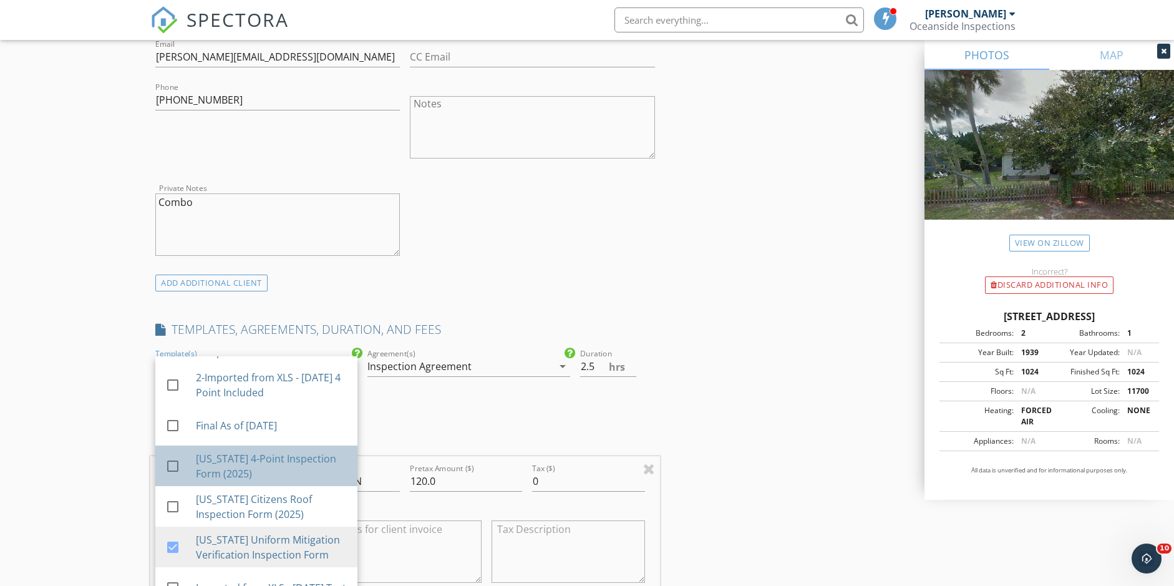
click at [246, 471] on div "Florida 4-Point Inspection Form (2025)" at bounding box center [272, 466] width 152 height 30
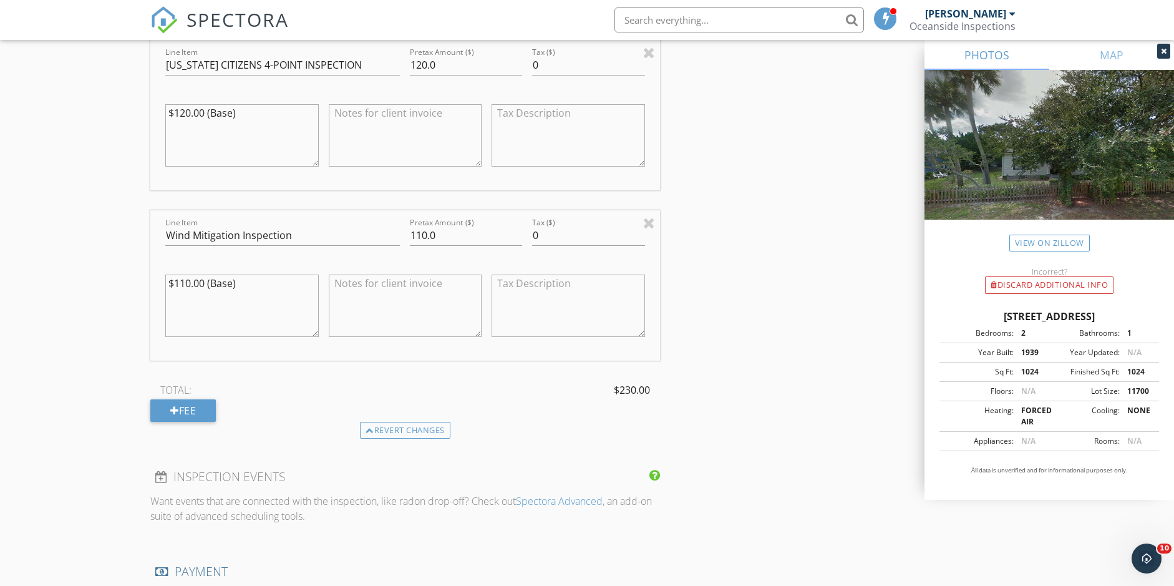
scroll to position [1191, 0]
click at [195, 414] on div "Fee" at bounding box center [183, 410] width 66 height 22
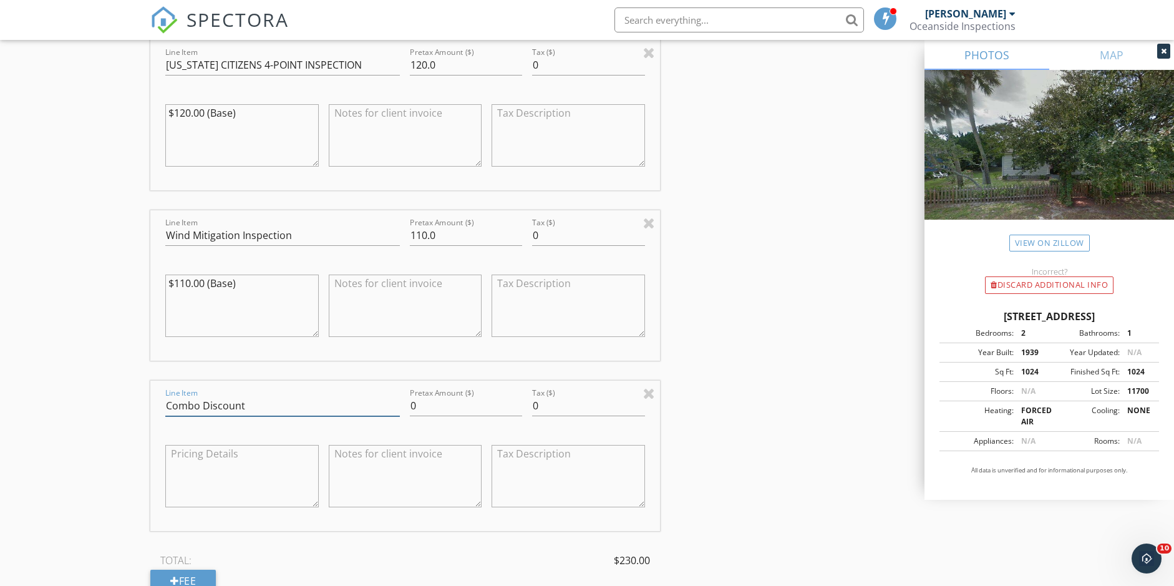
type input "Combo Discount"
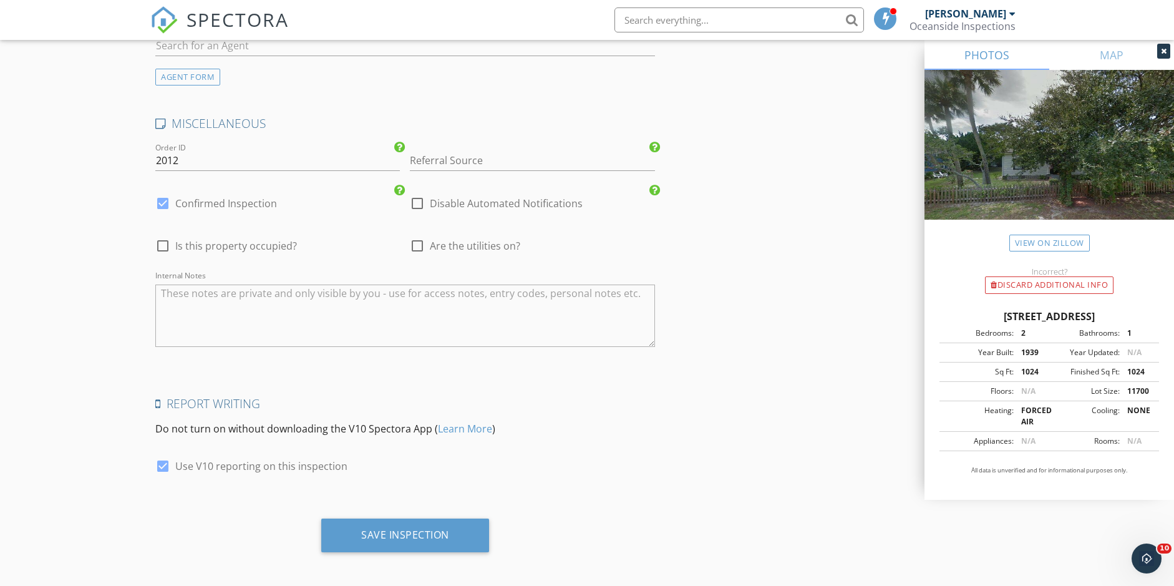
scroll to position [2191, 0]
type input "-30"
click at [437, 532] on div "Save Inspection" at bounding box center [405, 535] width 88 height 12
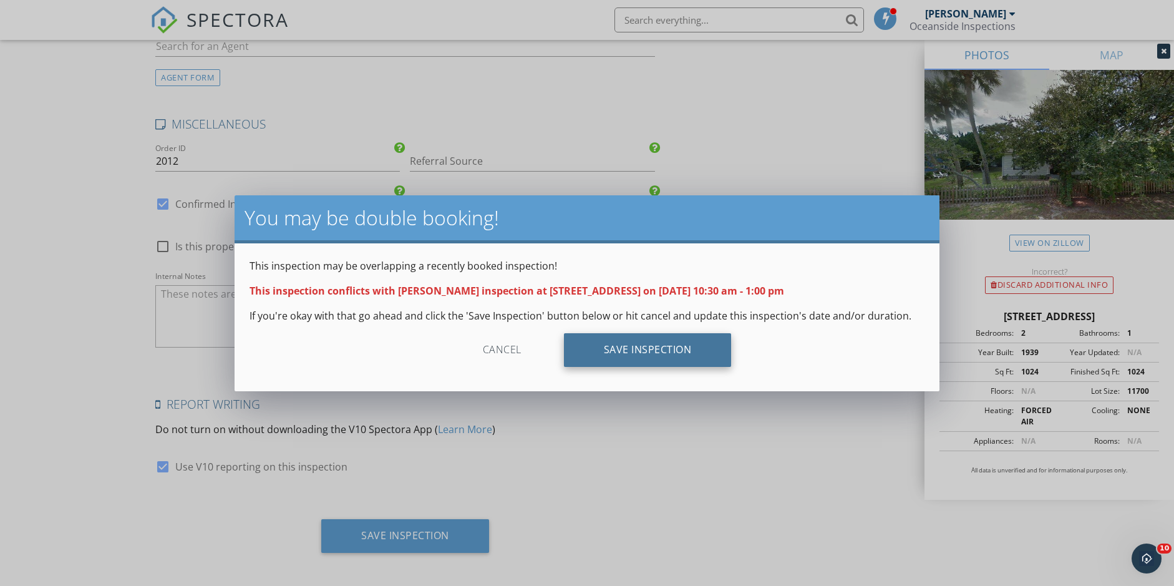
click at [628, 350] on div "Save Inspection" at bounding box center [648, 350] width 168 height 34
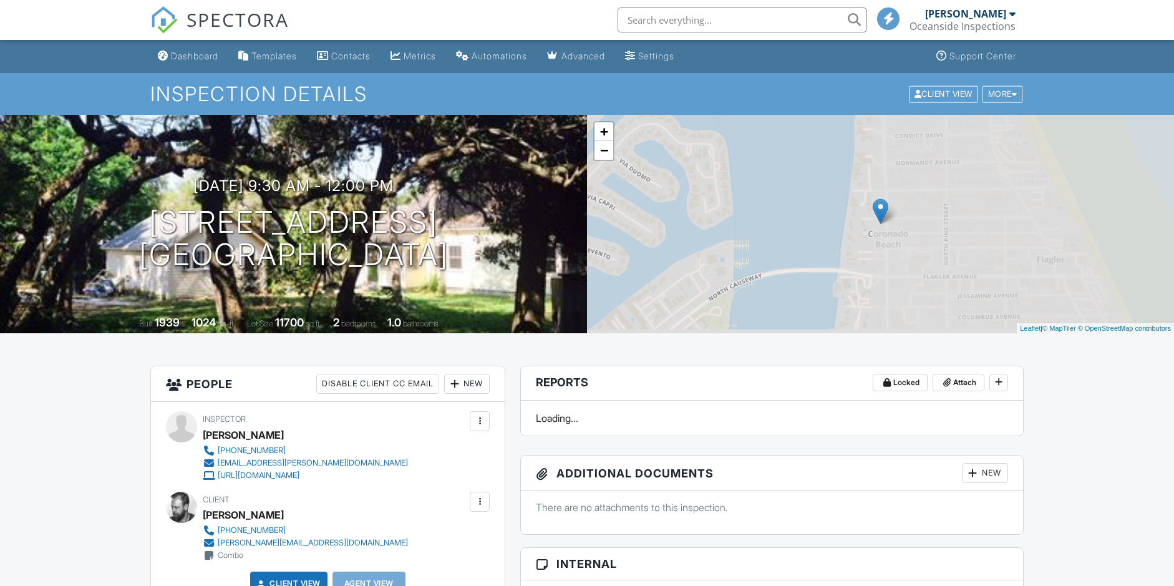
click at [247, 23] on span "SPECTORA" at bounding box center [238, 19] width 102 height 26
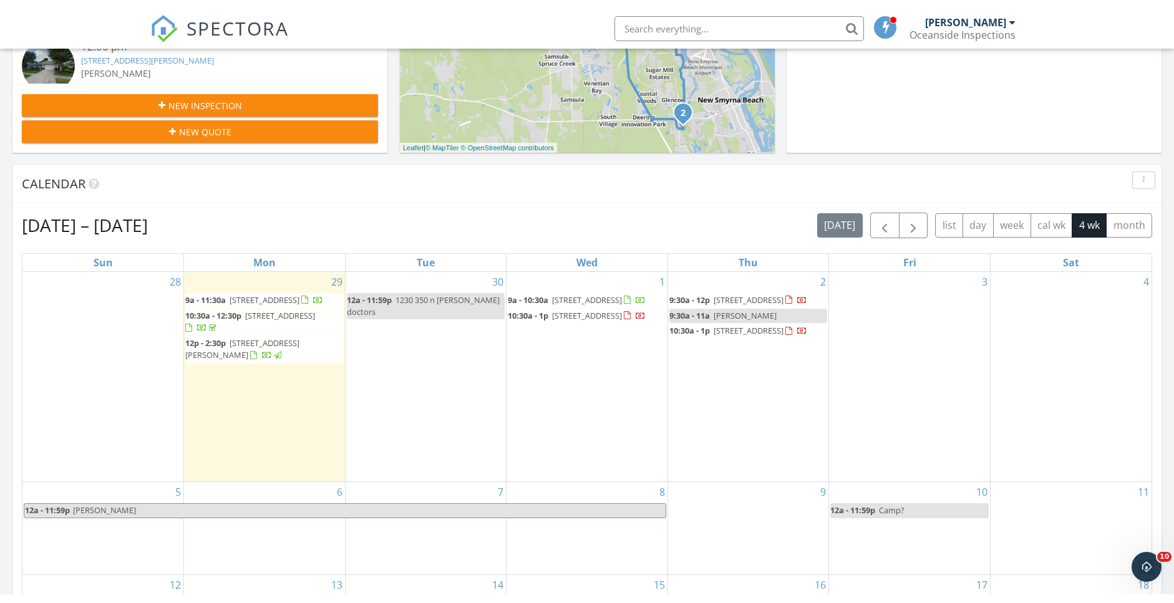
scroll to position [395, 0]
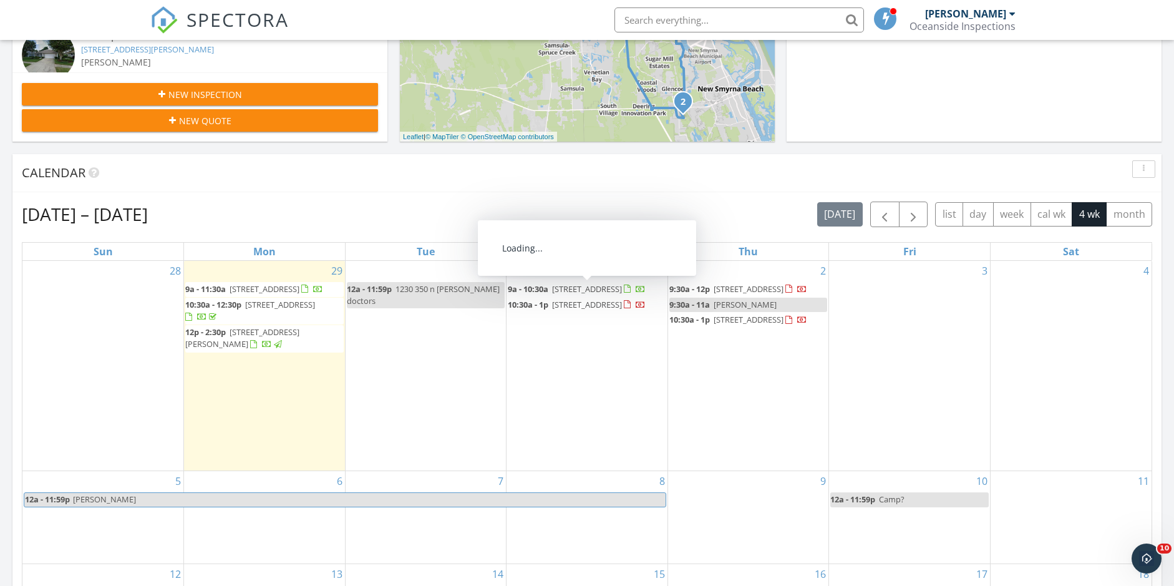
click at [731, 310] on span "John ghruer" at bounding box center [745, 304] width 63 height 11
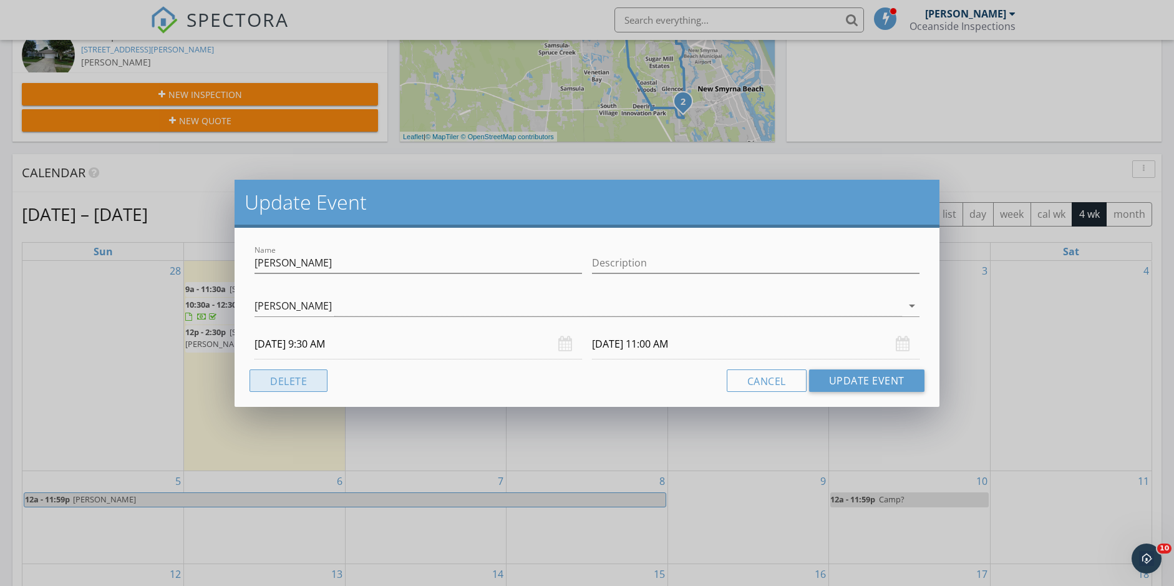
click at [302, 375] on button "Delete" at bounding box center [289, 380] width 78 height 22
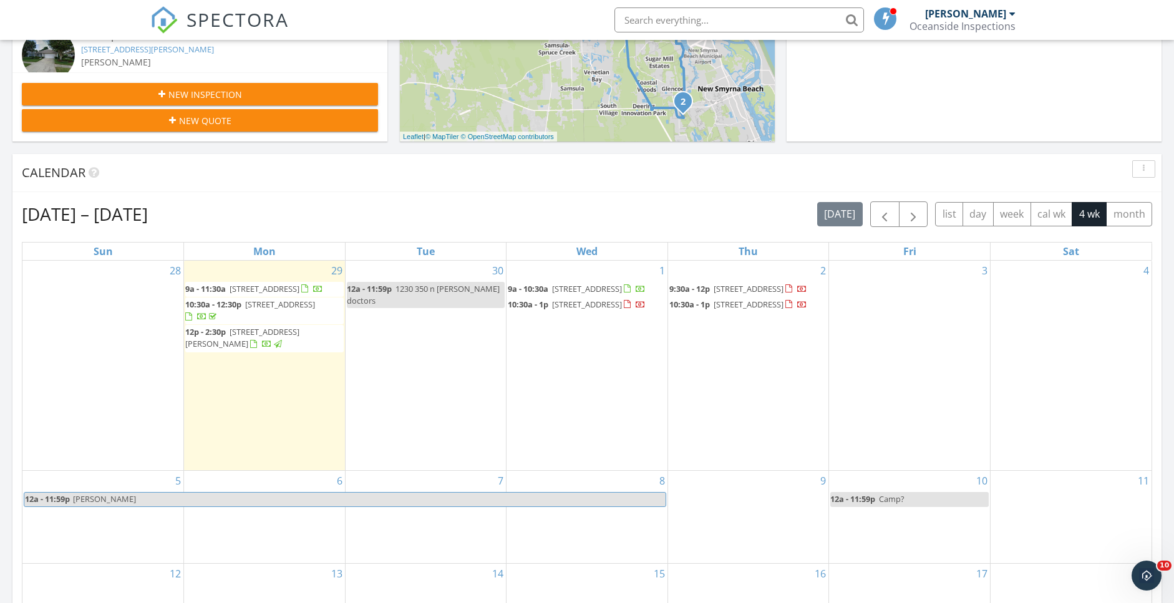
click at [261, 16] on span "SPECTORA" at bounding box center [238, 19] width 102 height 26
